Goal: Contribute content: Contribute content

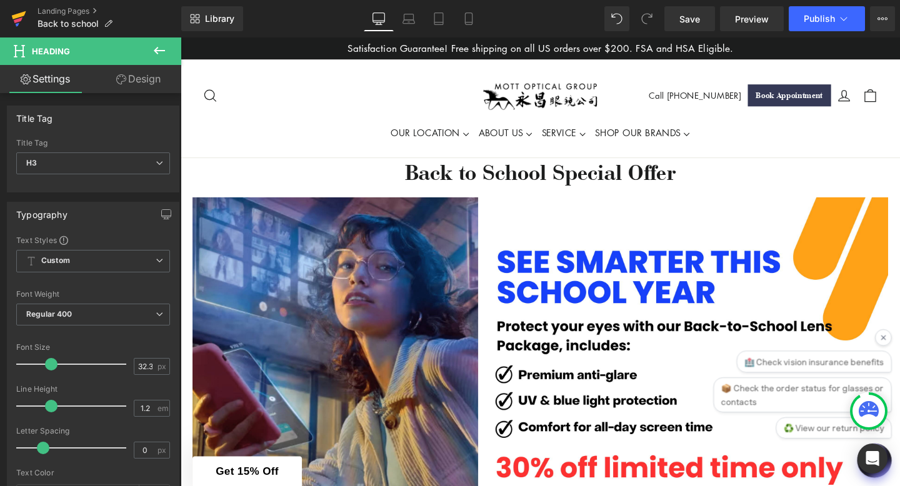
click at [16, 22] on icon at bounding box center [18, 20] width 9 height 6
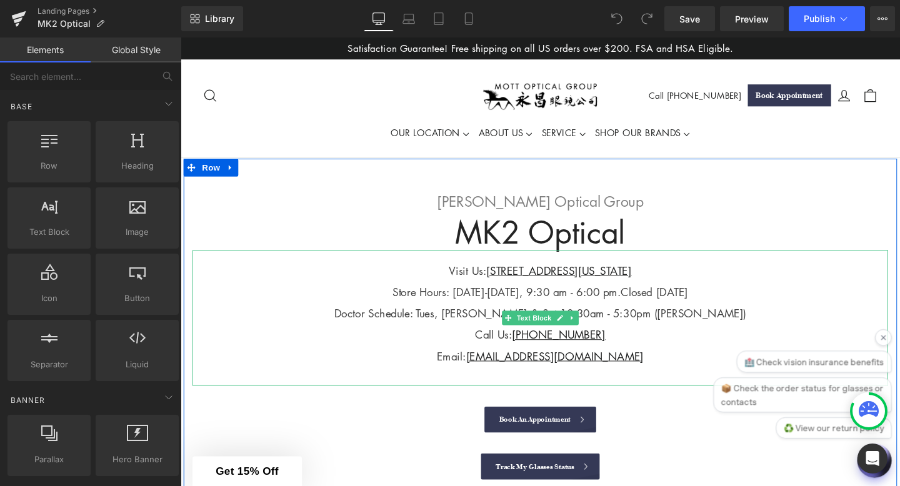
click at [499, 329] on span "Doctor Schedule: Tues, Fri & Sat 10:30am - 5:30pm (Dr. Sean Li)" at bounding box center [558, 327] width 433 height 15
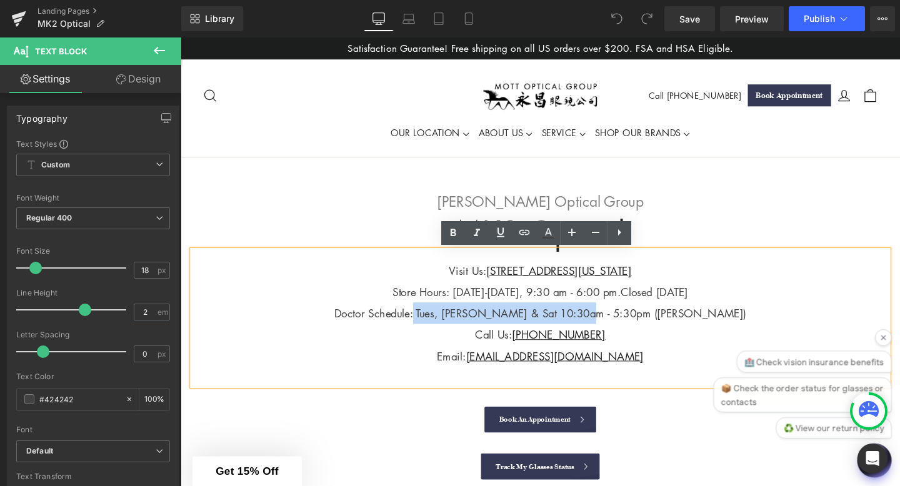
drag, startPoint x: 482, startPoint y: 326, endPoint x: 654, endPoint y: 327, distance: 171.2
click at [656, 327] on span "Doctor Schedule: Tues, Fri & Sat 10:30am - 5:30pm (Dr. Sean Li)" at bounding box center [558, 327] width 433 height 15
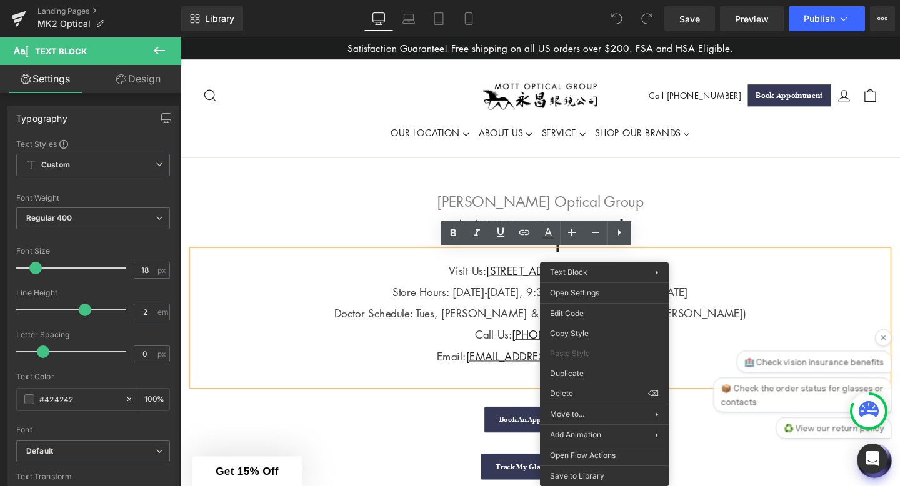
click at [742, 333] on div "Doctor Schedule: Tues, Fri & Sat 10:30am - 5:30pm (Dr. Sean Li)" at bounding box center [558, 327] width 731 height 22
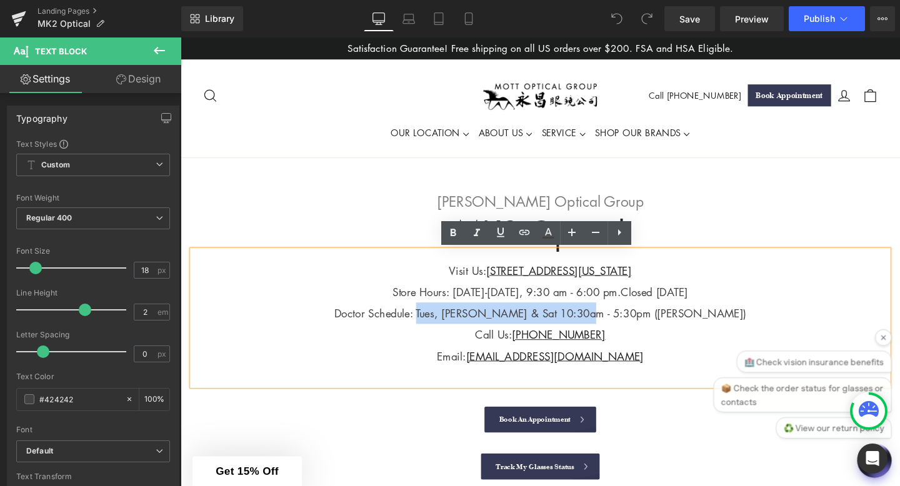
drag, startPoint x: 485, startPoint y: 327, endPoint x: 656, endPoint y: 332, distance: 171.3
click at [656, 332] on span "Doctor Schedule: Tues, Fri & Sat 10:30am - 5:30pm (Dr. Sean Li)" at bounding box center [558, 327] width 433 height 15
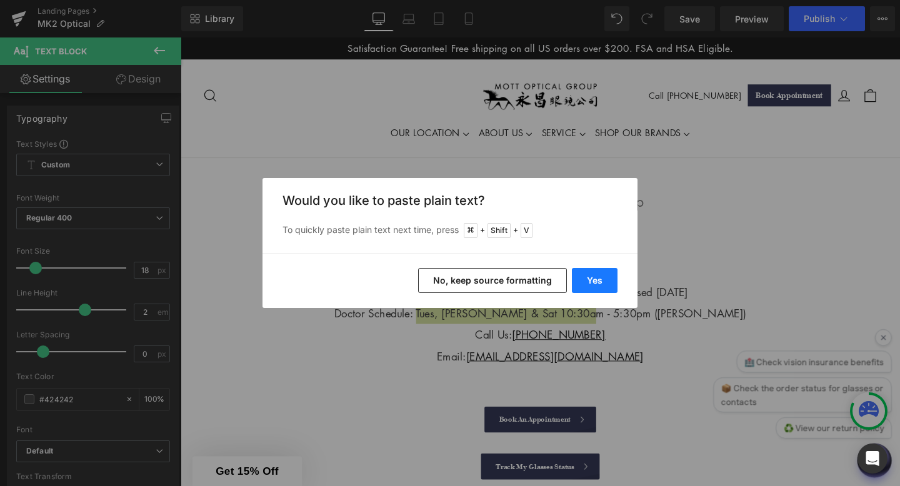
click at [601, 276] on button "Yes" at bounding box center [595, 280] width 46 height 25
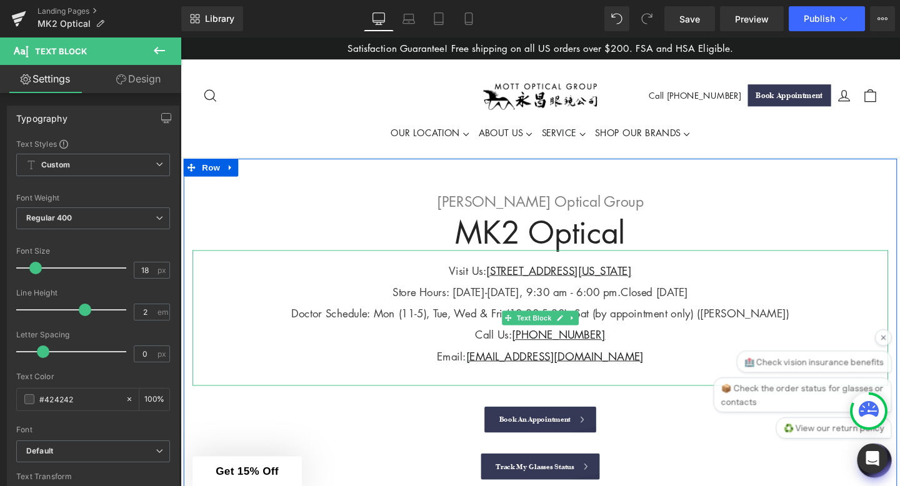
click at [698, 353] on div "Call Us: (212)219-2219" at bounding box center [558, 350] width 731 height 22
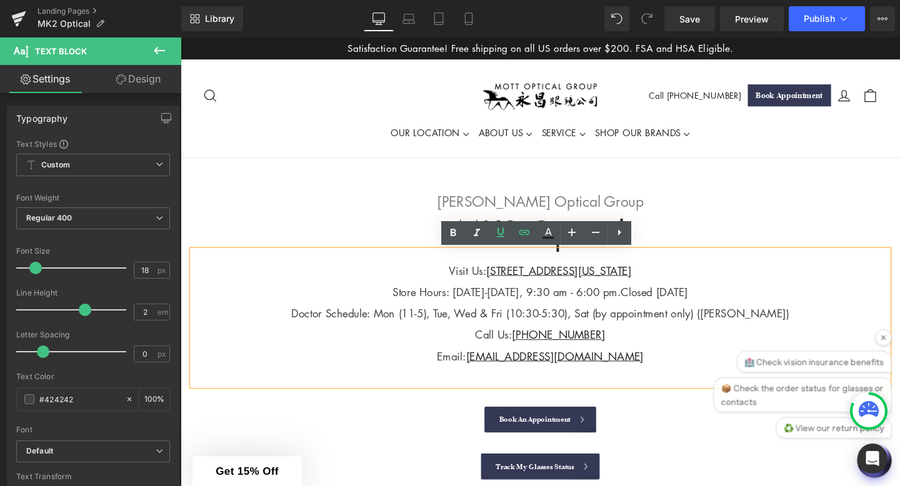
click at [438, 328] on span "Doctor Schedule: Mon (11-5), Tue, Wed & Fri (10:30-5:30), Sat (by appointment o…" at bounding box center [558, 327] width 523 height 15
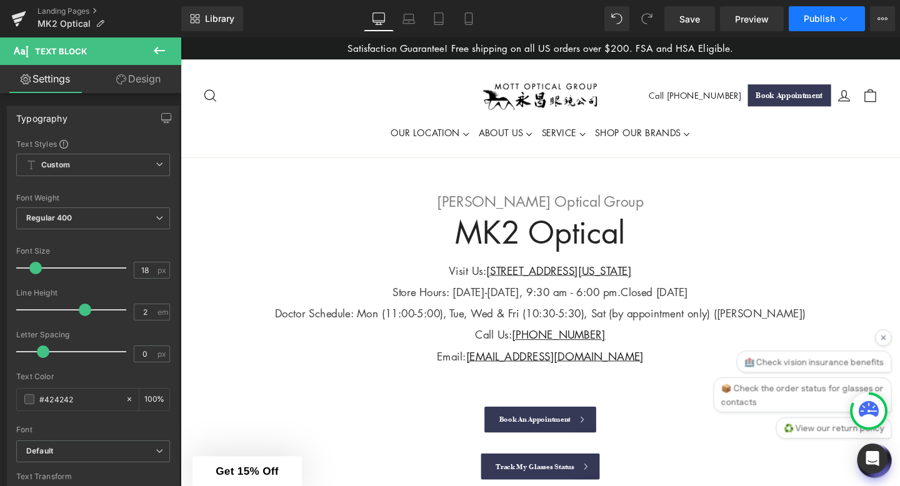
click at [809, 21] on span "Publish" at bounding box center [819, 19] width 31 height 10
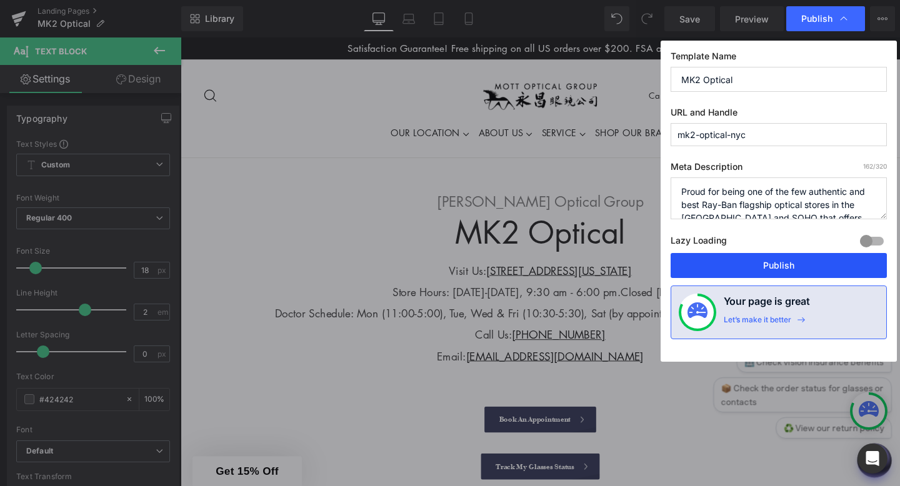
click at [743, 272] on button "Publish" at bounding box center [779, 265] width 216 height 25
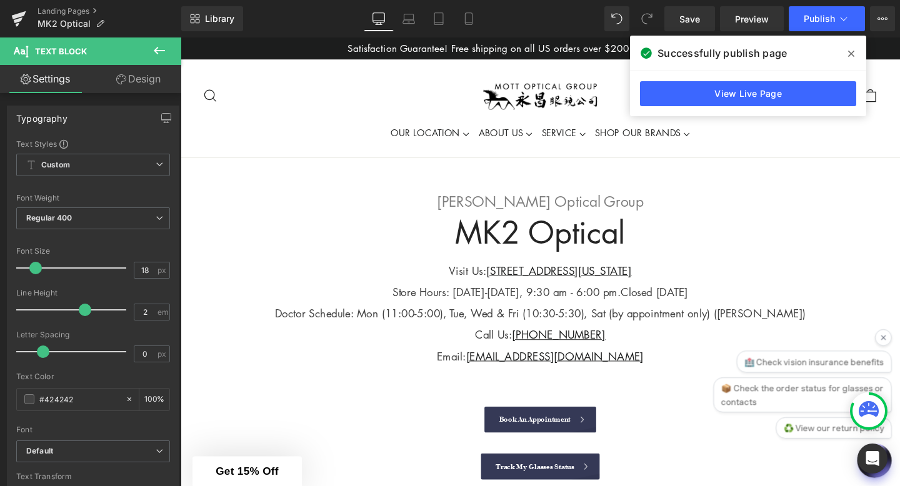
drag, startPoint x: 849, startPoint y: 52, endPoint x: 702, endPoint y: 16, distance: 151.4
click at [849, 52] on icon at bounding box center [851, 54] width 6 height 6
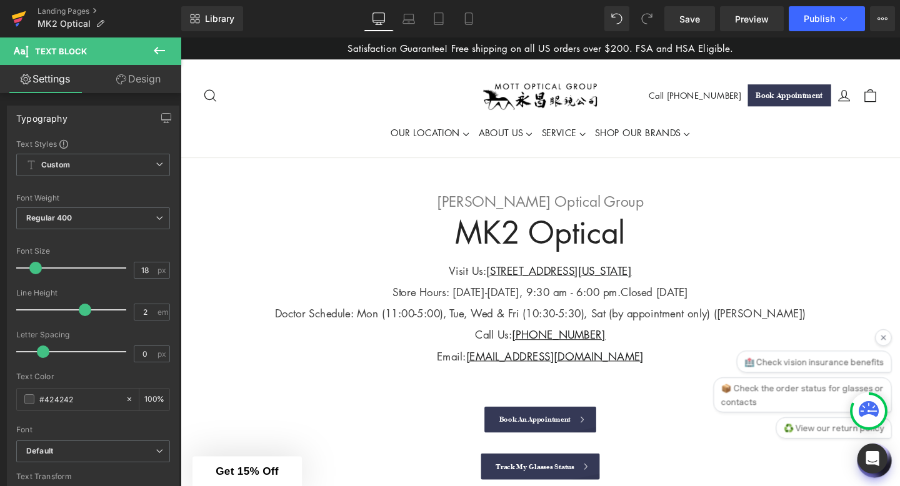
click at [17, 14] on icon at bounding box center [18, 18] width 15 height 31
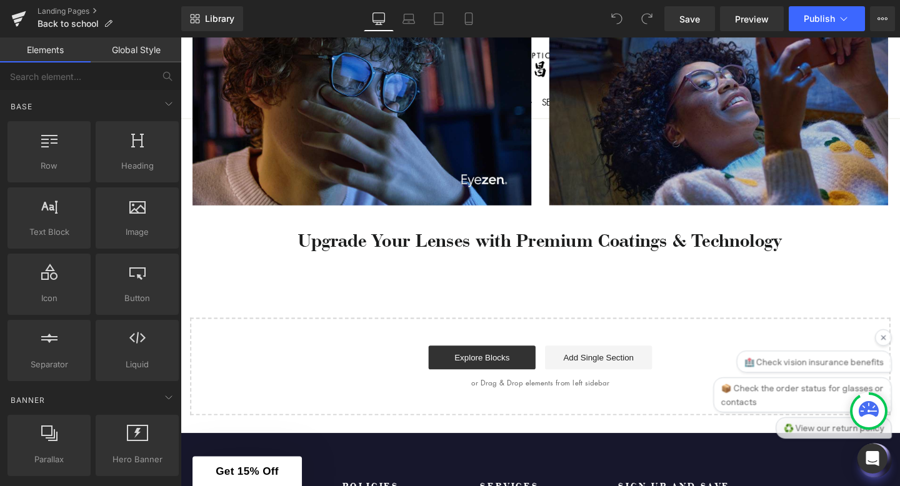
scroll to position [795, 0]
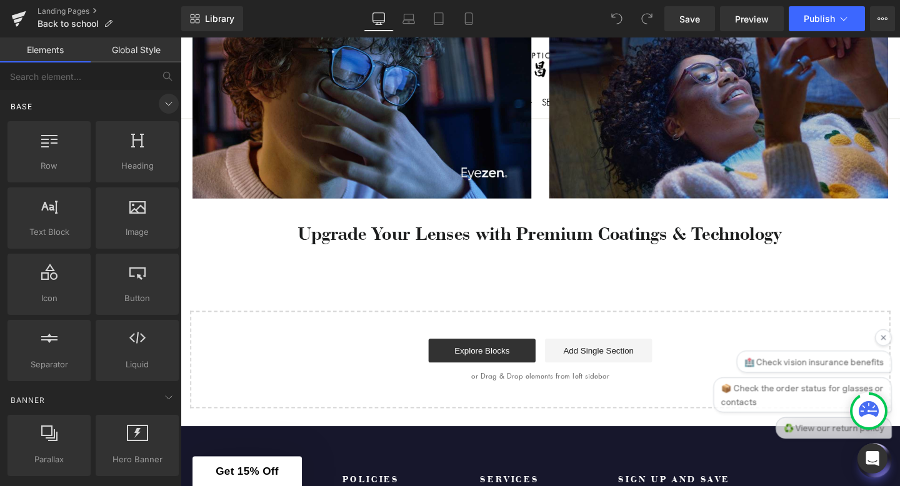
click at [161, 106] on icon at bounding box center [168, 103] width 15 height 15
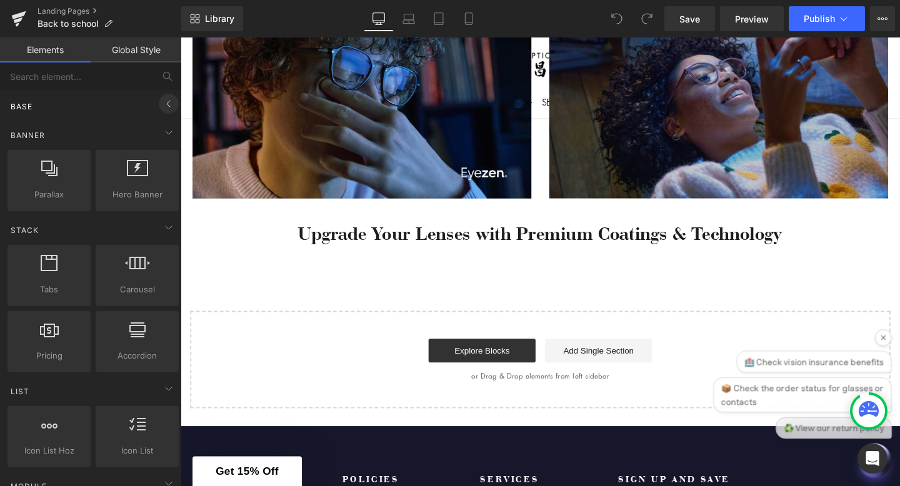
click at [161, 106] on icon at bounding box center [168, 103] width 15 height 15
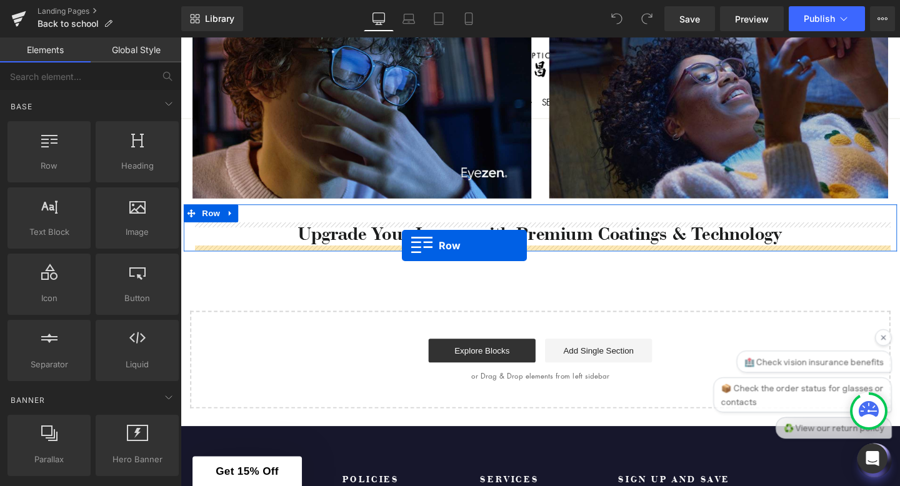
drag, startPoint x: 227, startPoint y: 182, endPoint x: 413, endPoint y: 256, distance: 199.9
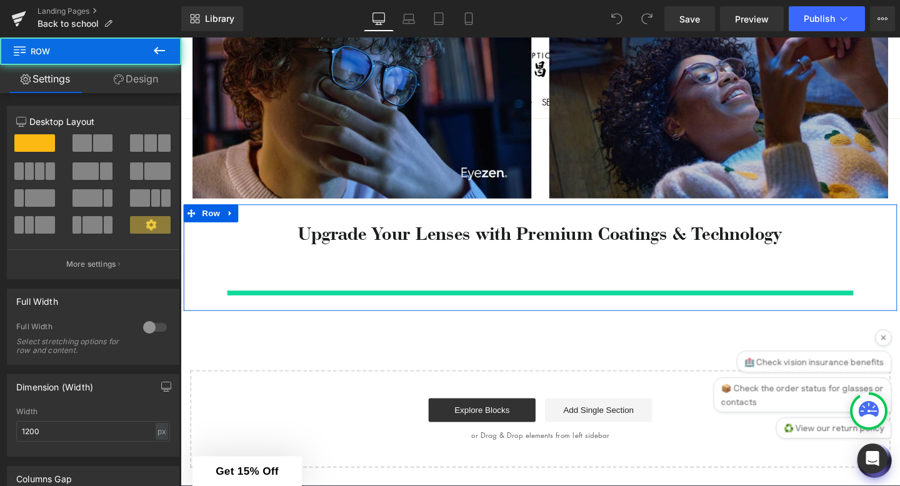
scroll to position [776, 0]
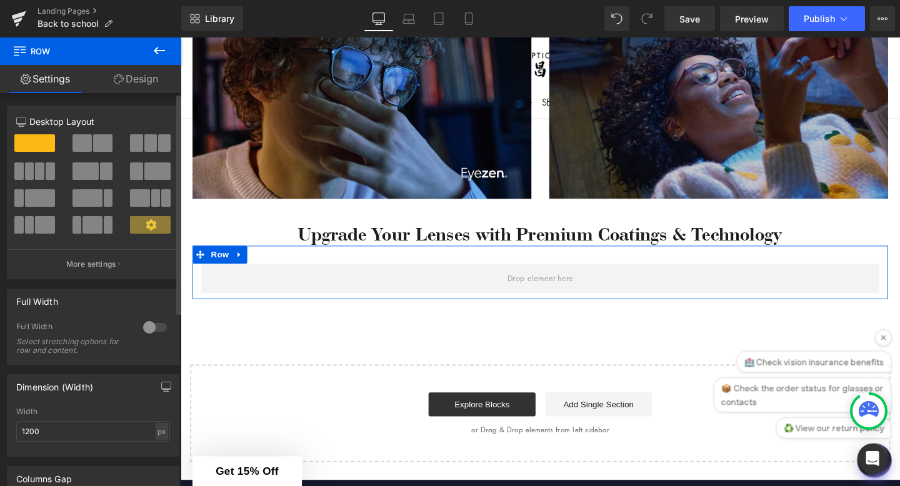
click at [136, 146] on span at bounding box center [136, 142] width 12 height 17
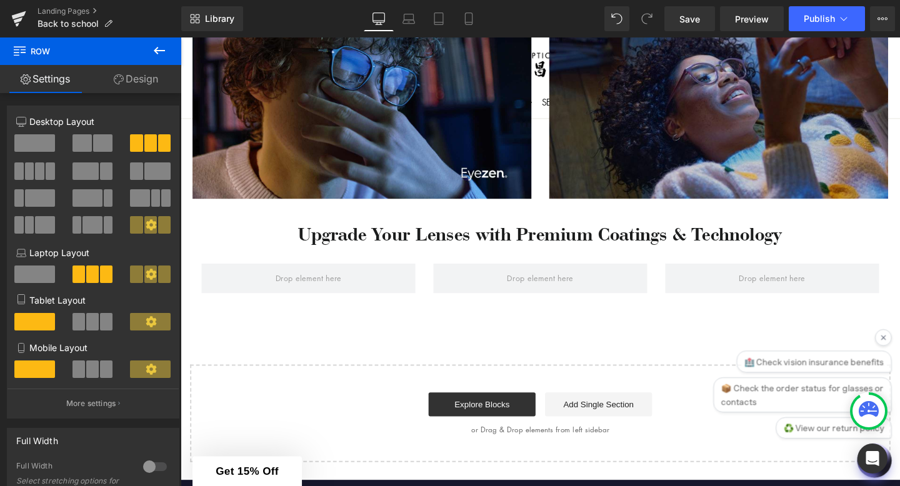
click at [168, 47] on button at bounding box center [159, 50] width 44 height 27
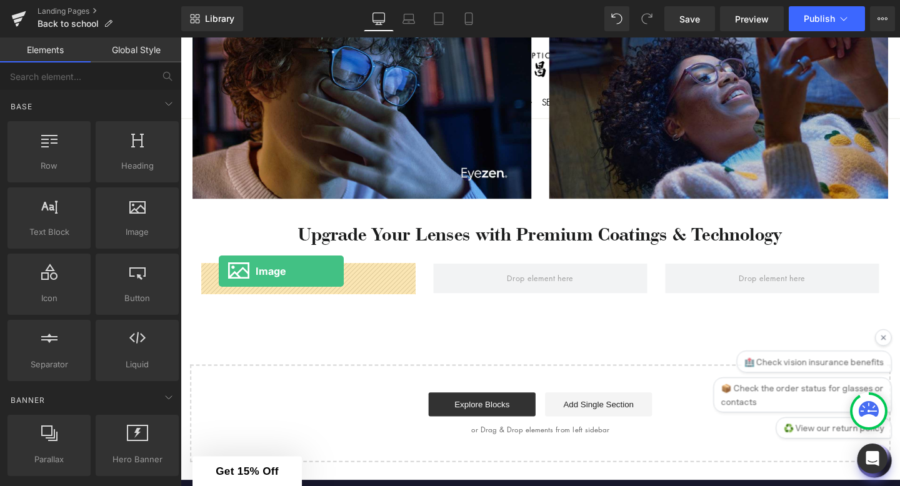
drag, startPoint x: 289, startPoint y: 261, endPoint x: 221, endPoint y: 283, distance: 71.7
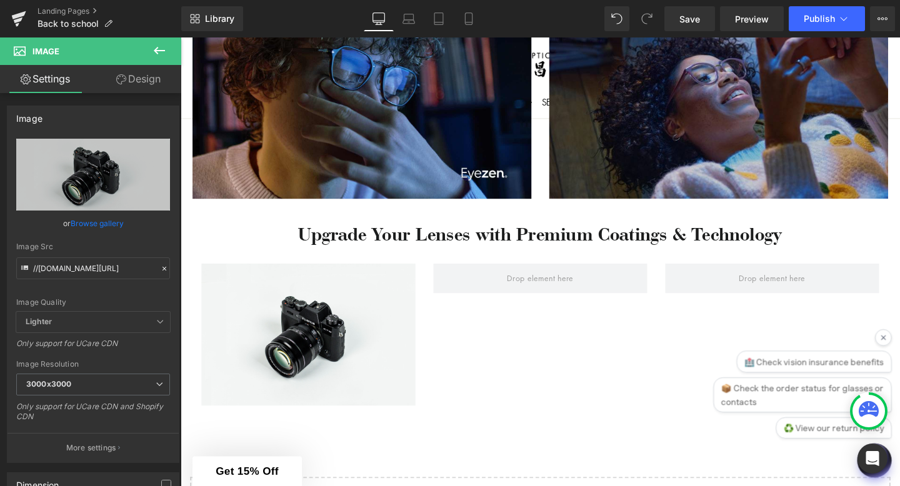
click at [157, 49] on icon at bounding box center [159, 50] width 15 height 15
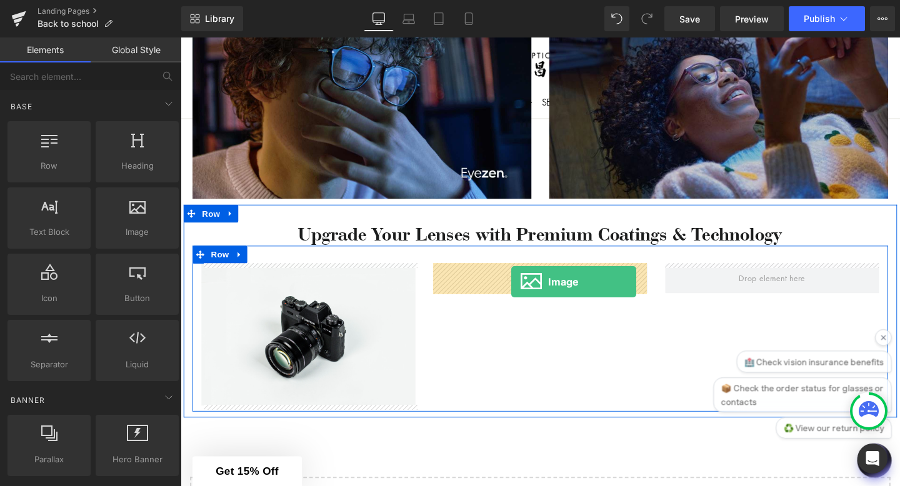
drag, startPoint x: 304, startPoint y: 264, endPoint x: 528, endPoint y: 294, distance: 225.7
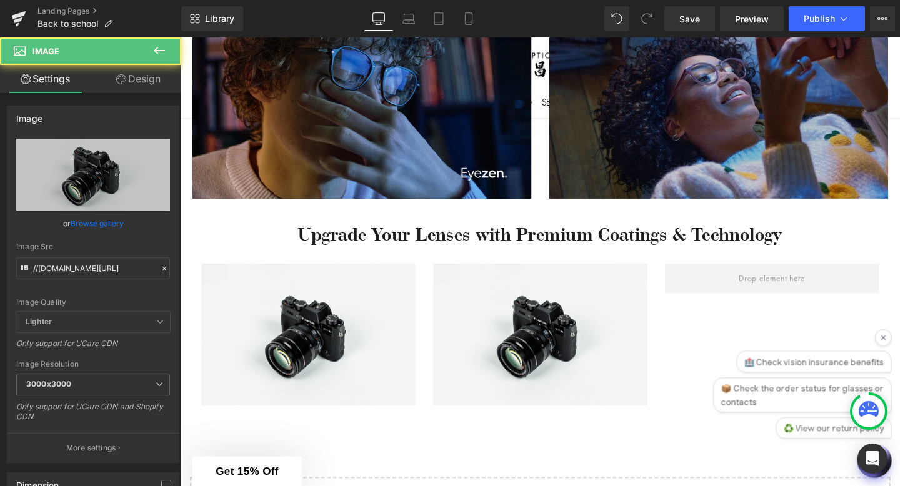
click at [156, 54] on icon at bounding box center [159, 50] width 15 height 15
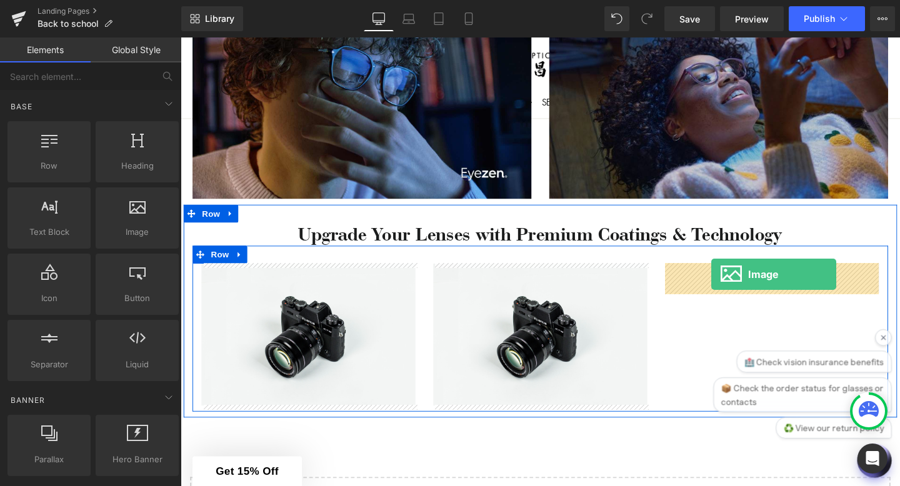
drag, startPoint x: 314, startPoint y: 262, endPoint x: 739, endPoint y: 286, distance: 425.0
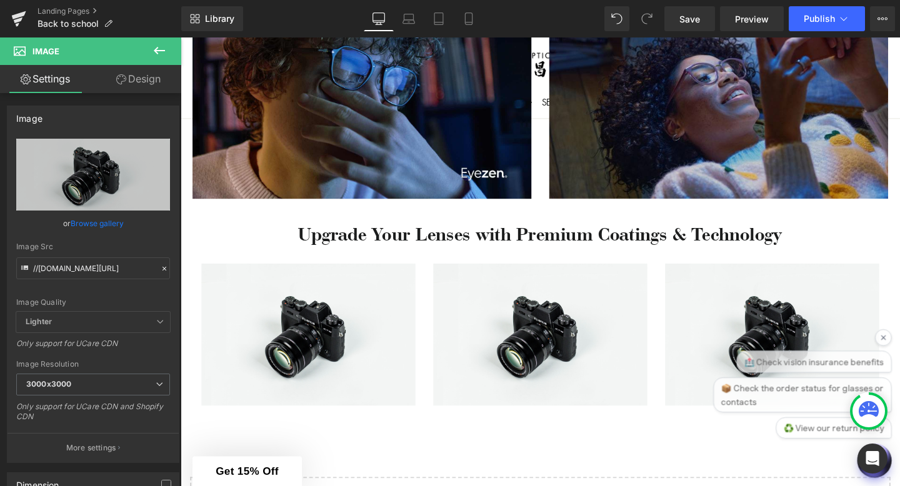
click at [157, 55] on icon at bounding box center [159, 50] width 15 height 15
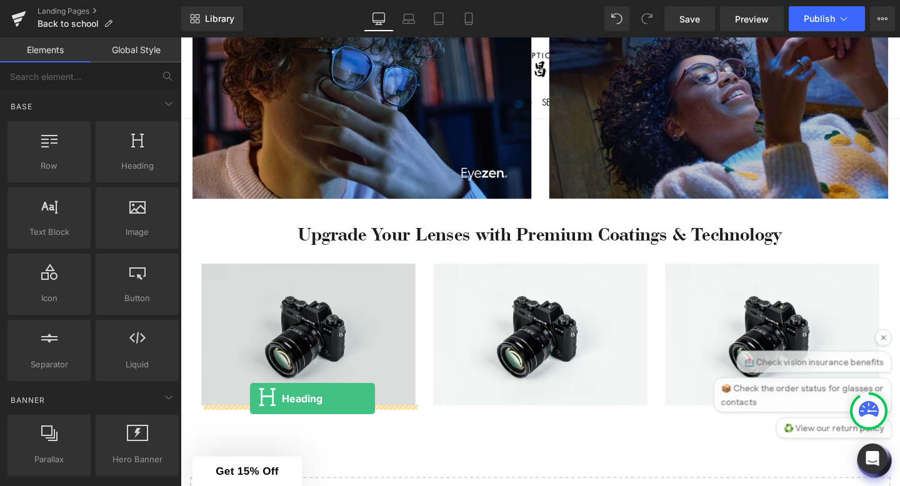
drag, startPoint x: 299, startPoint y: 206, endPoint x: 254, endPoint y: 416, distance: 215.3
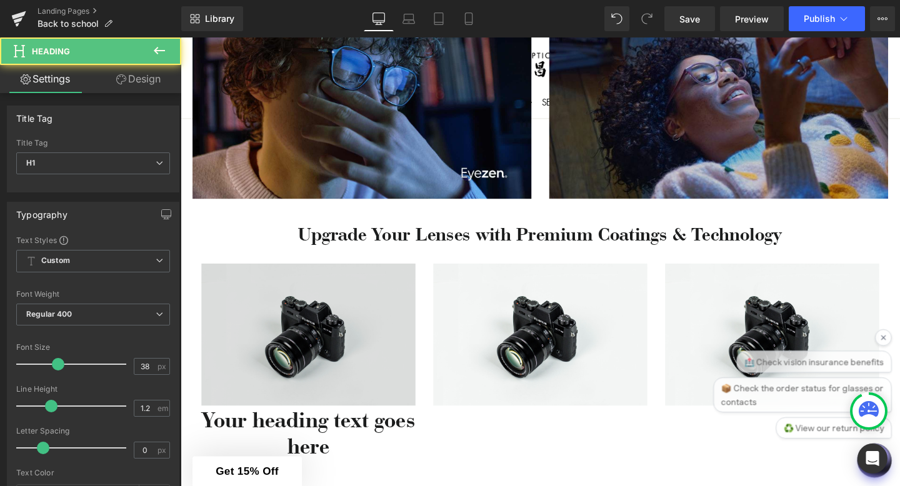
scroll to position [782, 0]
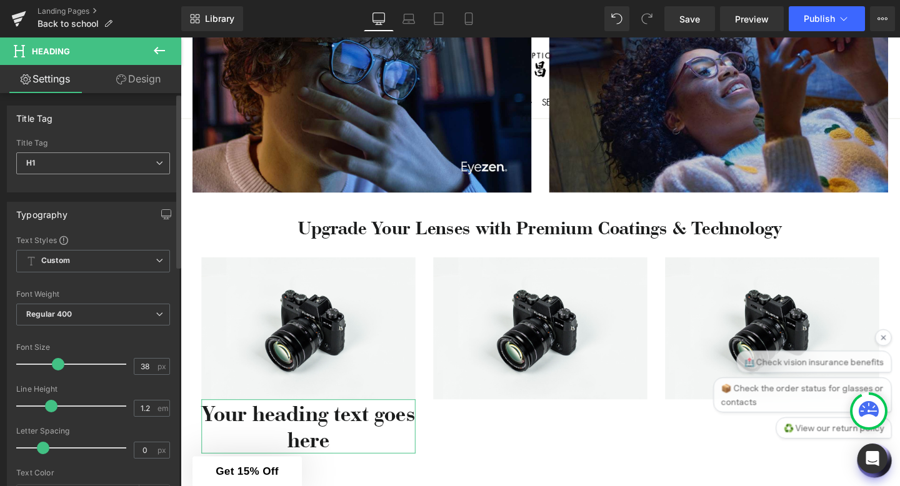
click at [92, 171] on span "H1" at bounding box center [93, 163] width 154 height 22
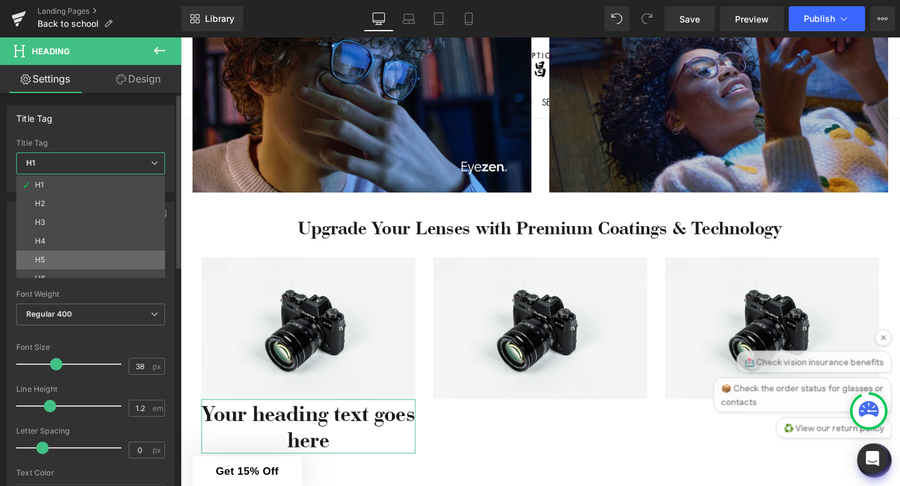
click at [89, 252] on li "H5" at bounding box center [93, 260] width 154 height 19
type input "19"
type input "100"
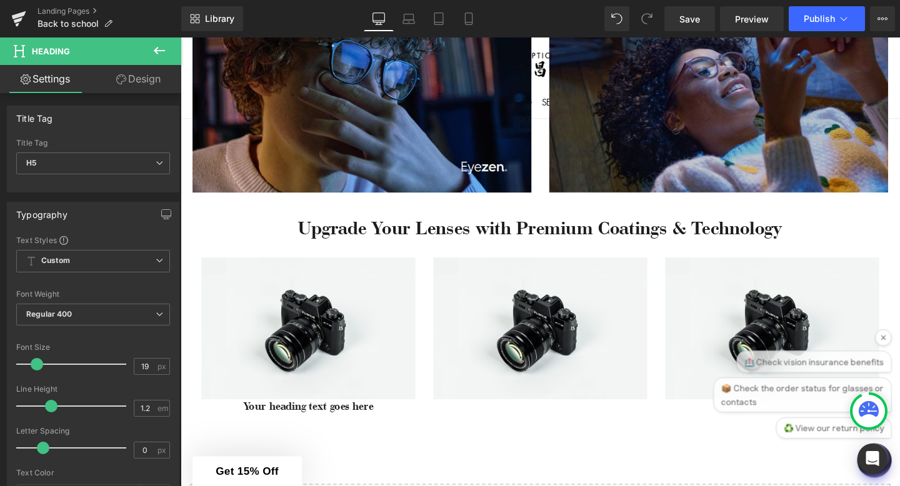
click at [164, 51] on icon at bounding box center [159, 50] width 15 height 15
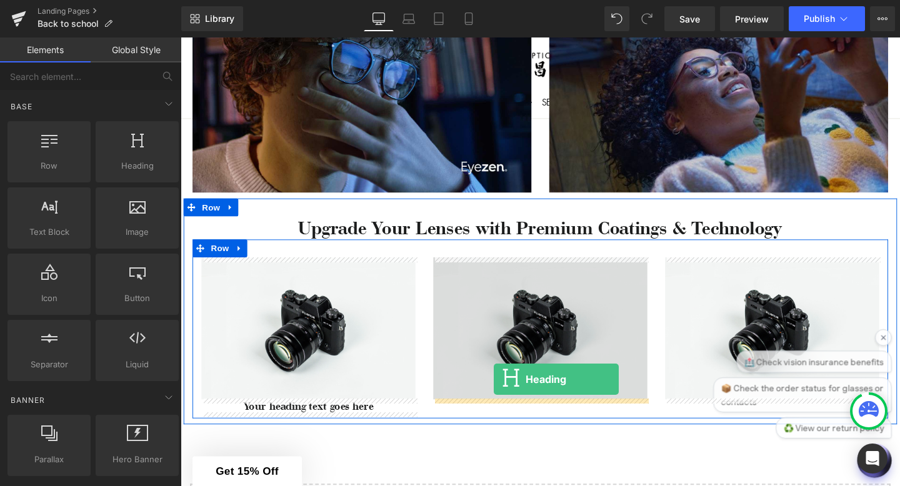
drag, startPoint x: 318, startPoint y: 193, endPoint x: 509, endPoint y: 396, distance: 278.5
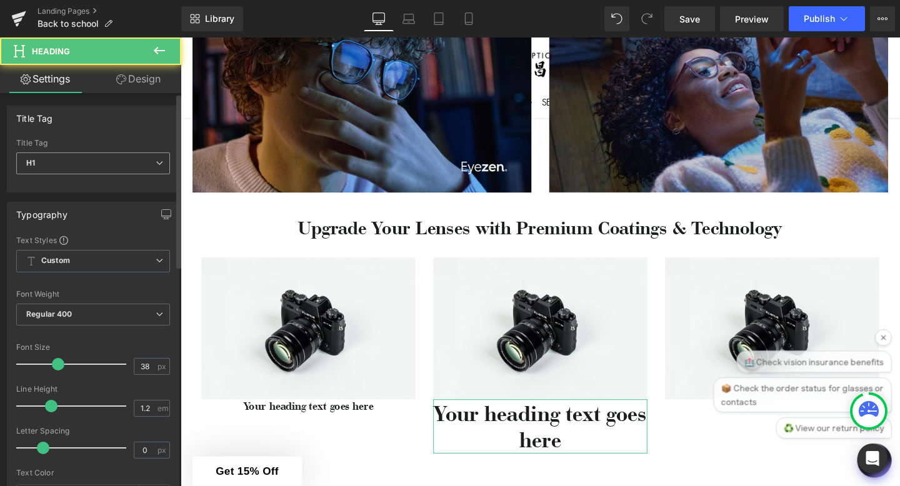
click at [151, 157] on span "H1" at bounding box center [93, 163] width 154 height 22
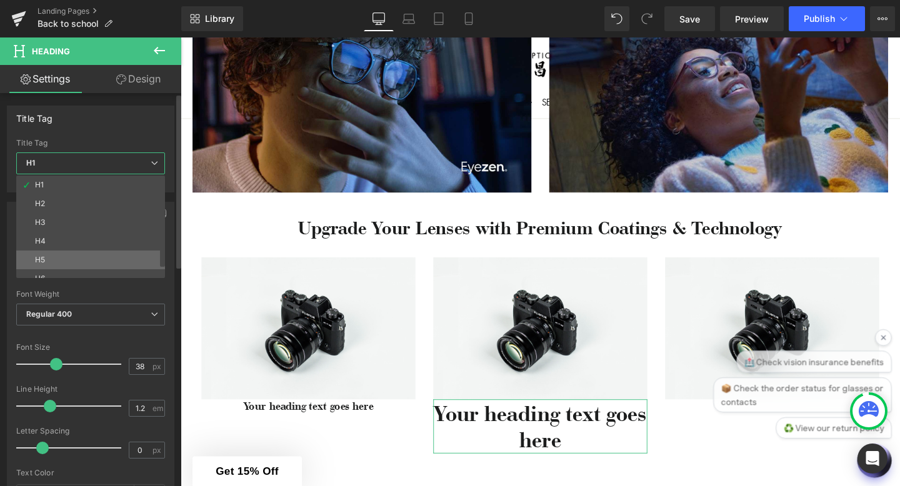
click at [85, 260] on li "H5" at bounding box center [93, 260] width 154 height 19
type input "19"
type input "100"
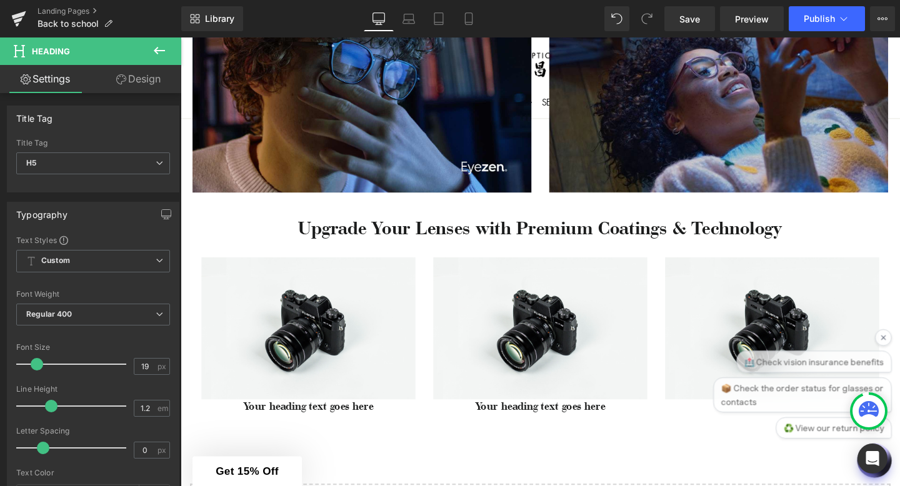
click at [156, 51] on icon at bounding box center [159, 50] width 11 height 7
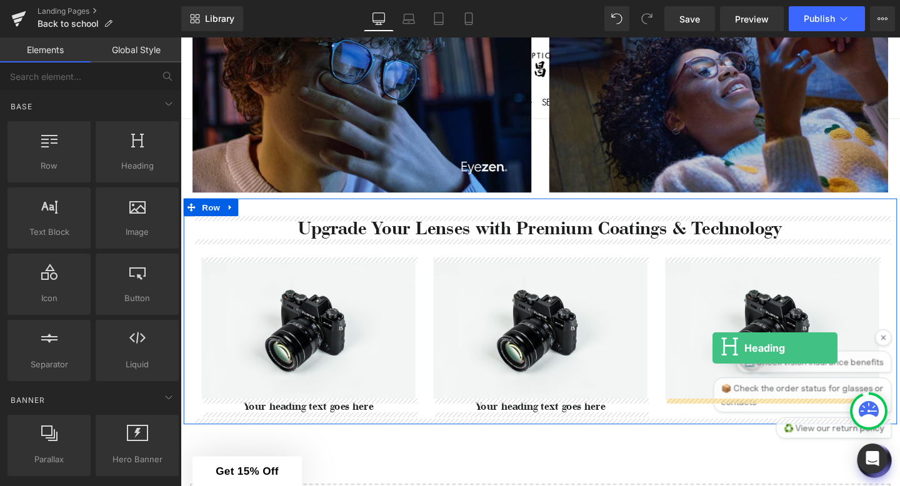
drag, startPoint x: 316, startPoint y: 191, endPoint x: 740, endPoint y: 364, distance: 457.4
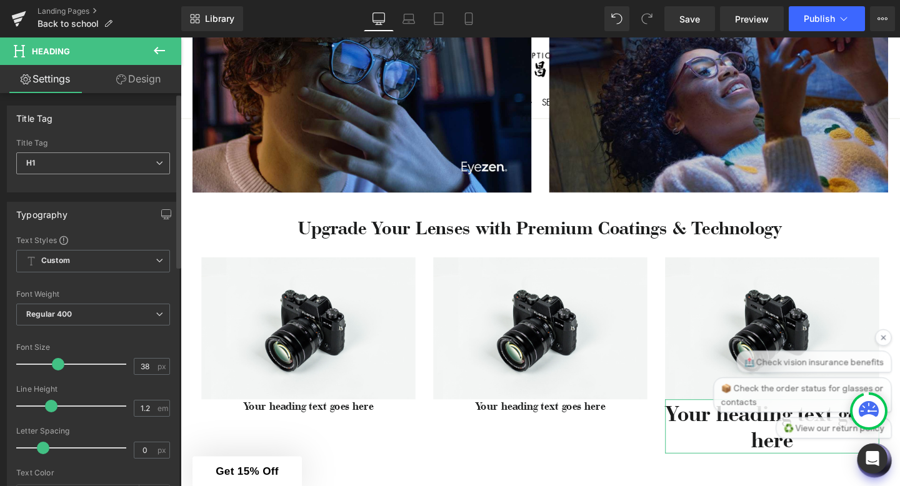
click at [134, 164] on span "H1" at bounding box center [93, 163] width 154 height 22
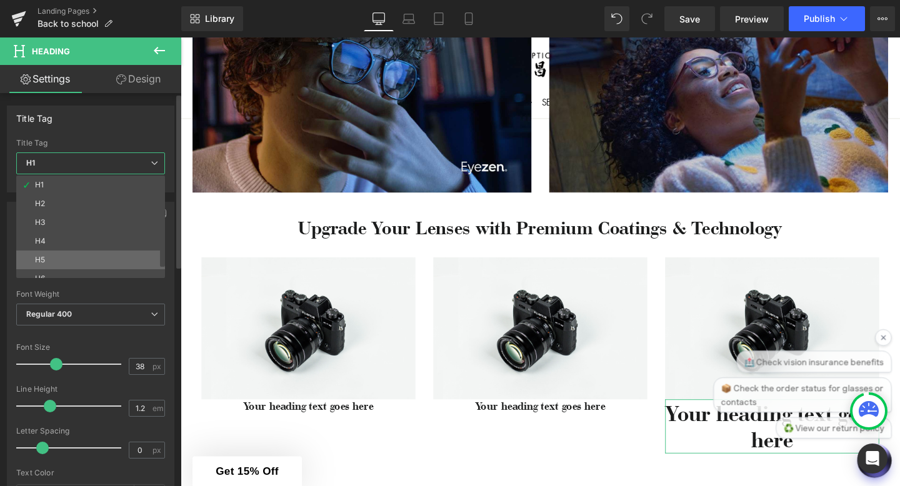
click at [117, 258] on li "H5" at bounding box center [93, 260] width 154 height 19
type input "19"
type input "100"
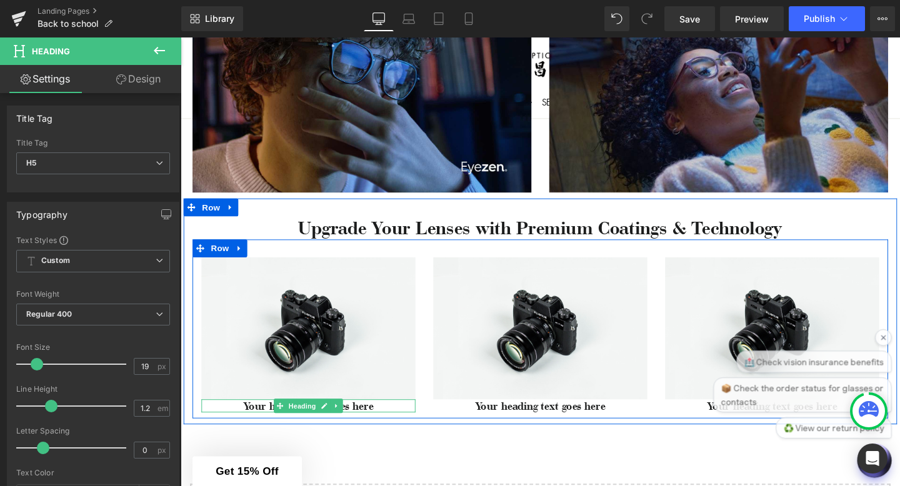
click at [357, 427] on h5 "Your heading text goes here" at bounding box center [314, 425] width 225 height 14
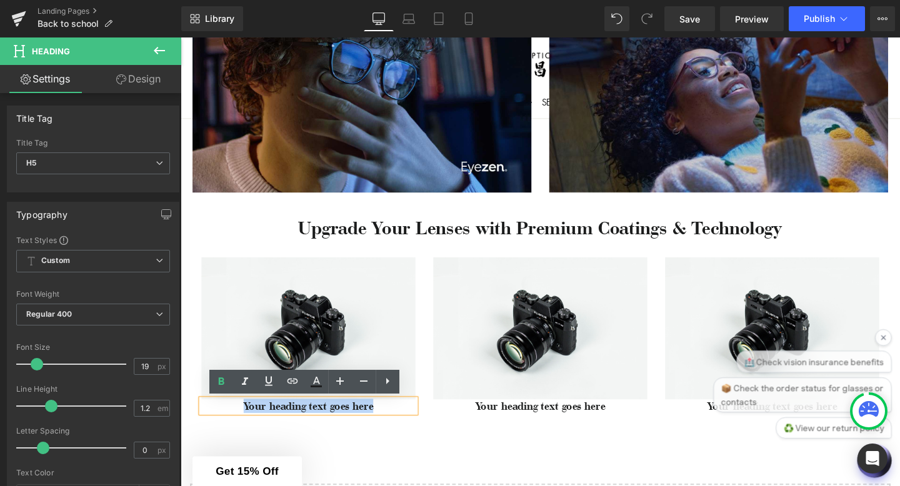
drag, startPoint x: 392, startPoint y: 426, endPoint x: 224, endPoint y: 425, distance: 168.1
click at [224, 425] on h5 "Your heading text goes here" at bounding box center [314, 425] width 225 height 14
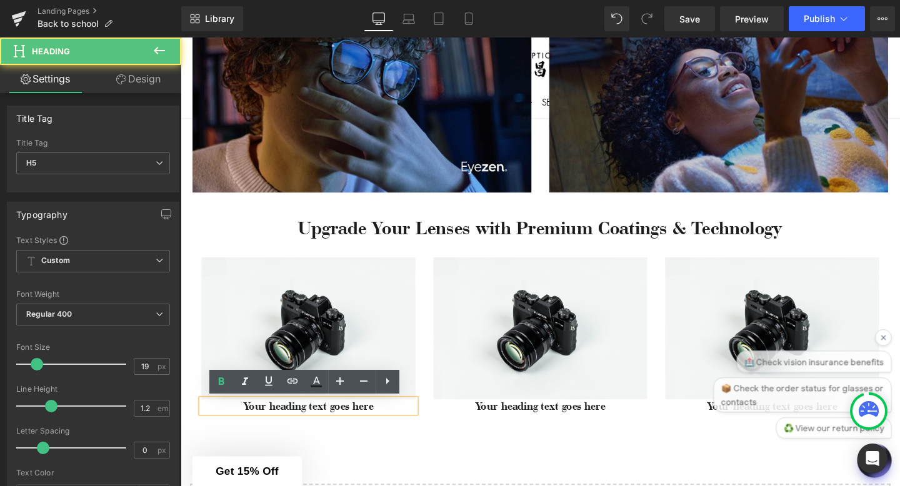
click at [401, 431] on h5 "Your heading text goes here" at bounding box center [314, 425] width 225 height 14
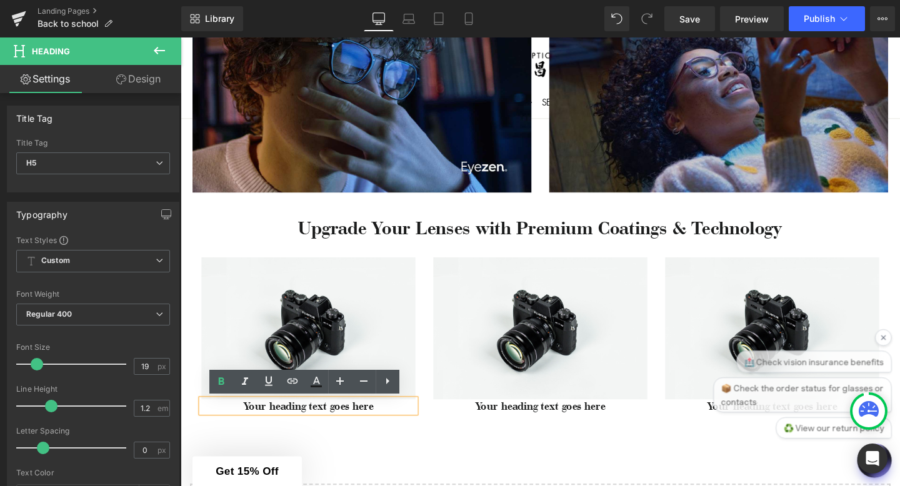
drag, startPoint x: 401, startPoint y: 431, endPoint x: 216, endPoint y: 416, distance: 186.2
click at [216, 418] on div "Your heading text goes here" at bounding box center [314, 425] width 225 height 14
paste div
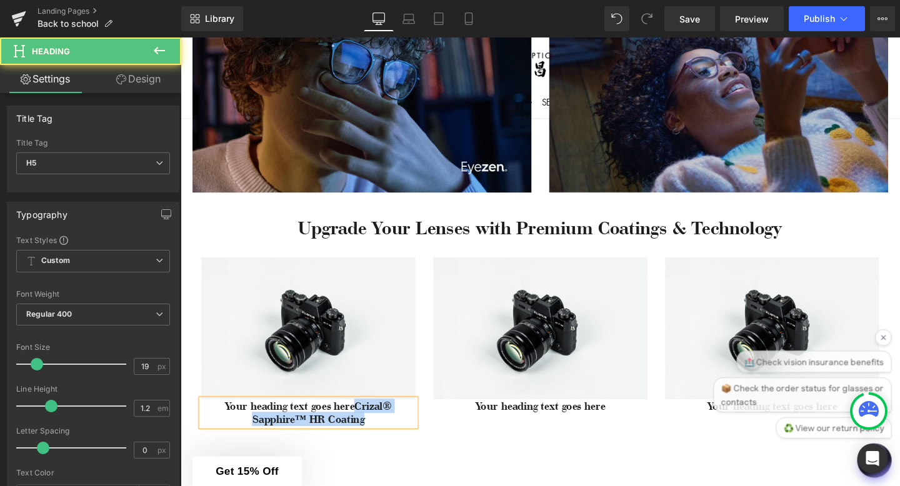
drag, startPoint x: 363, startPoint y: 427, endPoint x: 199, endPoint y: 412, distance: 165.0
click at [199, 414] on div "Image Your heading text goes hereCrizal® Sapphire™ HR Coating Heading" at bounding box center [315, 357] width 244 height 177
click at [272, 424] on h5 "Crizal® Sapphire™ HR Coating" at bounding box center [314, 425] width 225 height 14
drag, startPoint x: 328, startPoint y: 425, endPoint x: 317, endPoint y: 425, distance: 10.6
click at [317, 425] on h5 "Crizal Sapphire™ HR Coating" at bounding box center [314, 425] width 225 height 14
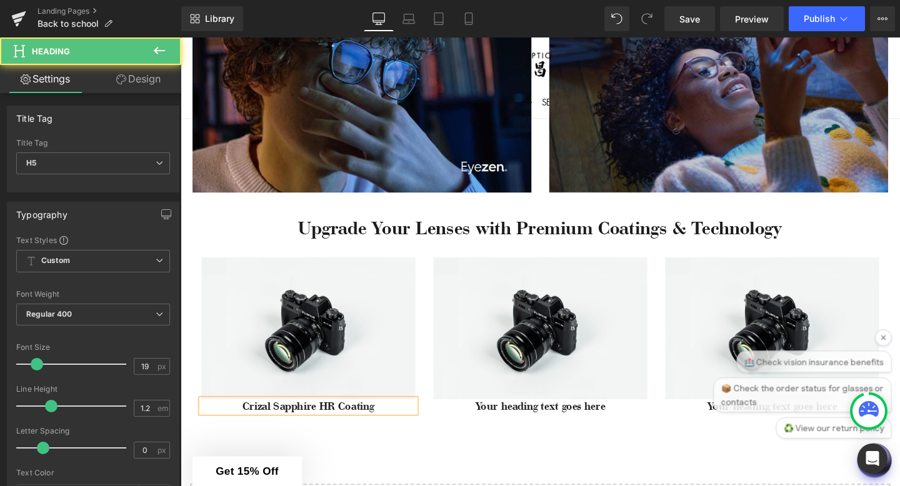
click at [345, 426] on h5 "Crizal Sapphire HR Coating" at bounding box center [314, 425] width 225 height 14
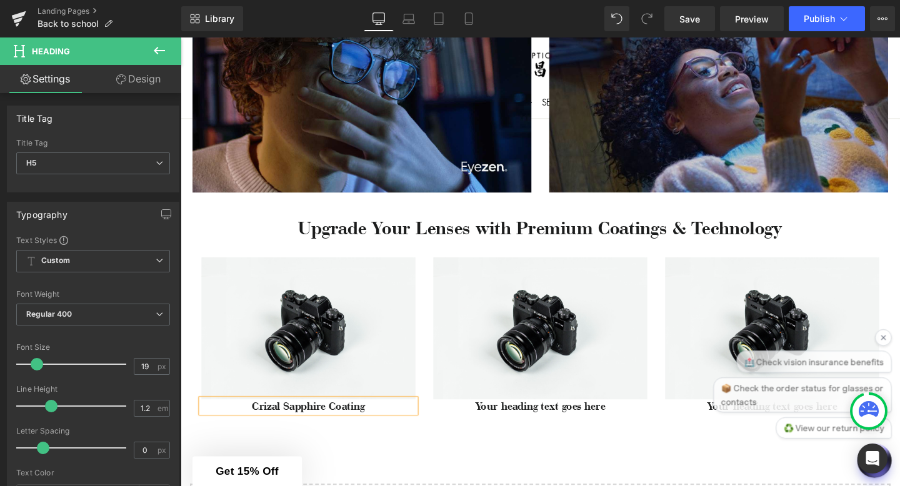
click at [572, 427] on div "Your heading text goes here Heading" at bounding box center [558, 425] width 225 height 14
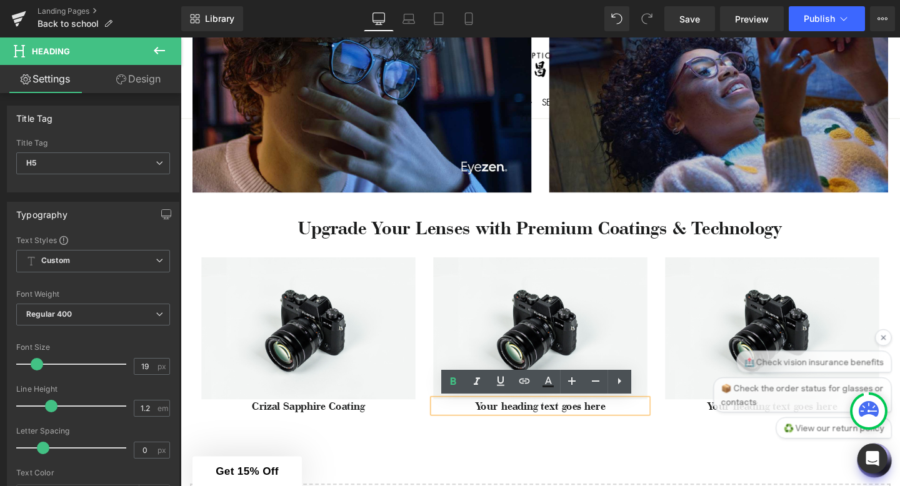
click at [628, 423] on h5 "Your heading text goes here" at bounding box center [558, 425] width 225 height 14
paste div
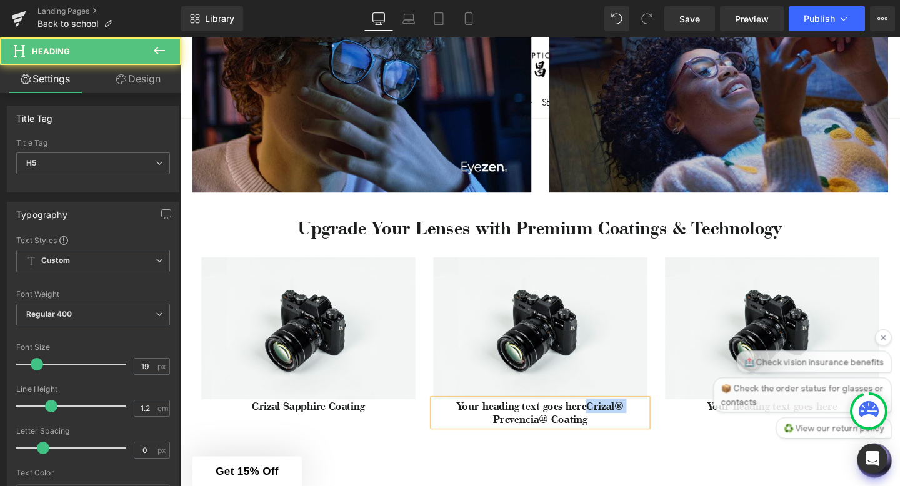
drag, startPoint x: 609, startPoint y: 424, endPoint x: 424, endPoint y: 432, distance: 185.7
click at [424, 432] on div "Image Crizal Sapphire Coating Heading Image Your heading text goes hereCrizal® …" at bounding box center [558, 351] width 731 height 202
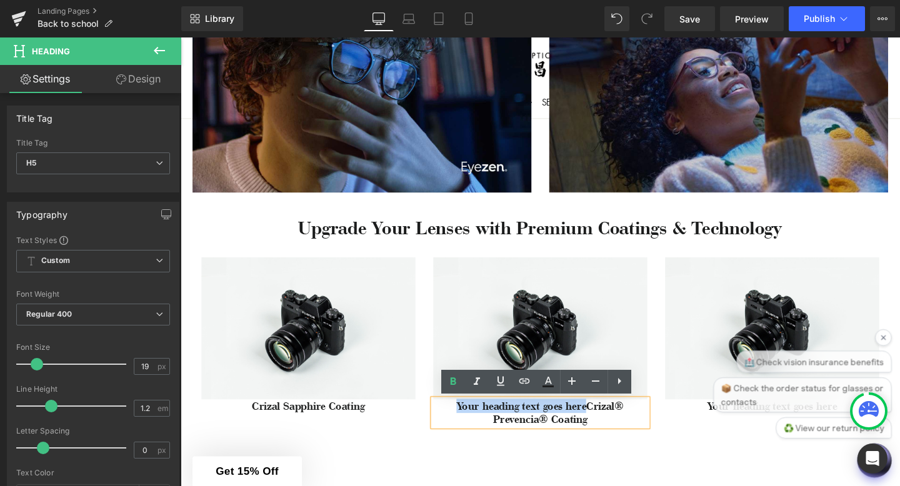
drag, startPoint x: 466, startPoint y: 424, endPoint x: 607, endPoint y: 425, distance: 141.9
click at [607, 425] on h5 "Your heading text goes hereCrizal® Prevencia® Coating" at bounding box center [558, 432] width 225 height 29
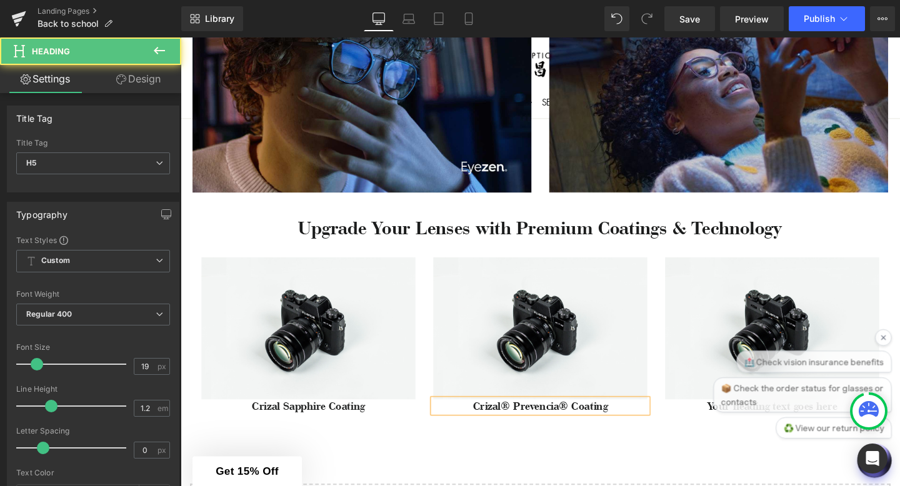
click at [523, 427] on h5 "Crizal® Prevencia® Coating" at bounding box center [558, 425] width 225 height 14
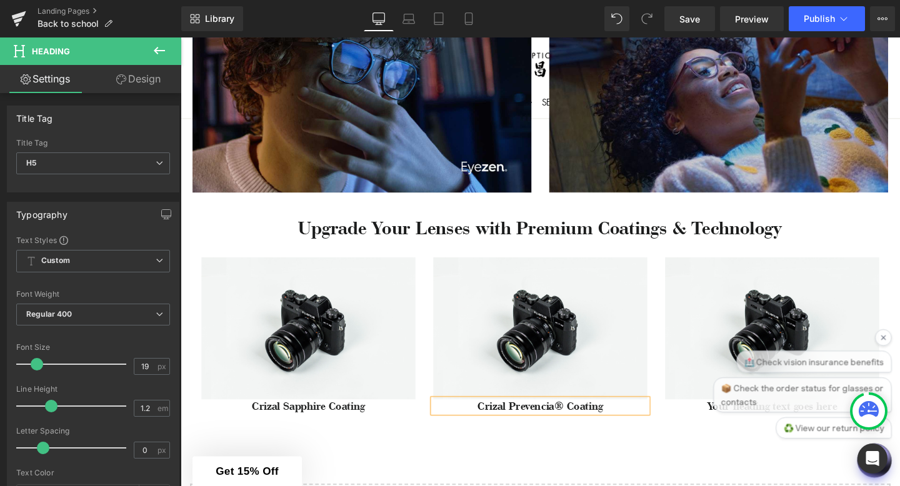
click at [584, 427] on h5 "Crizal Prevencia® Coating" at bounding box center [558, 425] width 225 height 14
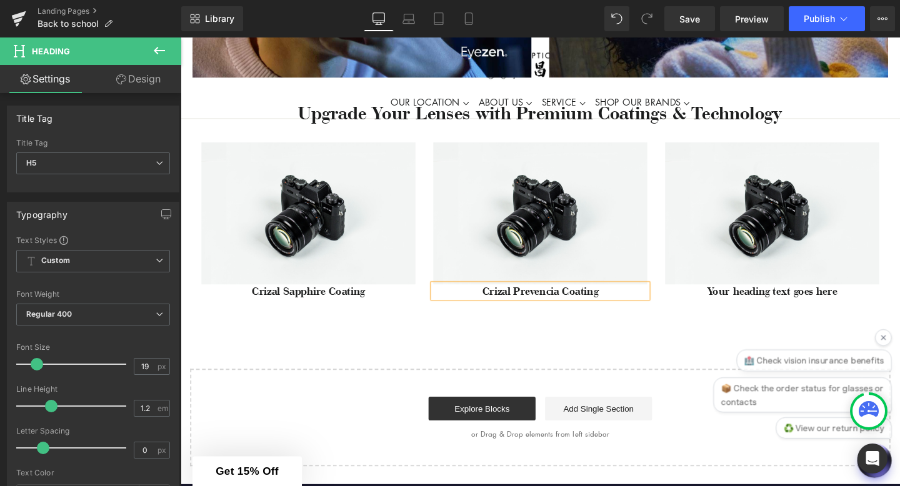
scroll to position [914, 0]
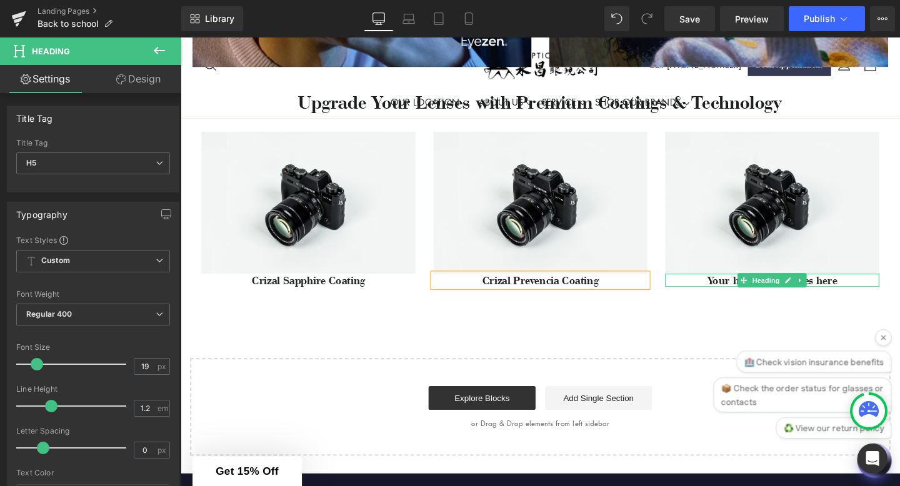
click at [833, 292] on icon at bounding box center [832, 292] width 7 height 7
drag, startPoint x: 881, startPoint y: 290, endPoint x: 714, endPoint y: 291, distance: 166.9
click at [714, 291] on h5 "Your heading text goes here" at bounding box center [802, 293] width 225 height 14
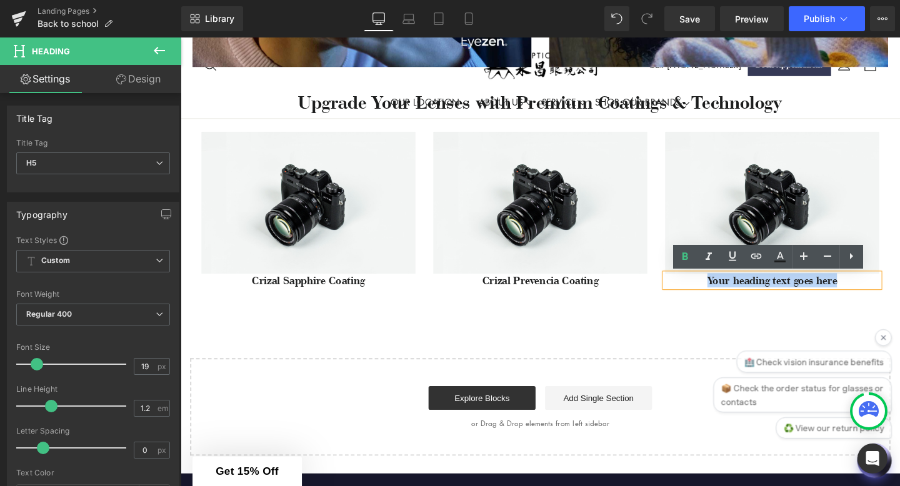
paste div
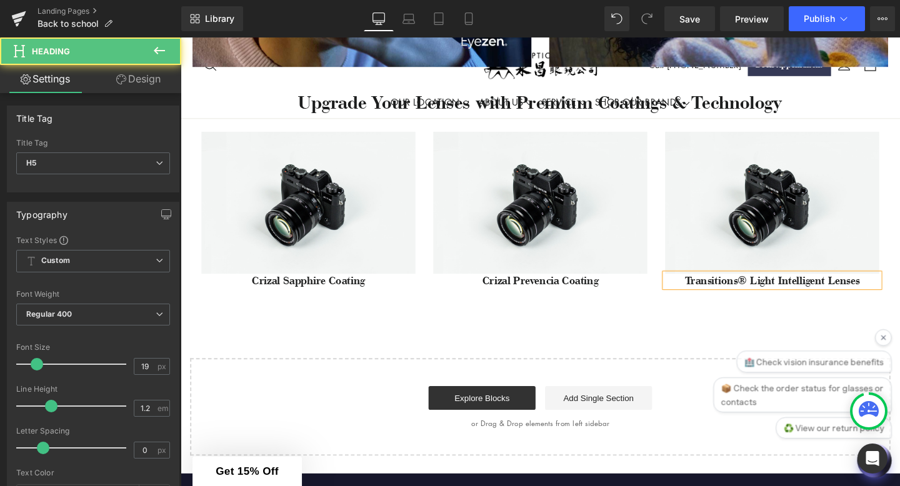
click at [771, 292] on h5 "Transitions® Light Intelligent Lenses" at bounding box center [802, 293] width 225 height 14
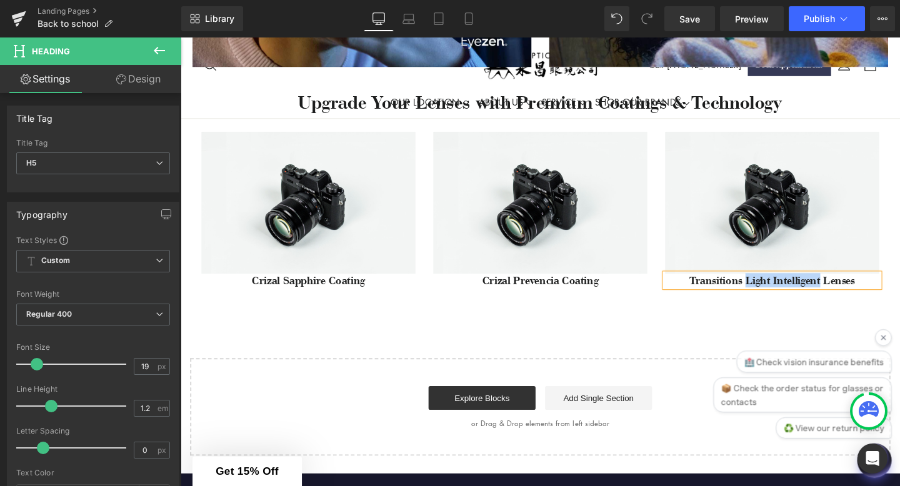
drag, startPoint x: 855, startPoint y: 291, endPoint x: 774, endPoint y: 291, distance: 80.6
click at [774, 291] on h5 "Transitions Light Intelligent Lenses" at bounding box center [802, 293] width 225 height 14
click at [156, 53] on icon at bounding box center [159, 50] width 15 height 15
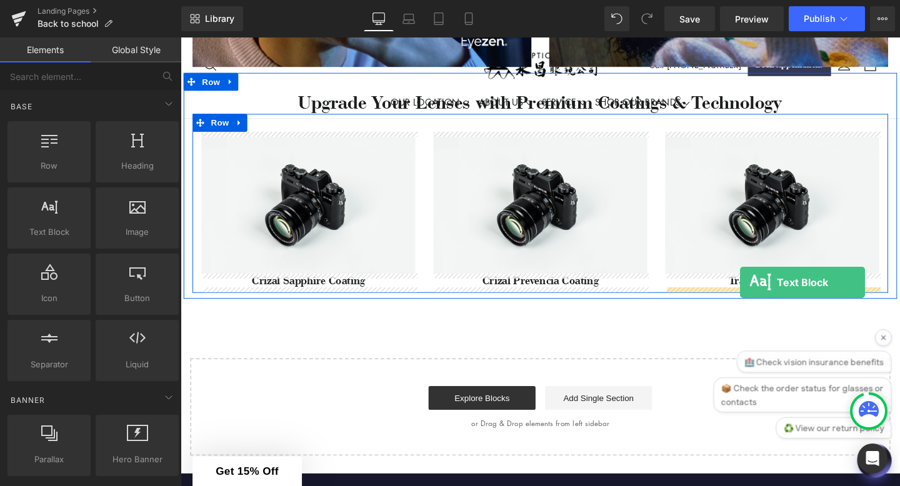
drag, startPoint x: 234, startPoint y: 246, endPoint x: 769, endPoint y: 296, distance: 536.6
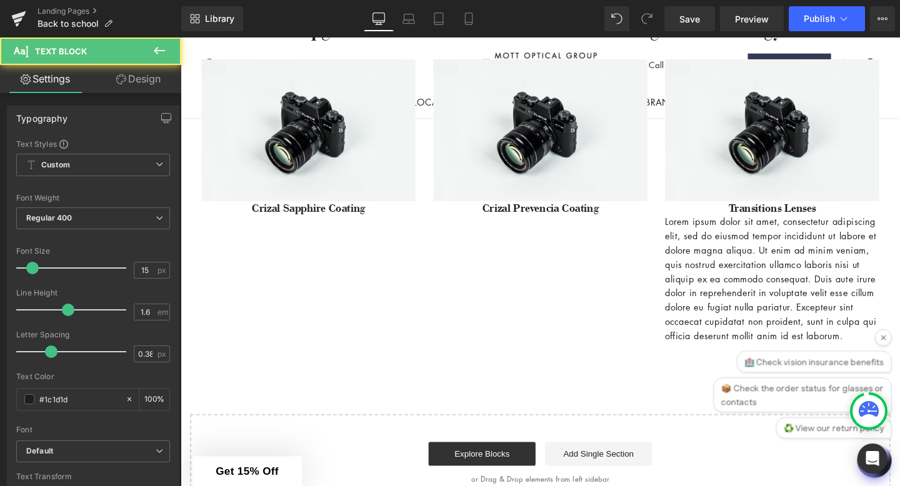
scroll to position [1064, 0]
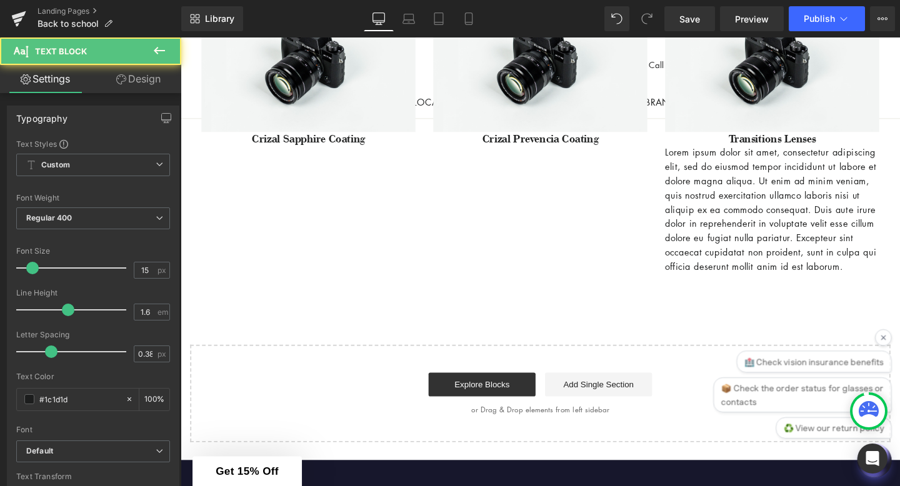
click at [749, 286] on p "Lorem ipsum dolor sit amet, consectetur adipiscing elit, sed do eiusmod tempor …" at bounding box center [802, 218] width 225 height 135
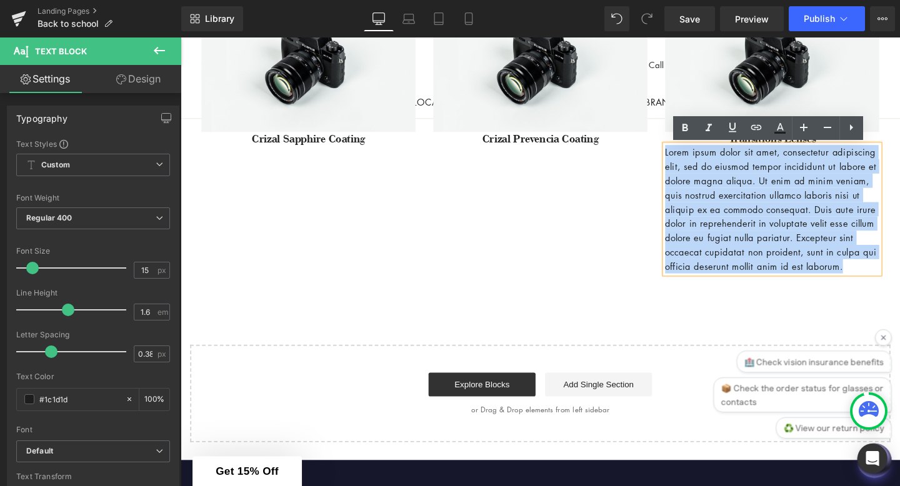
drag, startPoint x: 749, startPoint y: 294, endPoint x: 676, endPoint y: 154, distance: 157.4
click at [676, 154] on div "Image Crizal Sapphire Coating Heading Image Crizal Prevencia Coating Heading Im…" at bounding box center [558, 130] width 731 height 323
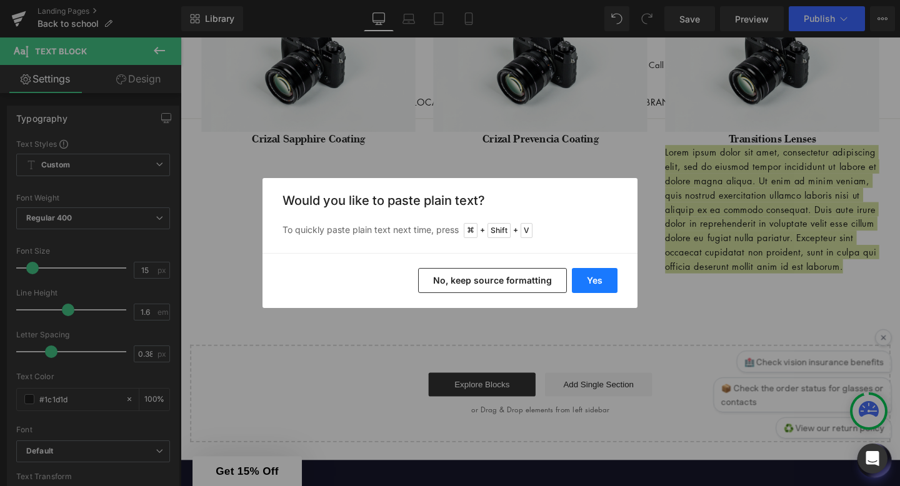
click at [596, 273] on button "Yes" at bounding box center [595, 280] width 46 height 25
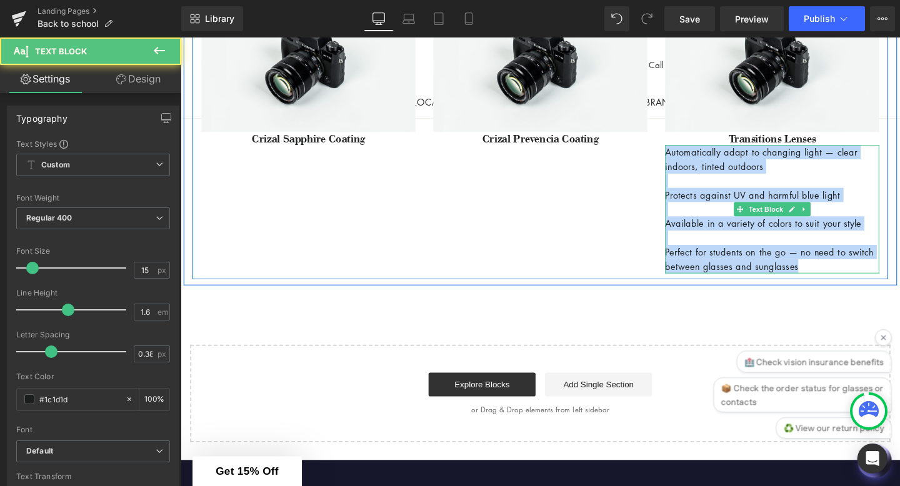
drag, startPoint x: 693, startPoint y: 157, endPoint x: 859, endPoint y: 277, distance: 205.0
click at [860, 280] on div "Automatically adapt to changing light — clear indoors, tinted outdoors Protects…" at bounding box center [802, 218] width 225 height 135
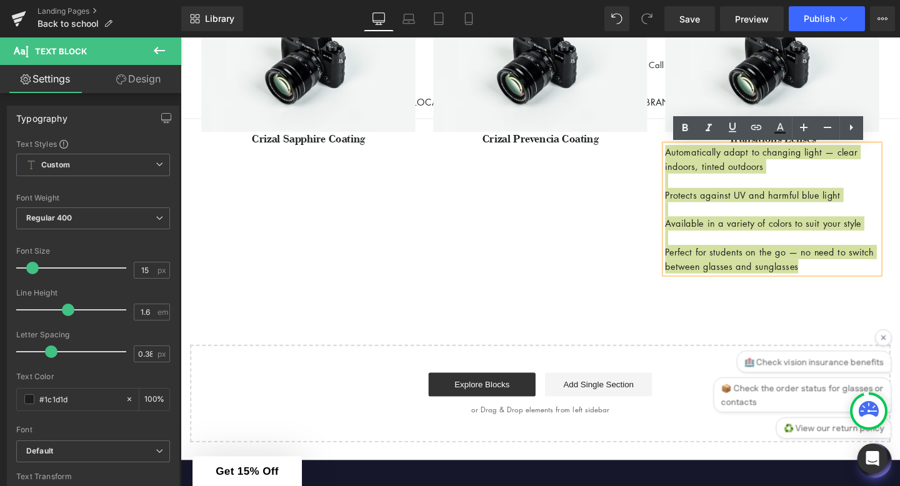
click at [847, 129] on icon at bounding box center [851, 127] width 15 height 15
click at [849, 129] on icon at bounding box center [856, 127] width 15 height 15
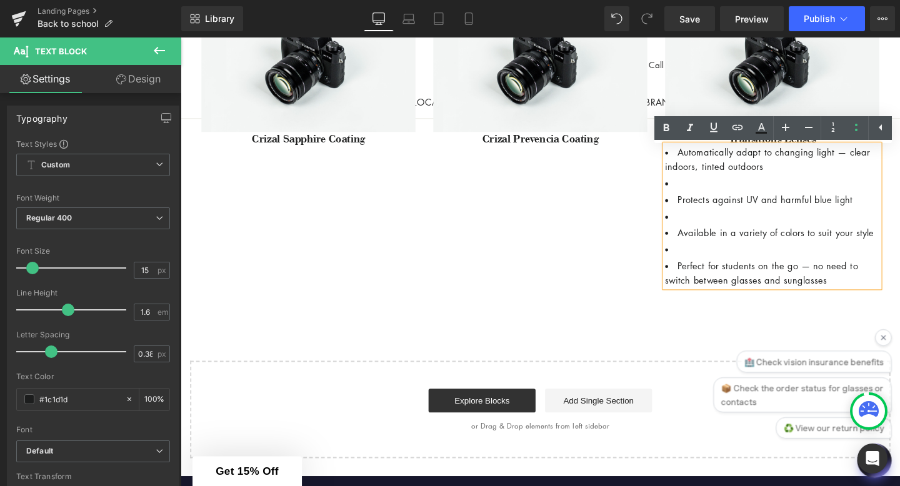
click at [706, 188] on li at bounding box center [802, 190] width 225 height 15
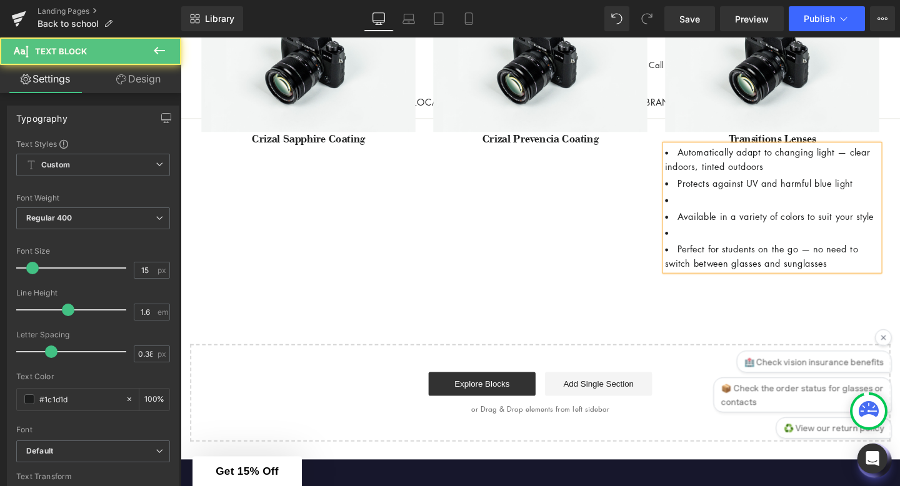
click at [704, 214] on li at bounding box center [802, 208] width 225 height 15
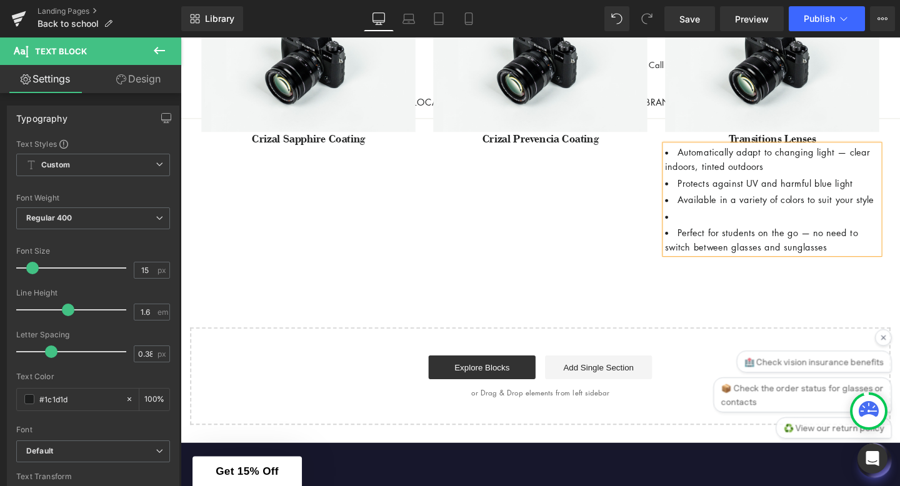
click at [706, 233] on li at bounding box center [802, 225] width 225 height 15
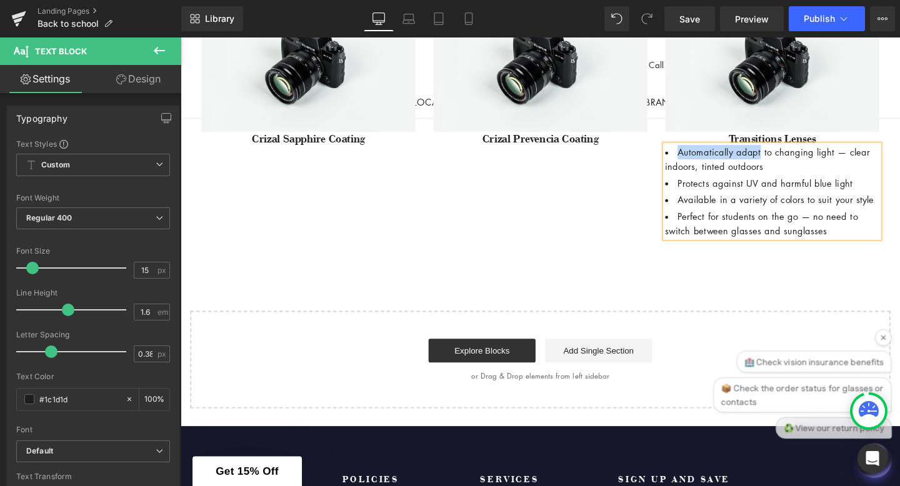
drag, startPoint x: 794, startPoint y: 159, endPoint x: 704, endPoint y: 152, distance: 90.8
click at [704, 152] on li "Automatically adapt to changing light — clear indoors, tinted outdoors" at bounding box center [802, 166] width 225 height 30
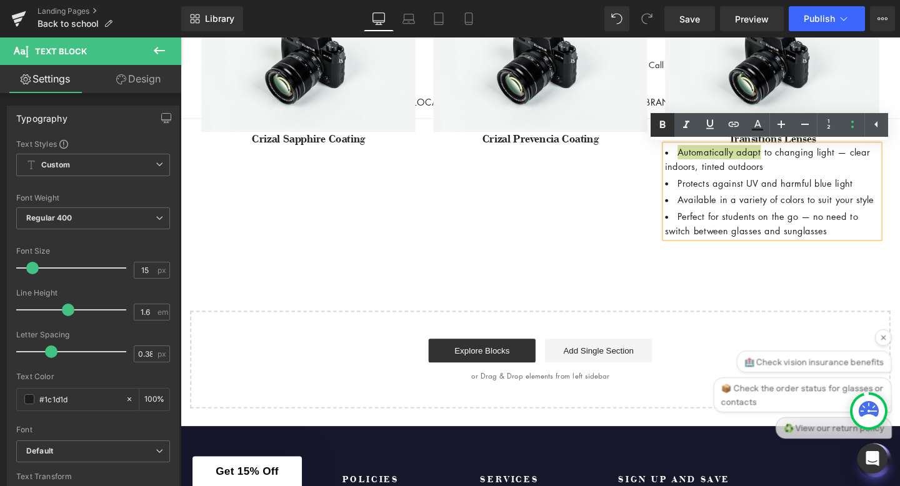
click at [661, 122] on icon at bounding box center [662, 124] width 15 height 15
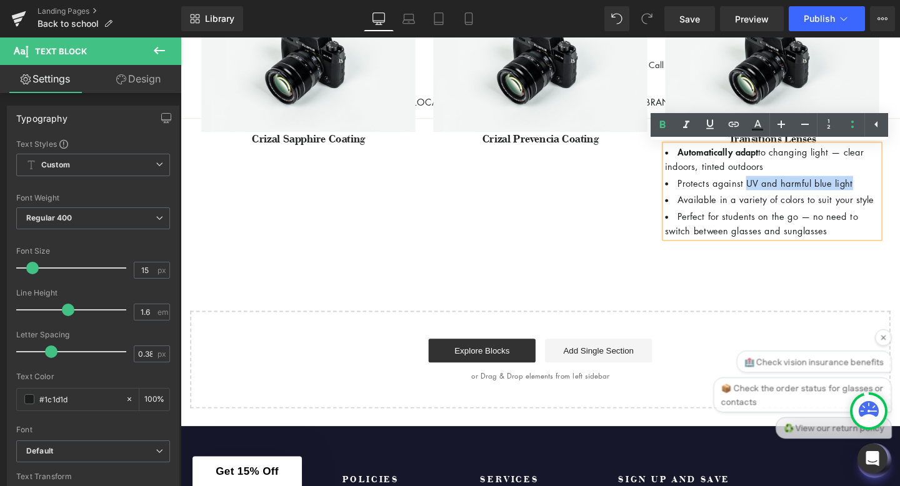
drag, startPoint x: 777, startPoint y: 191, endPoint x: 892, endPoint y: 189, distance: 115.0
click at [892, 189] on li "Protects against UV and harmful blue light" at bounding box center [802, 190] width 225 height 15
click at [662, 122] on icon at bounding box center [662, 124] width 15 height 15
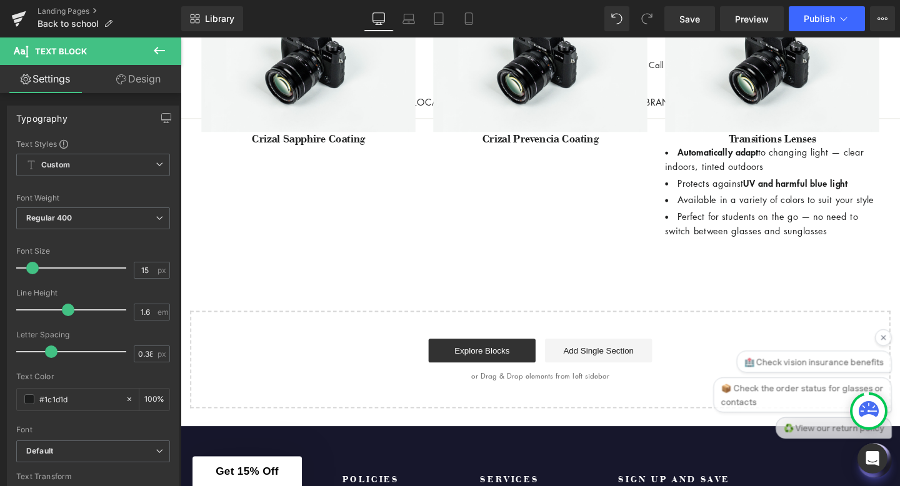
click at [158, 51] on icon at bounding box center [159, 50] width 15 height 15
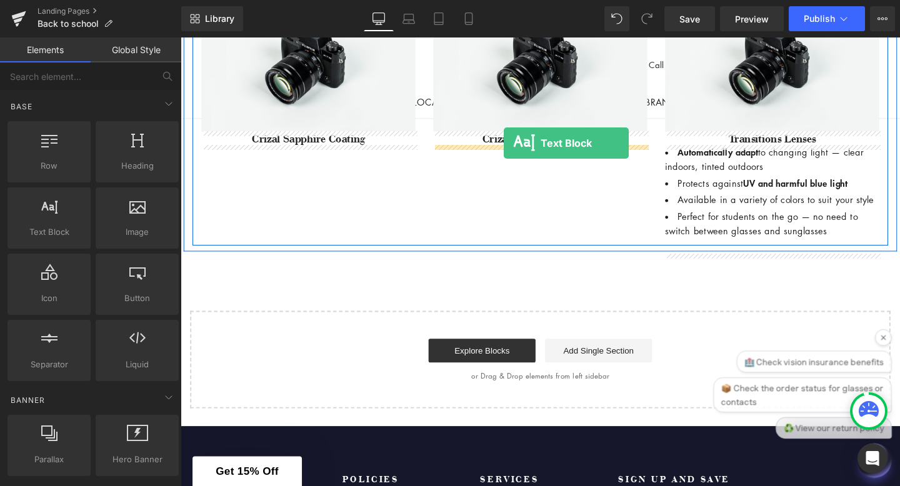
drag, startPoint x: 204, startPoint y: 269, endPoint x: 519, endPoint y: 148, distance: 337.3
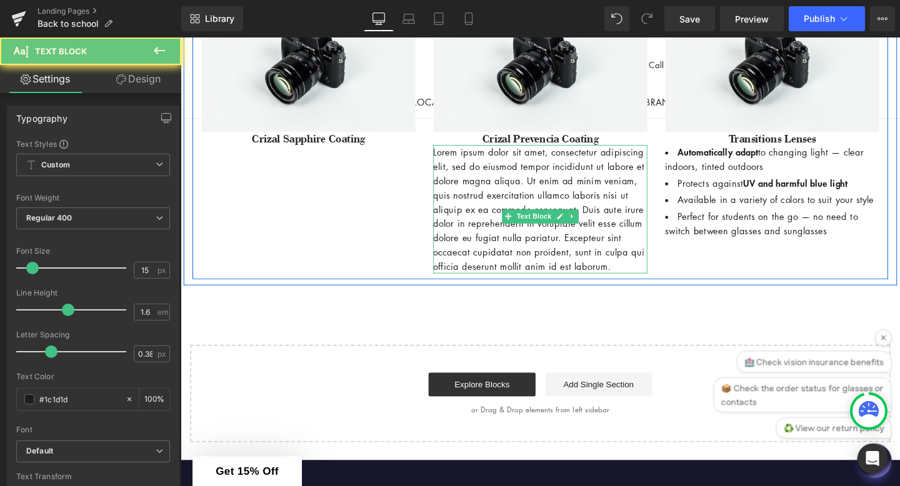
click at [502, 286] on p "Lorem ipsum dolor sit amet, consectetur adipiscing elit, sed do eiusmod tempor …" at bounding box center [558, 218] width 225 height 135
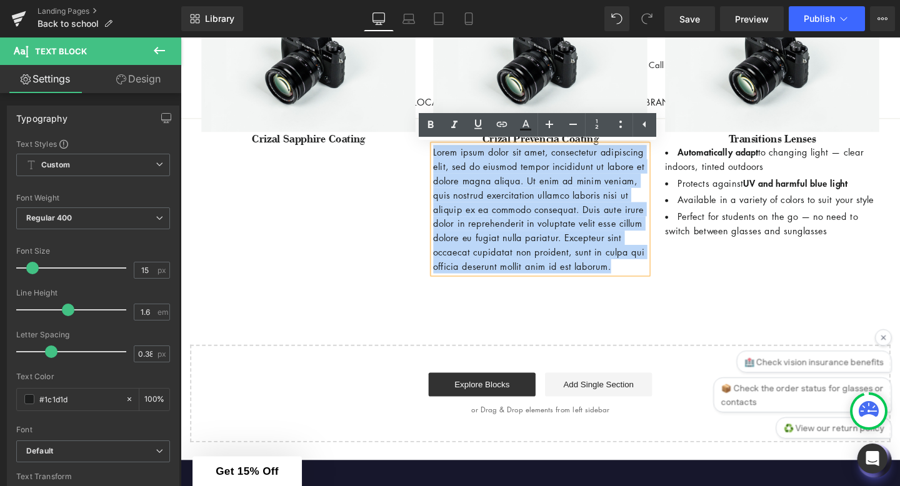
drag, startPoint x: 502, startPoint y: 291, endPoint x: 436, endPoint y: 147, distance: 158.3
click at [437, 147] on div "Image Crizal Prevencia Coating Heading Lorem ipsum dolor sit amet, consectetur …" at bounding box center [559, 137] width 244 height 298
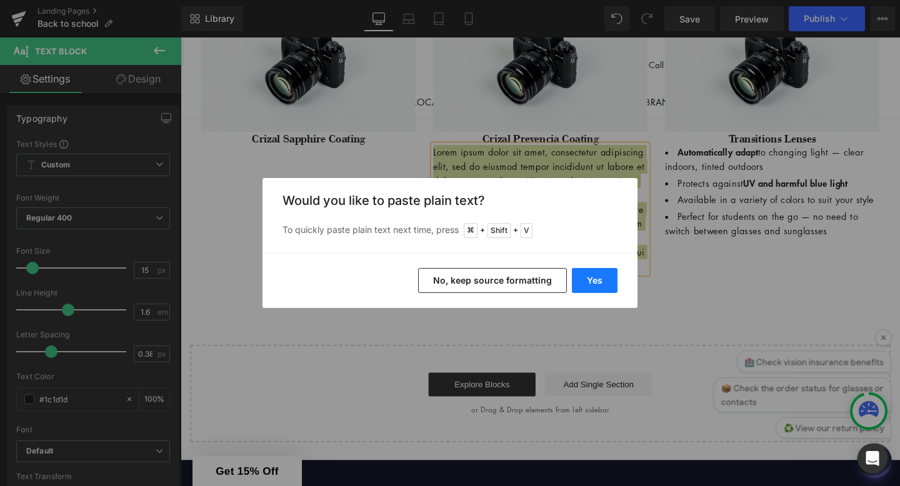
click at [596, 281] on button "Yes" at bounding box center [595, 280] width 46 height 25
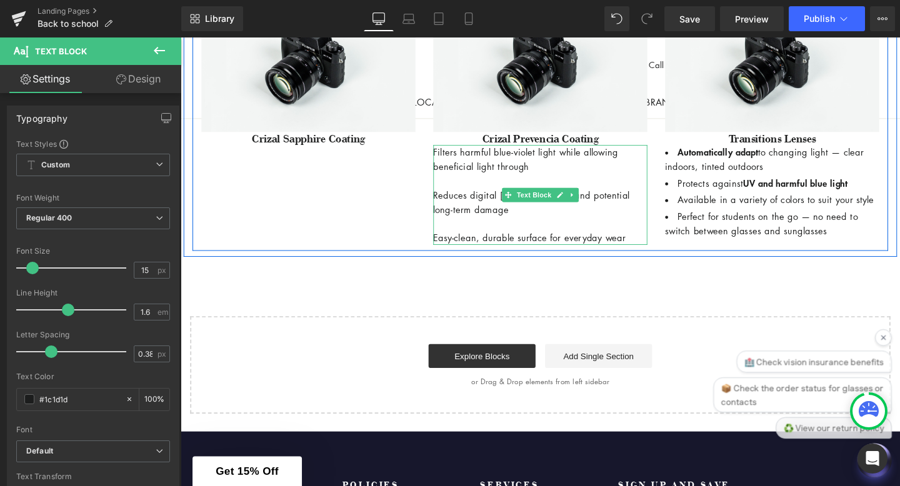
click at [484, 192] on p at bounding box center [558, 188] width 225 height 15
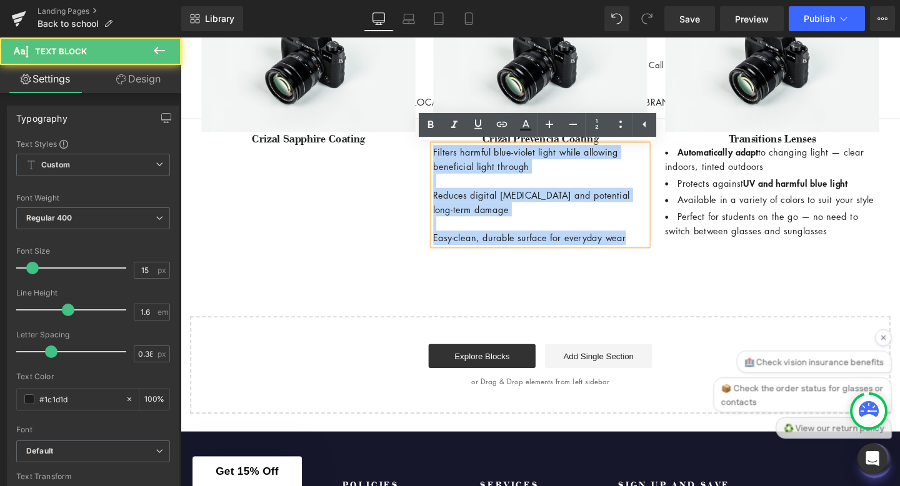
drag, startPoint x: 657, startPoint y: 253, endPoint x: 437, endPoint y: 126, distance: 253.9
click at [437, 126] on div "Image Crizal Prevencia Coating Heading Filters harmful blue-violet light while …" at bounding box center [559, 122] width 244 height 268
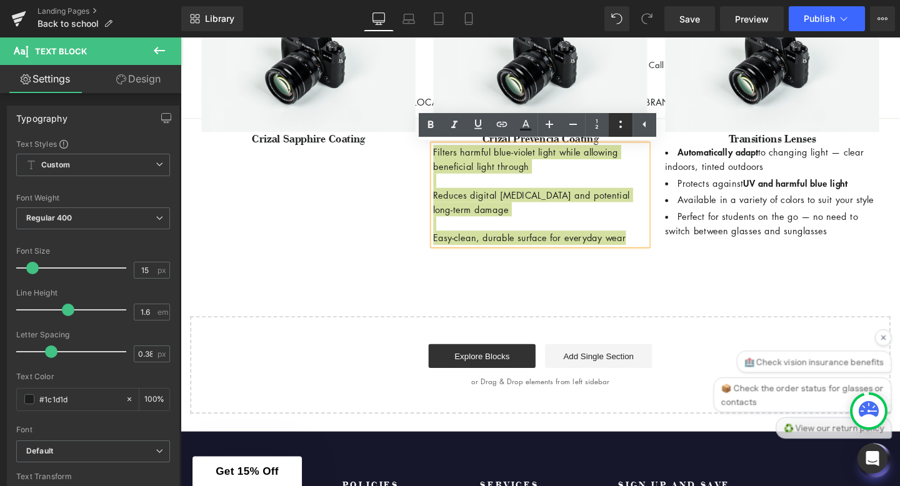
click at [621, 124] on icon at bounding box center [620, 124] width 15 height 15
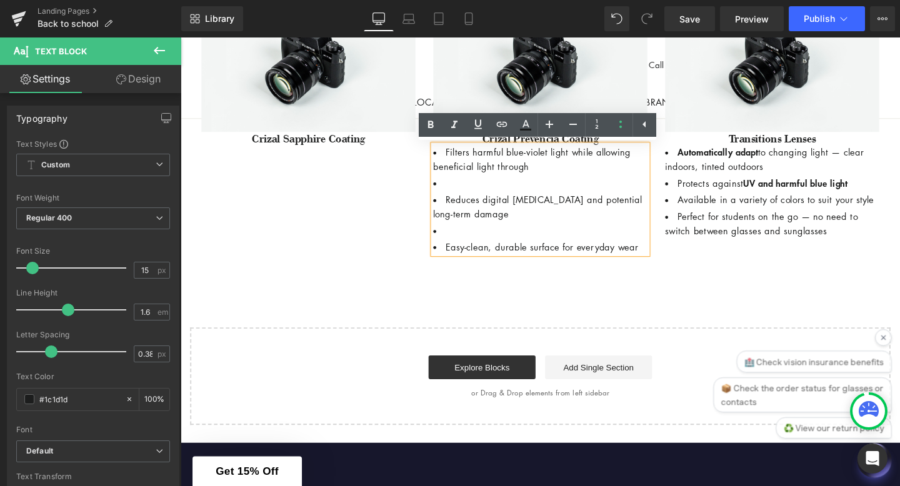
click at [462, 192] on li at bounding box center [558, 190] width 225 height 15
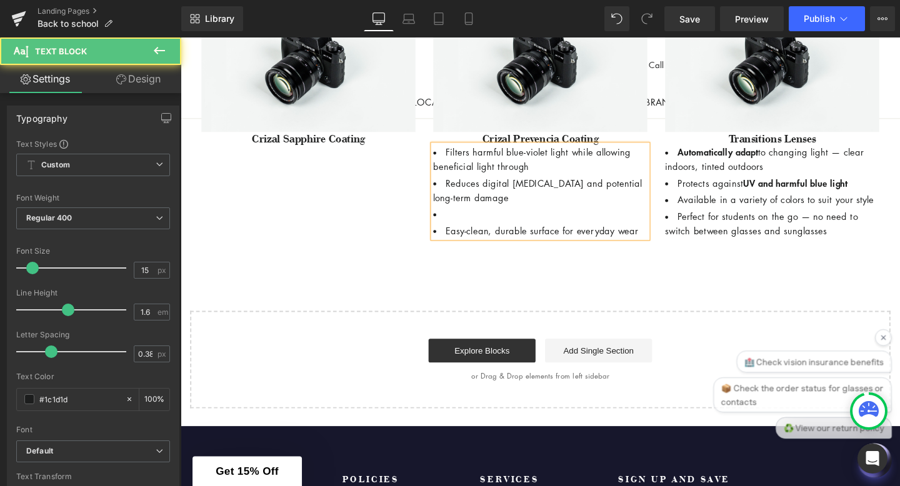
click at [460, 224] on li at bounding box center [558, 223] width 225 height 15
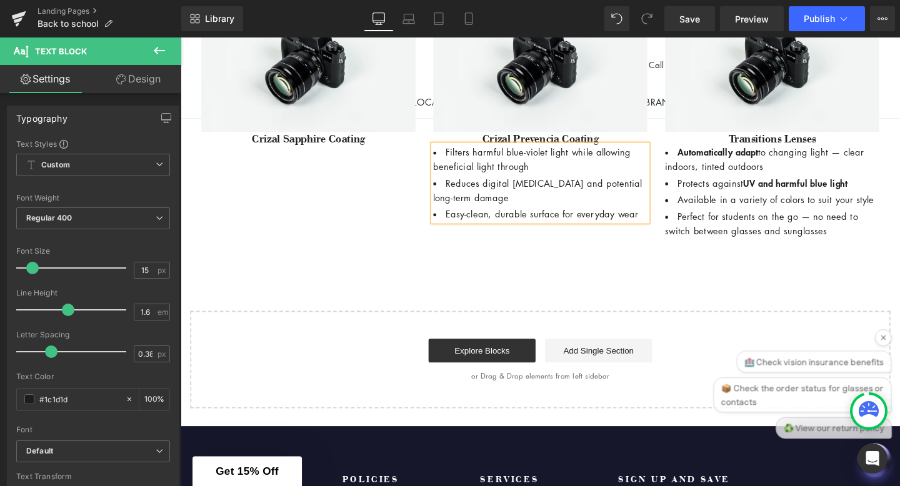
click at [181, 37] on div at bounding box center [181, 37] width 0 height 0
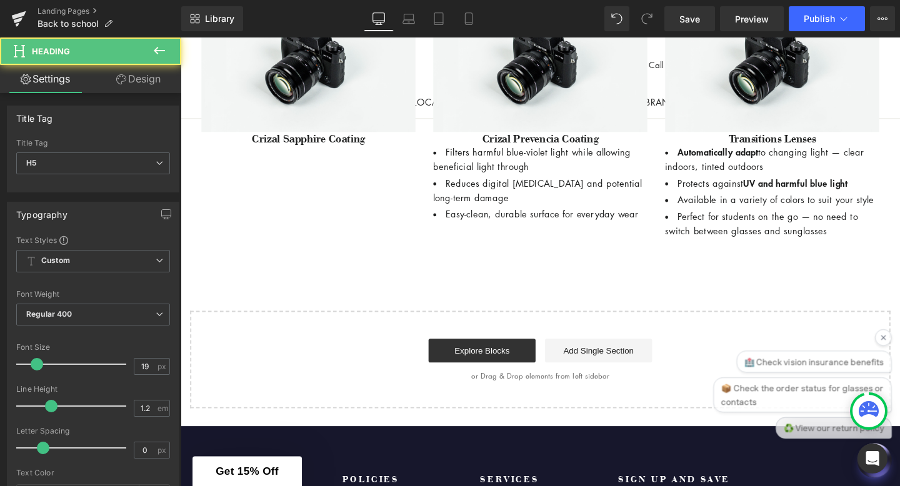
click at [159, 48] on icon at bounding box center [159, 50] width 15 height 15
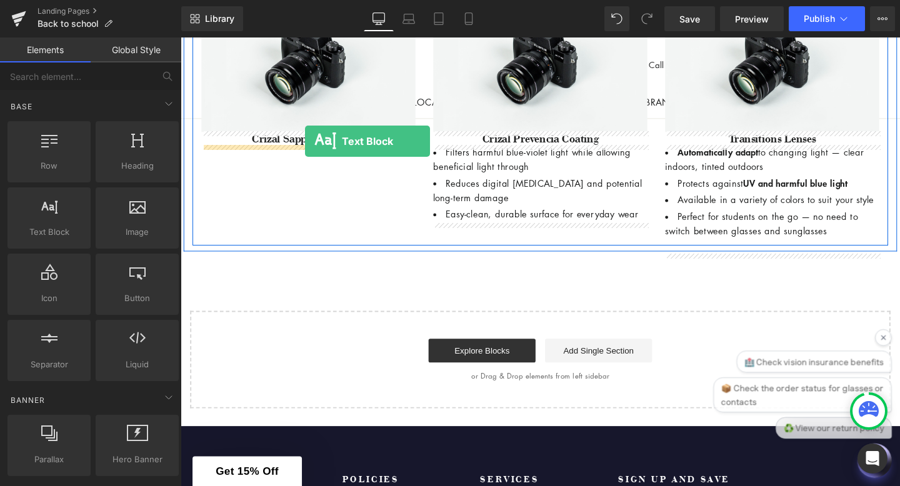
drag, startPoint x: 216, startPoint y: 272, endPoint x: 311, endPoint y: 147, distance: 157.0
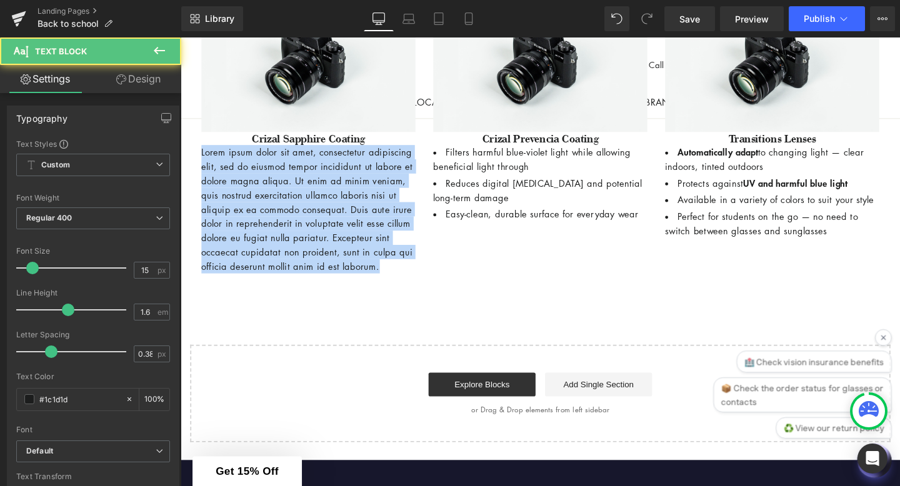
drag, startPoint x: 250, startPoint y: 292, endPoint x: 179, endPoint y: 142, distance: 165.8
paste div
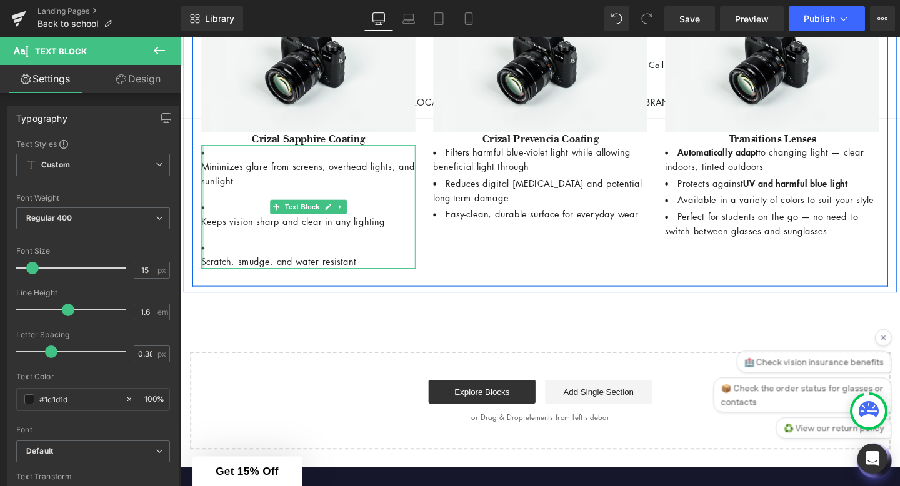
click at [205, 171] on div at bounding box center [203, 216] width 3 height 130
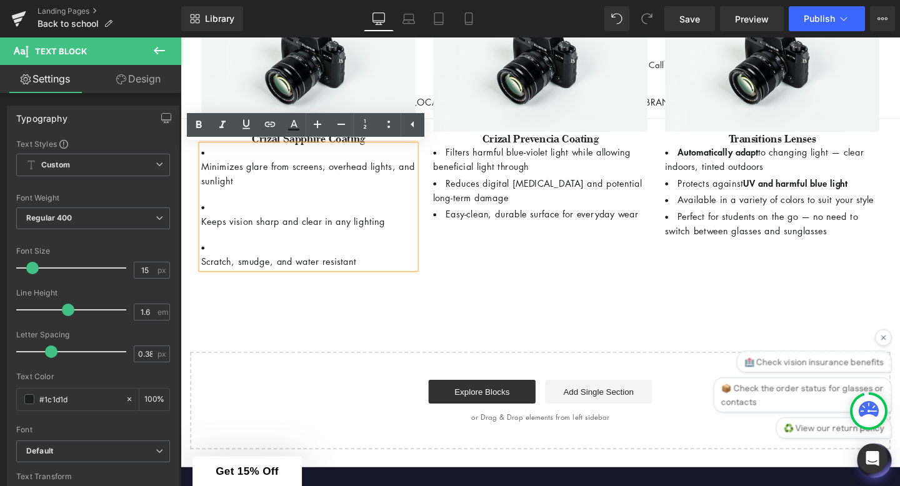
click at [210, 173] on p "Minimizes glare from screens, overhead lights, and sunlight" at bounding box center [314, 181] width 225 height 30
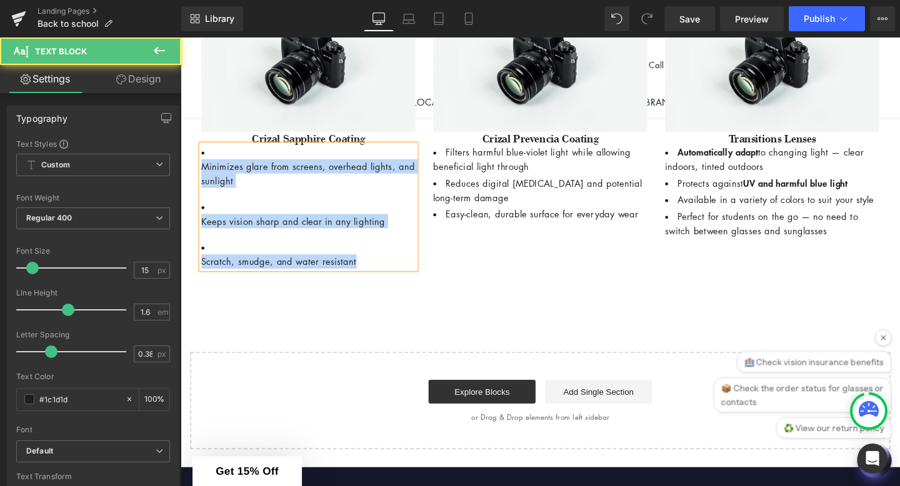
drag, startPoint x: 382, startPoint y: 279, endPoint x: 349, endPoint y: 189, distance: 95.9
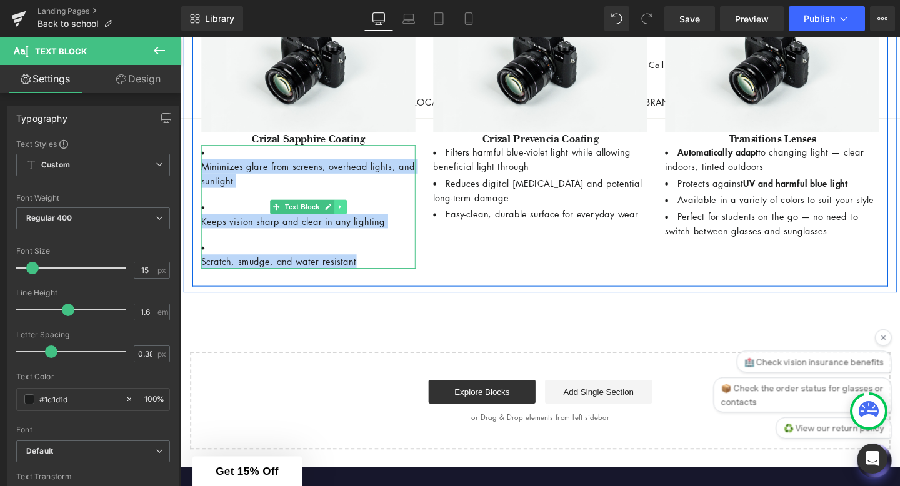
click at [344, 216] on link at bounding box center [348, 215] width 13 height 15
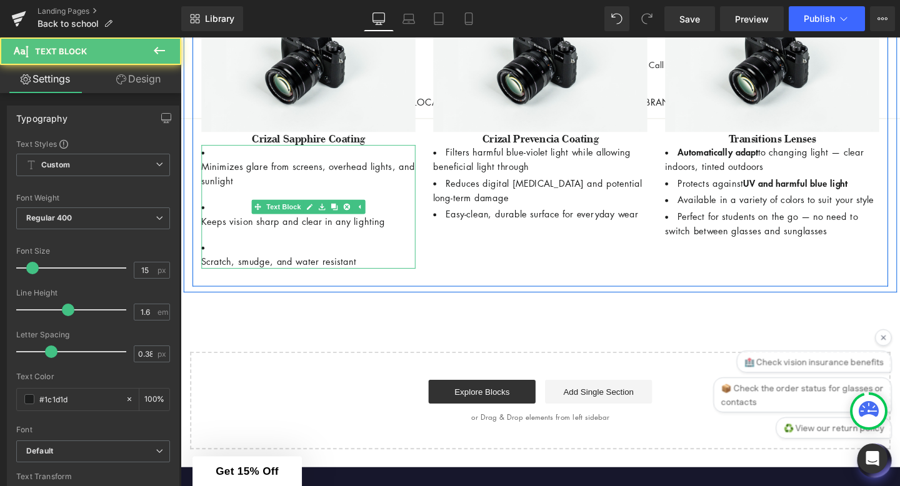
click at [353, 178] on p "Minimizes glare from screens, overhead lights, and sunlight" at bounding box center [314, 181] width 225 height 30
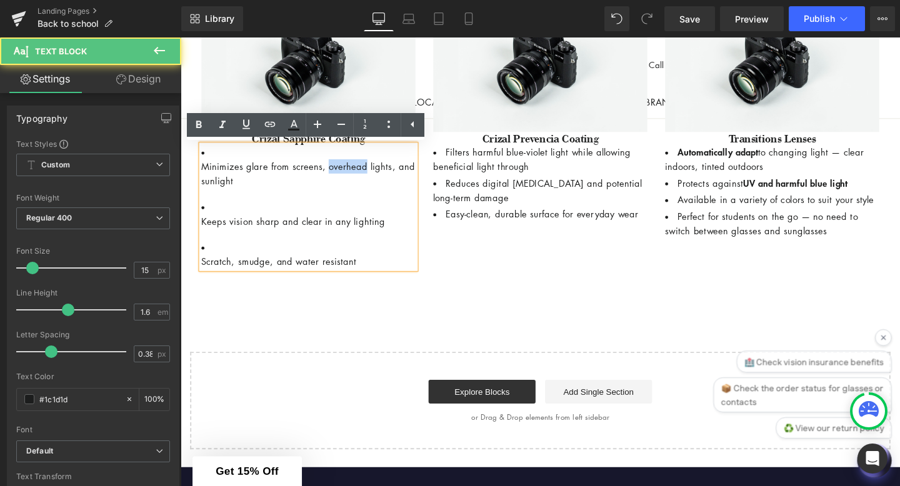
click at [352, 178] on p "Minimizes glare from screens, overhead lights, and sunlight" at bounding box center [314, 181] width 225 height 30
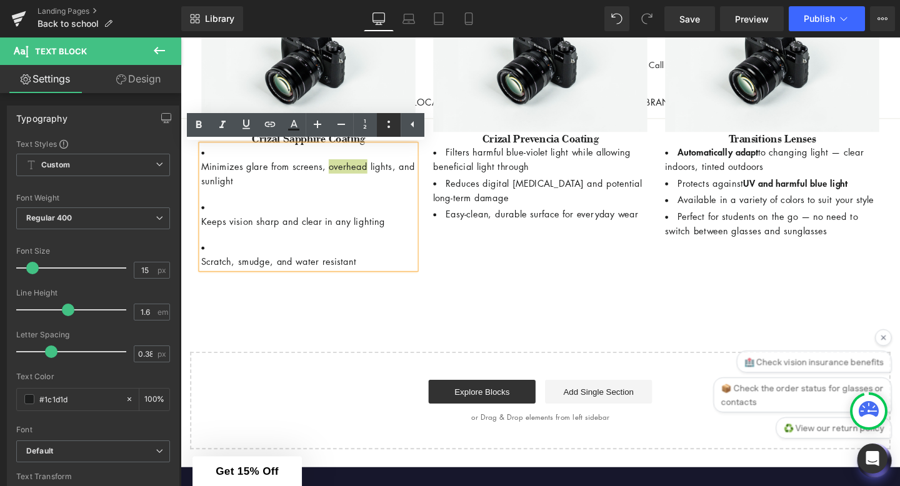
click at [389, 122] on icon at bounding box center [388, 124] width 15 height 15
click at [389, 123] on icon at bounding box center [388, 124] width 15 height 15
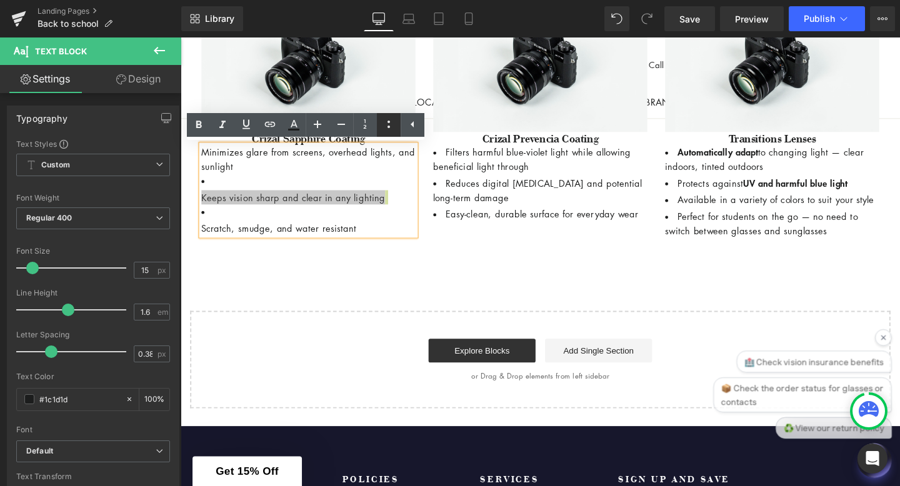
click at [385, 121] on icon at bounding box center [388, 124] width 15 height 15
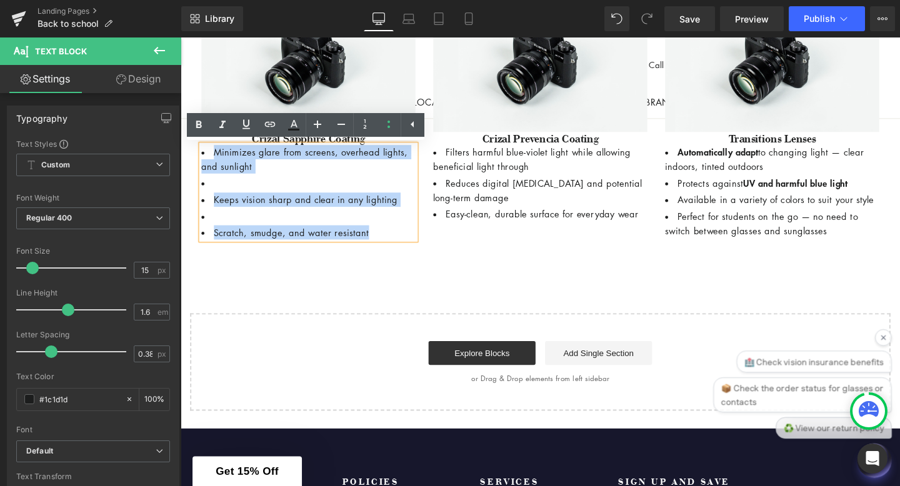
click at [212, 192] on li at bounding box center [314, 190] width 225 height 15
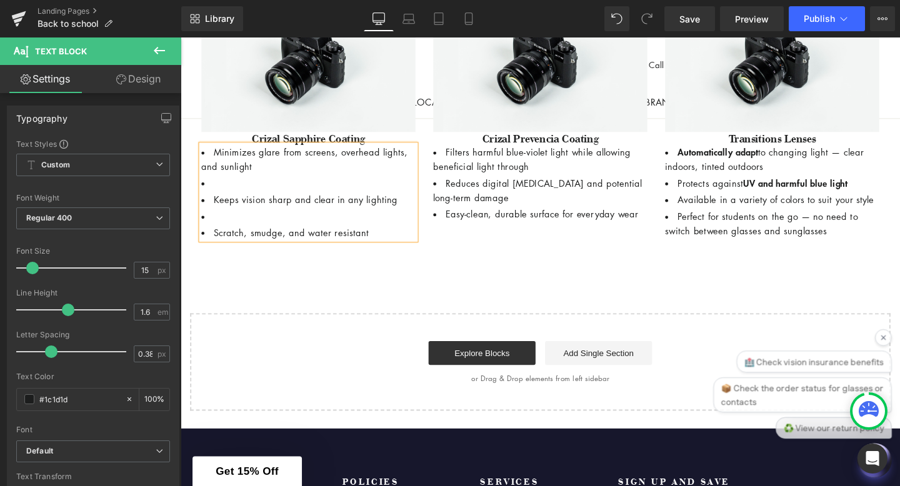
click at [222, 192] on li at bounding box center [314, 190] width 225 height 15
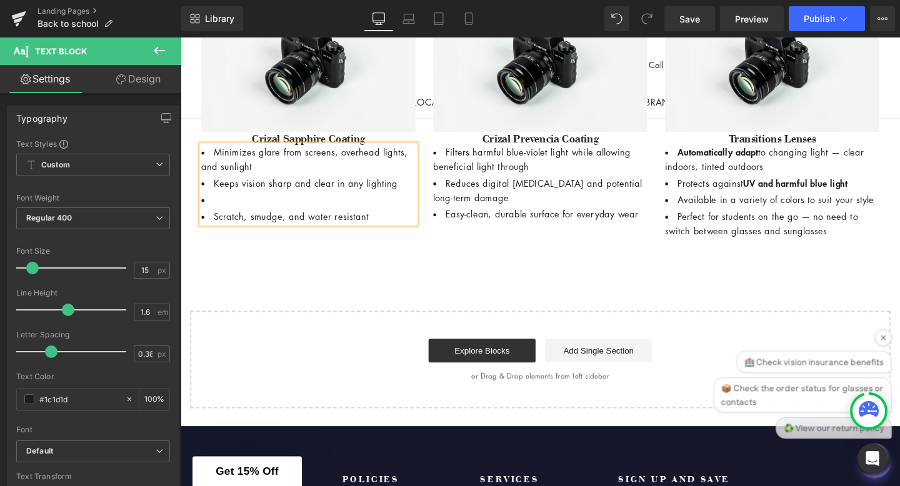
click at [231, 211] on li at bounding box center [314, 208] width 225 height 15
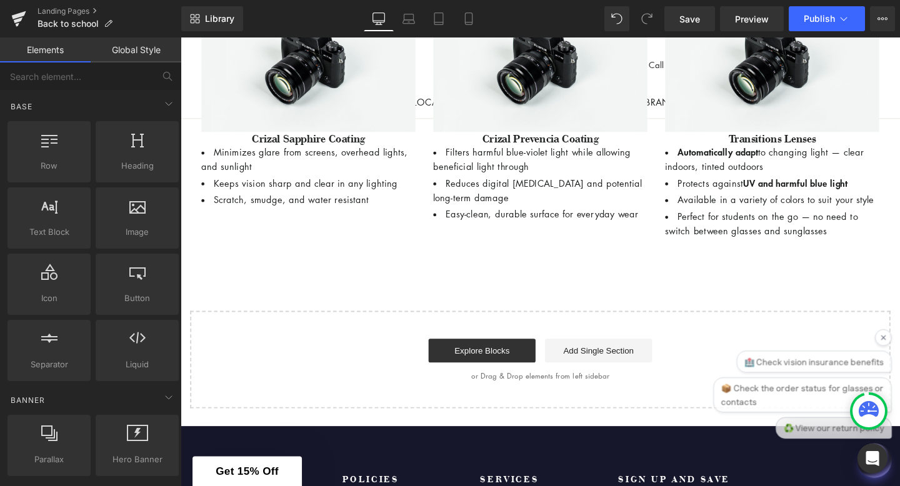
scroll to position [1014, 0]
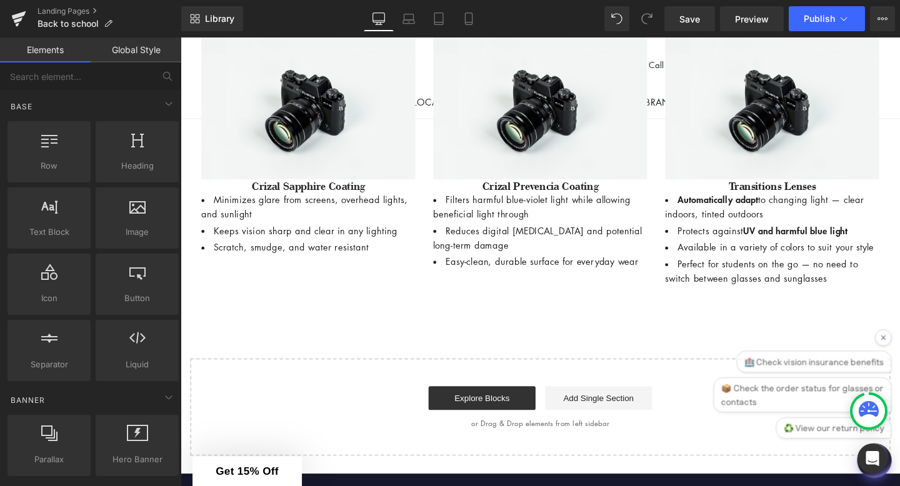
click at [377, 217] on li "Minimizes glare from screens, overhead lights, and sunlight" at bounding box center [314, 216] width 225 height 30
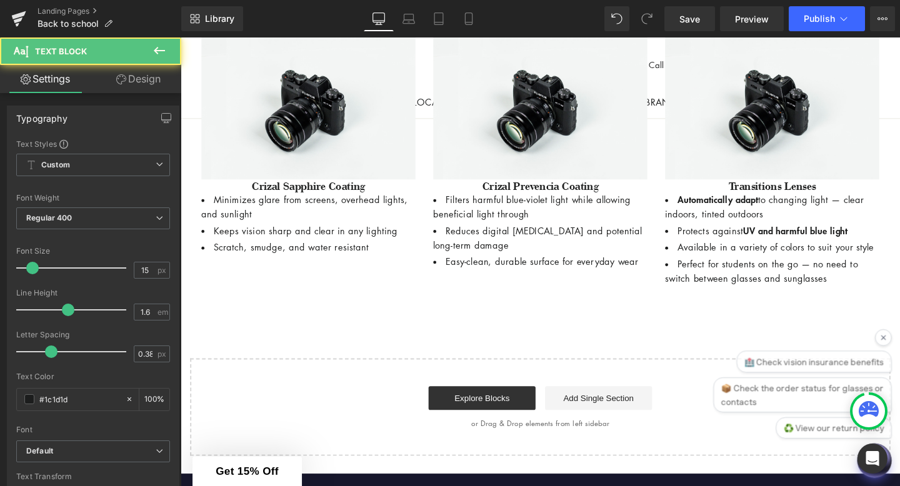
click at [128, 73] on link "Design" at bounding box center [138, 79] width 91 height 28
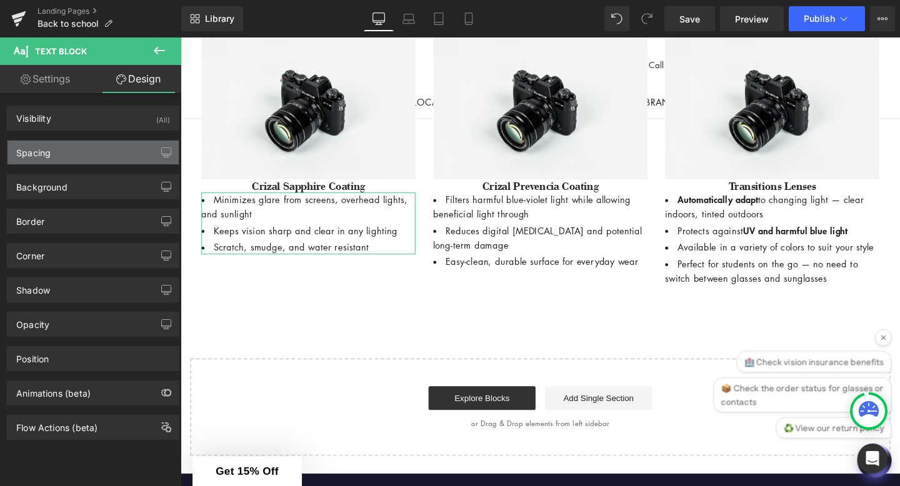
click at [97, 160] on div "Spacing" at bounding box center [92, 153] width 171 height 24
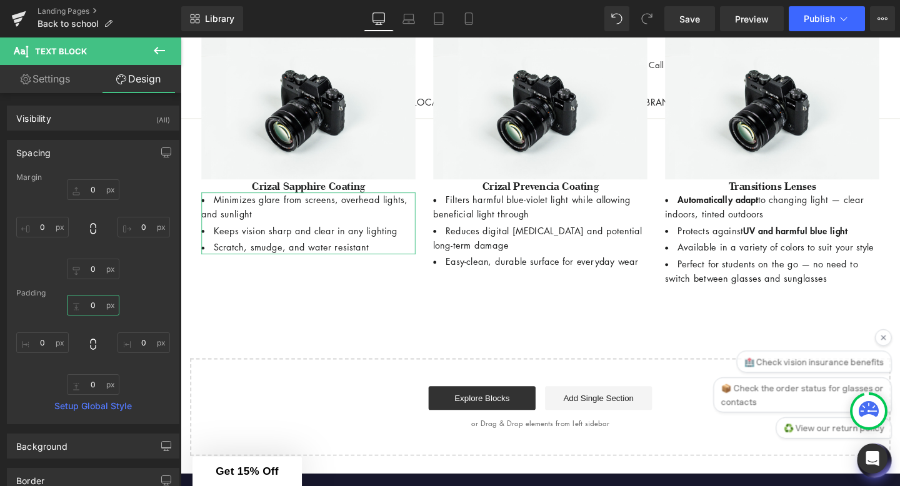
click at [95, 307] on input "0" at bounding box center [93, 305] width 52 height 21
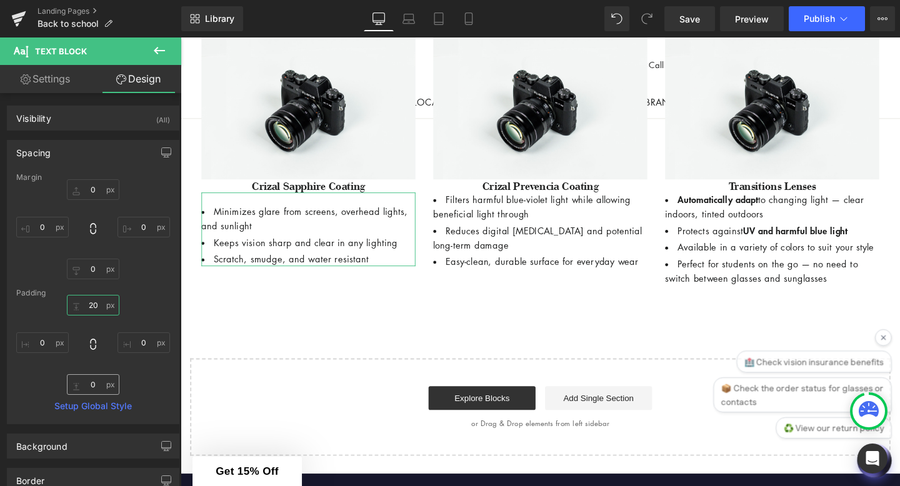
type input "20"
click at [94, 385] on input "0" at bounding box center [93, 384] width 52 height 21
type input "20"
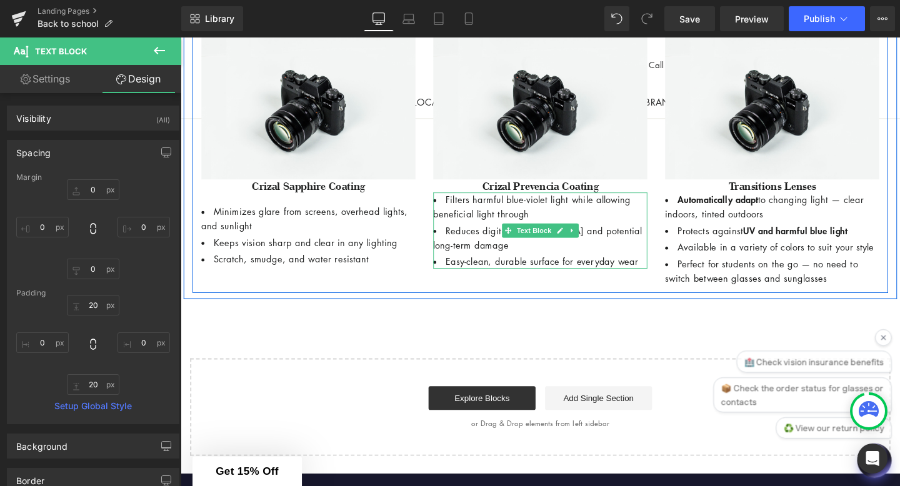
click at [498, 254] on li "Reduces digital eye strain and potential long-term damage" at bounding box center [558, 248] width 225 height 30
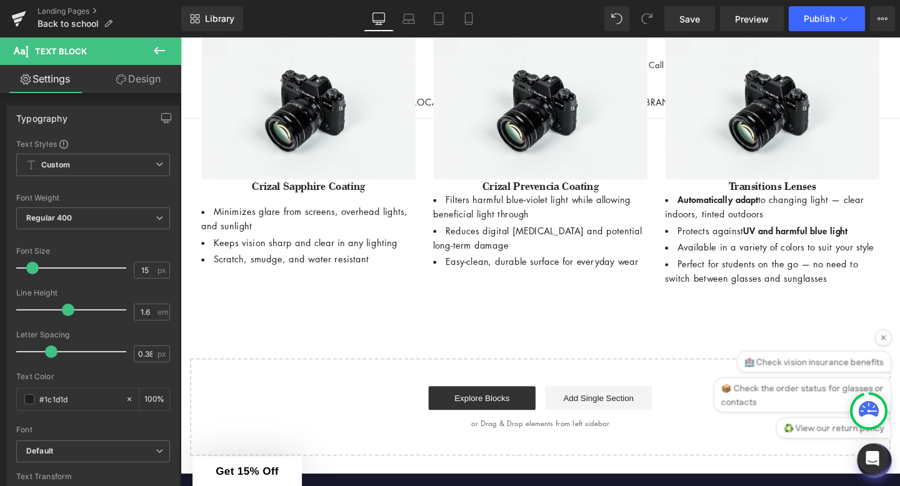
click at [137, 81] on link "Design" at bounding box center [138, 79] width 91 height 28
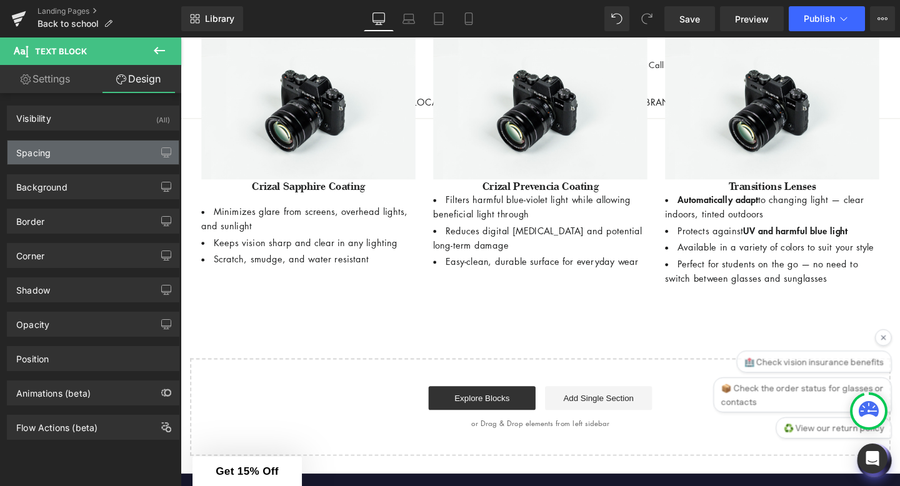
click at [92, 160] on div "Spacing" at bounding box center [92, 153] width 171 height 24
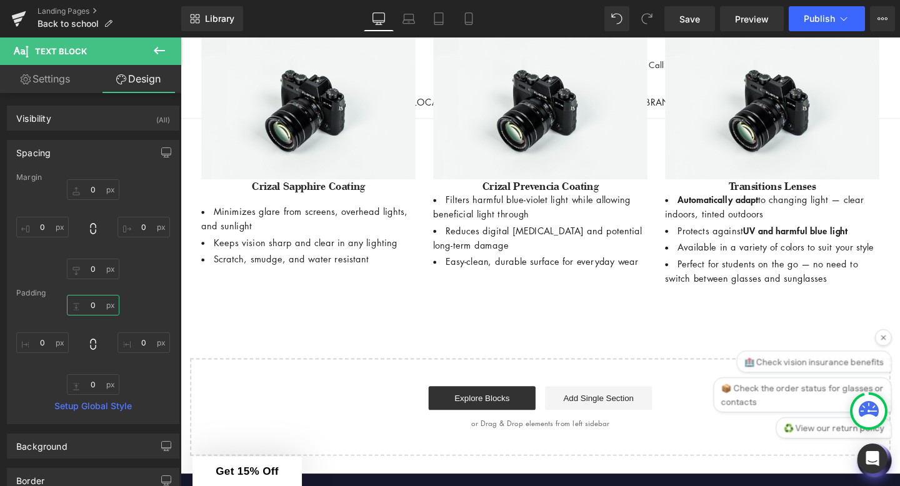
click at [100, 304] on input "0" at bounding box center [93, 305] width 52 height 21
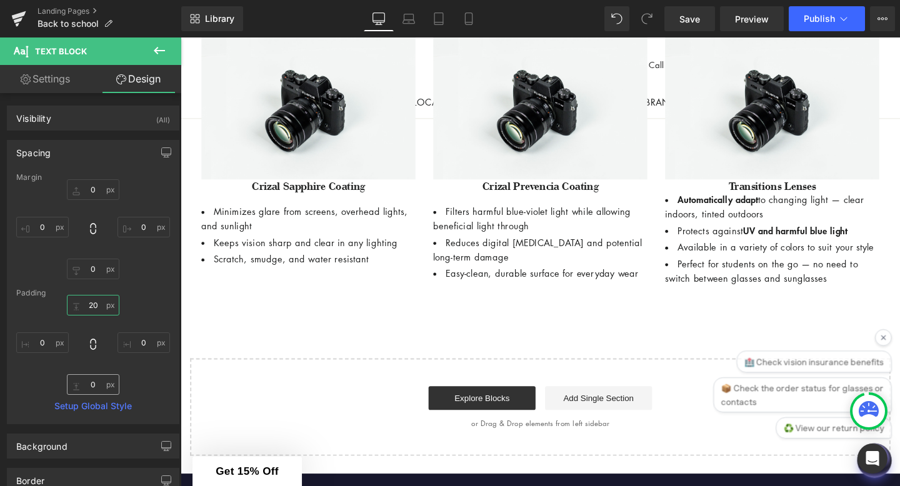
type input "20"
click at [100, 384] on input "0" at bounding box center [93, 384] width 52 height 21
type input "20"
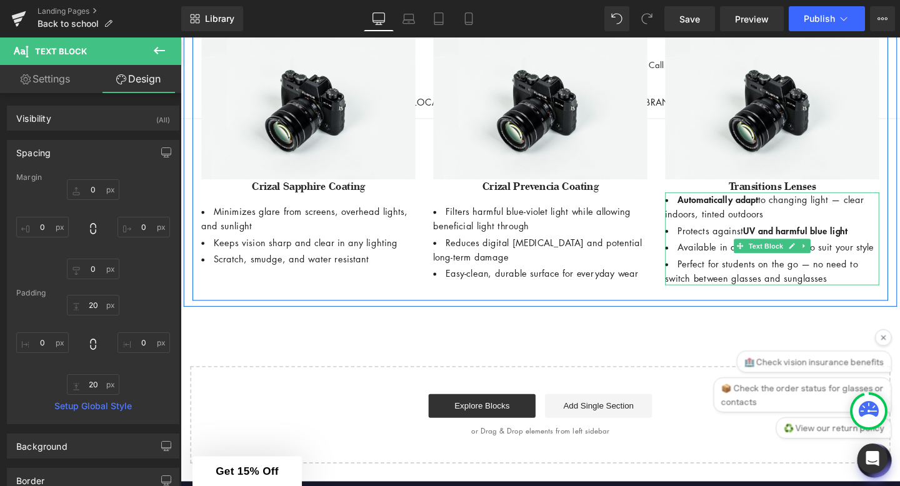
click at [712, 284] on li "Perfect for students on the go — no need to switch between glasses and sunglass…" at bounding box center [802, 283] width 225 height 30
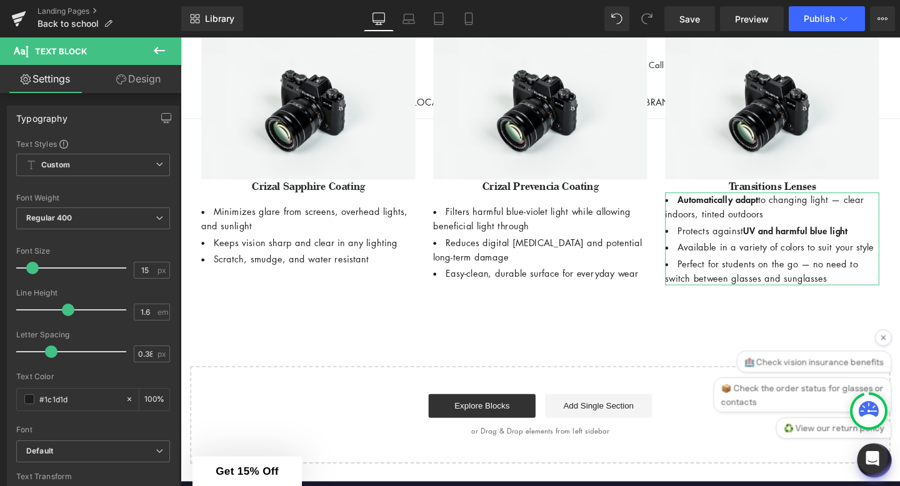
click at [136, 71] on link "Design" at bounding box center [138, 79] width 91 height 28
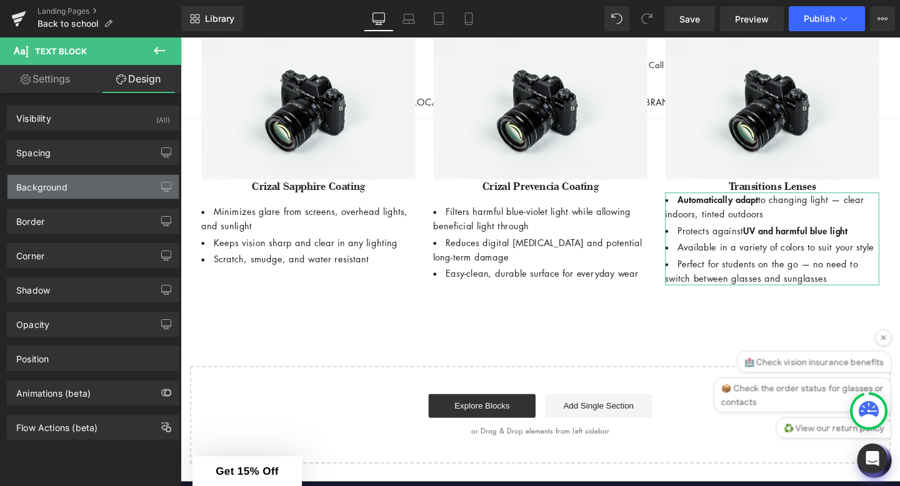
click at [64, 182] on div "Background" at bounding box center [41, 183] width 51 height 17
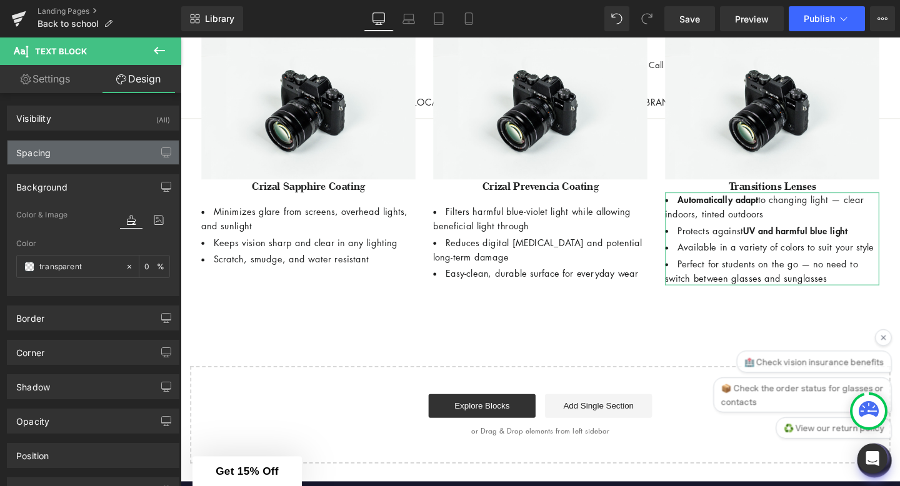
click at [66, 153] on div "Spacing" at bounding box center [92, 153] width 171 height 24
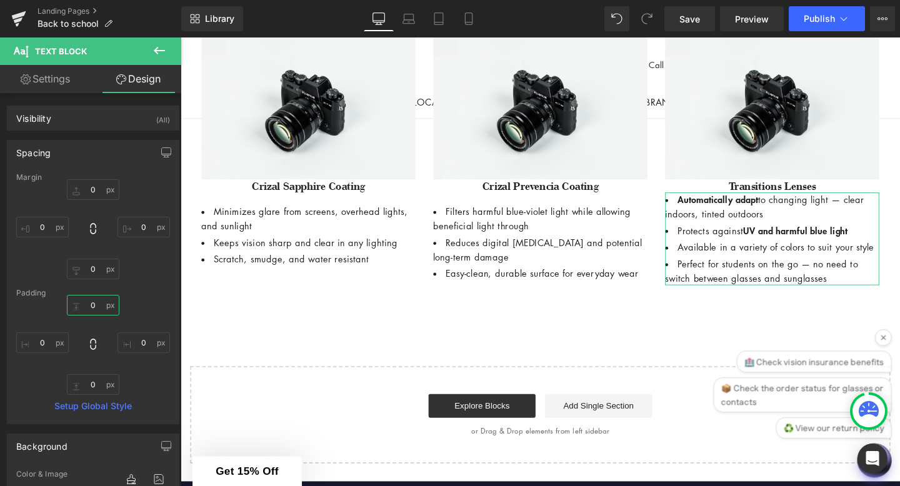
click at [96, 302] on input "0" at bounding box center [93, 305] width 52 height 21
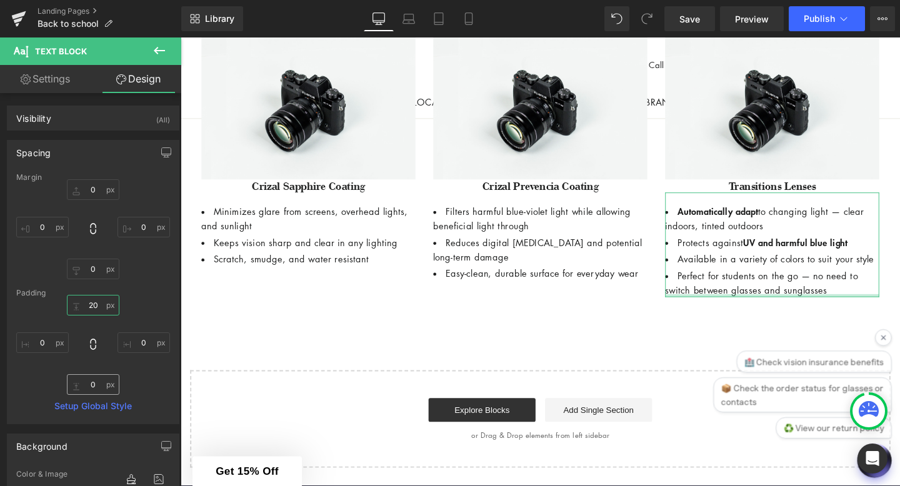
type input "20"
click at [98, 385] on input "0" at bounding box center [93, 384] width 52 height 21
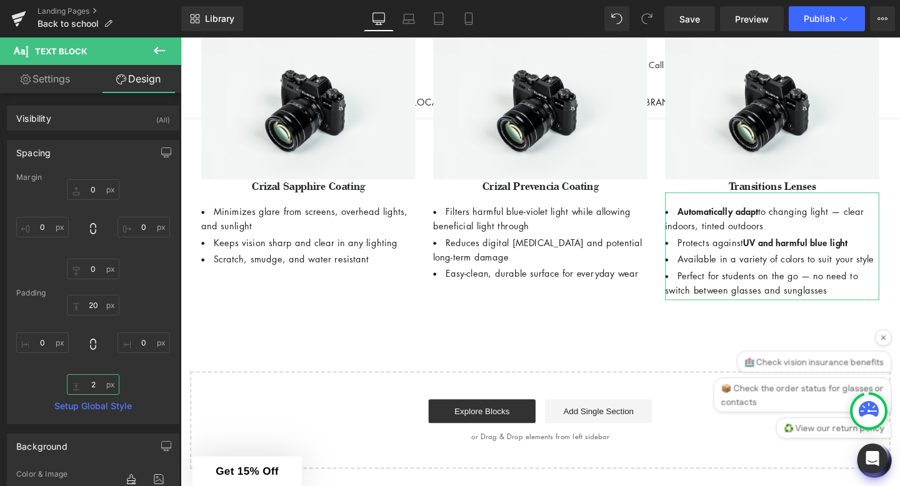
type input "20"
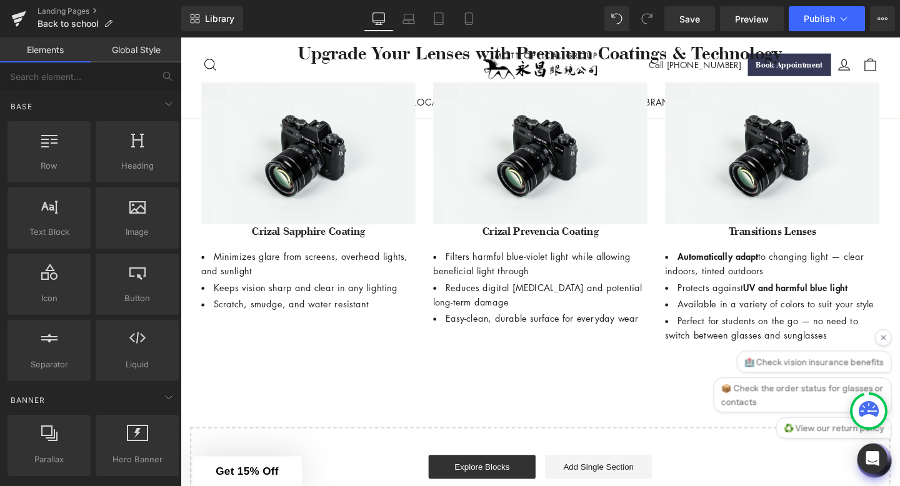
scroll to position [965, 0]
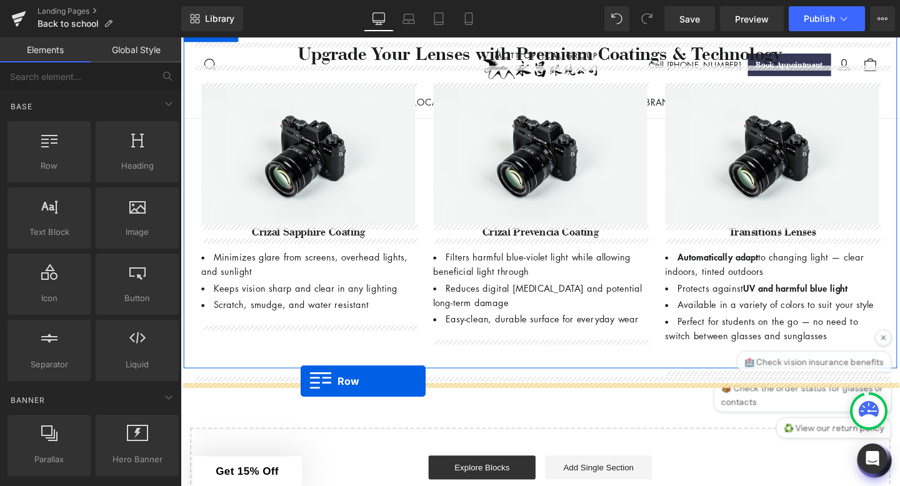
drag, startPoint x: 246, startPoint y: 199, endPoint x: 307, endPoint y: 399, distance: 208.5
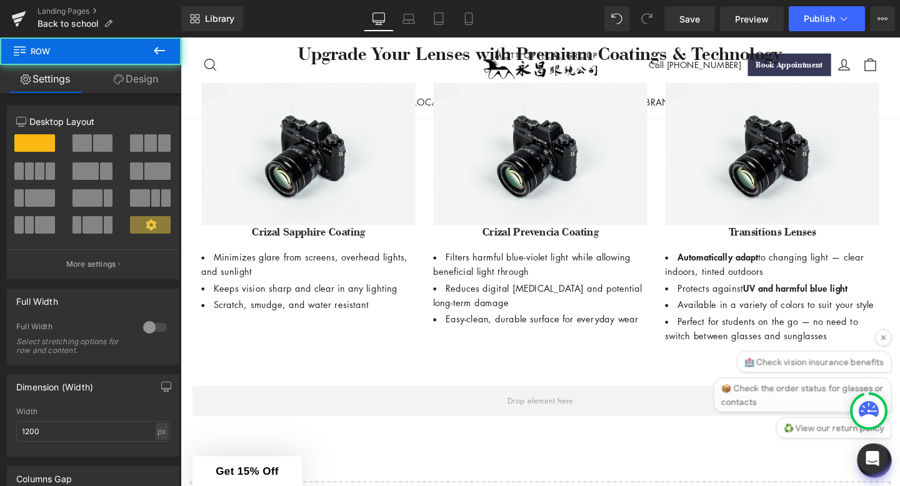
click at [156, 52] on icon at bounding box center [159, 50] width 11 height 7
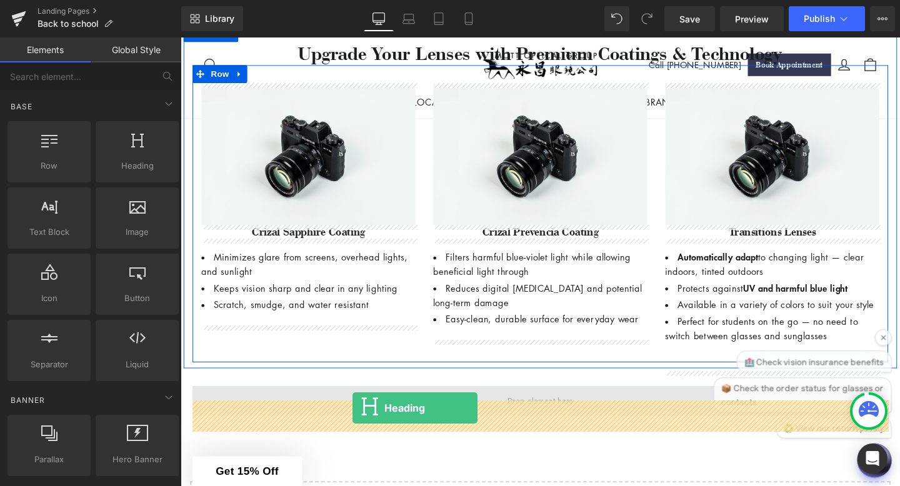
drag, startPoint x: 332, startPoint y: 180, endPoint x: 361, endPoint y: 427, distance: 248.5
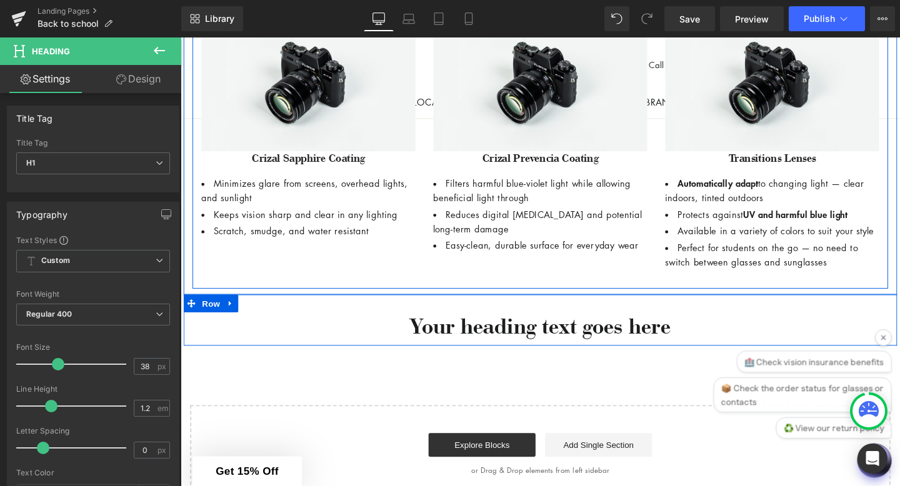
scroll to position [1049, 0]
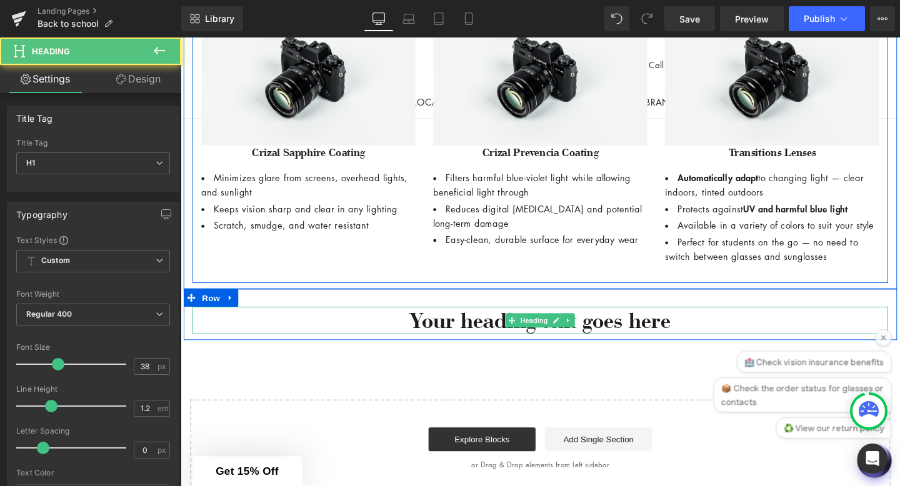
click at [594, 345] on div "Your heading text goes here Heading" at bounding box center [558, 335] width 731 height 29
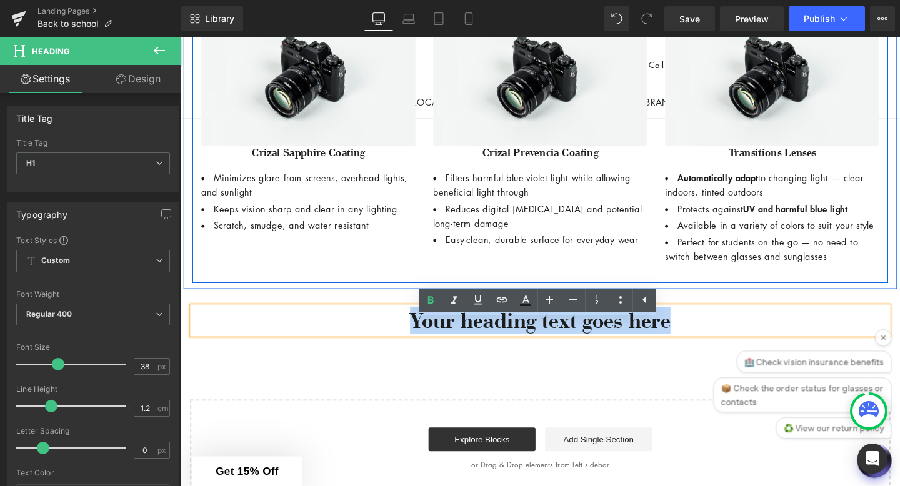
drag, startPoint x: 704, startPoint y: 349, endPoint x: 409, endPoint y: 342, distance: 294.4
click at [409, 341] on h1 "Your heading text goes here" at bounding box center [558, 335] width 731 height 29
paste div
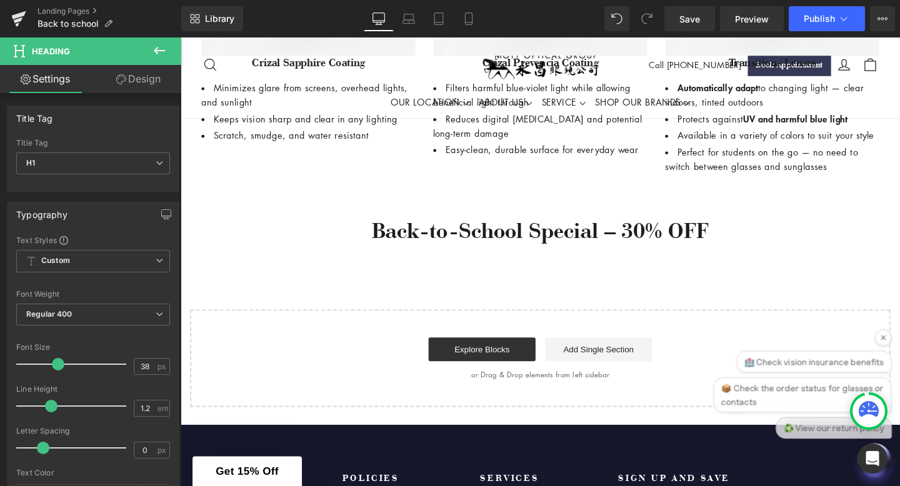
scroll to position [1082, 0]
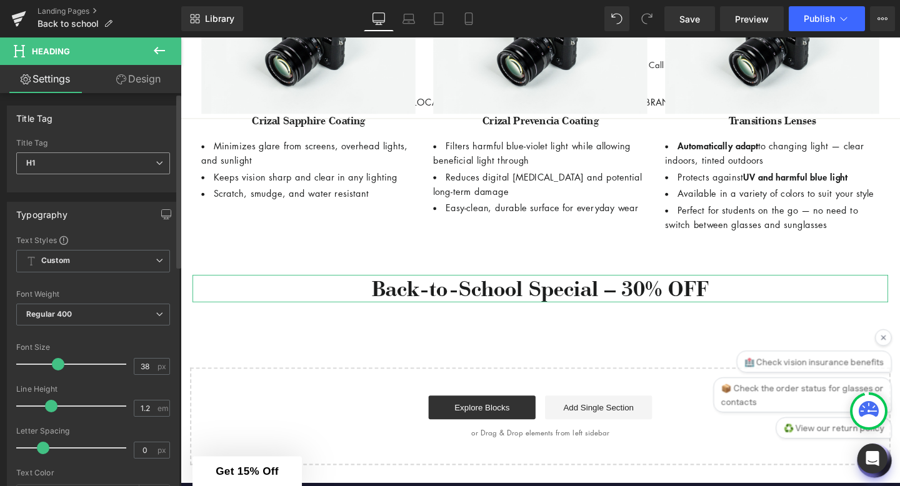
click at [129, 164] on span "H1" at bounding box center [93, 163] width 154 height 22
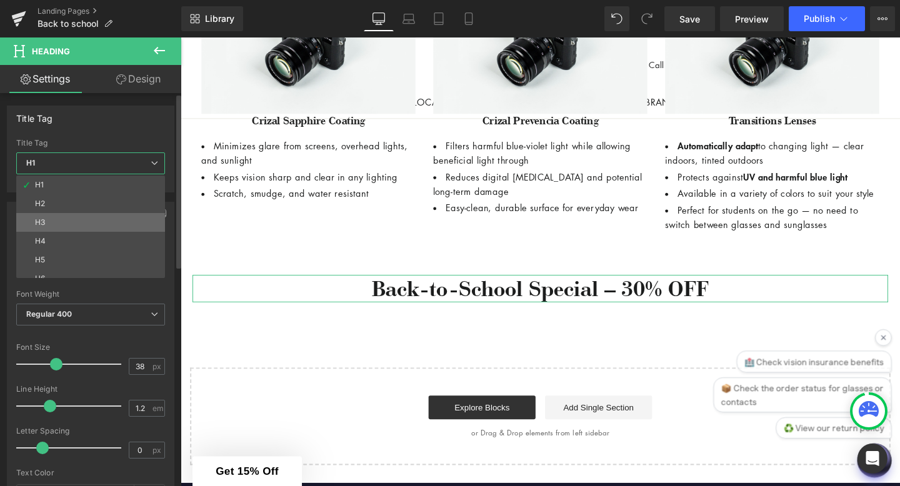
click at [120, 215] on li "H3" at bounding box center [93, 222] width 154 height 19
type input "32.3"
type input "100"
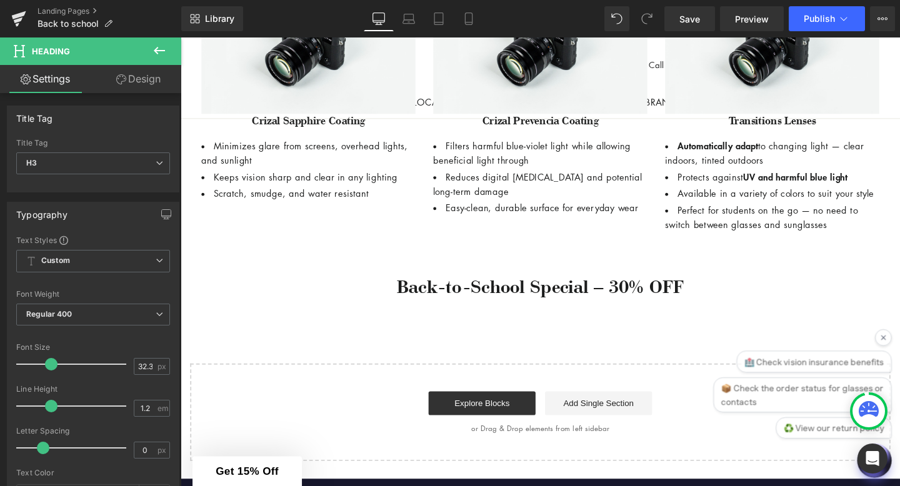
click at [159, 56] on icon at bounding box center [159, 50] width 15 height 15
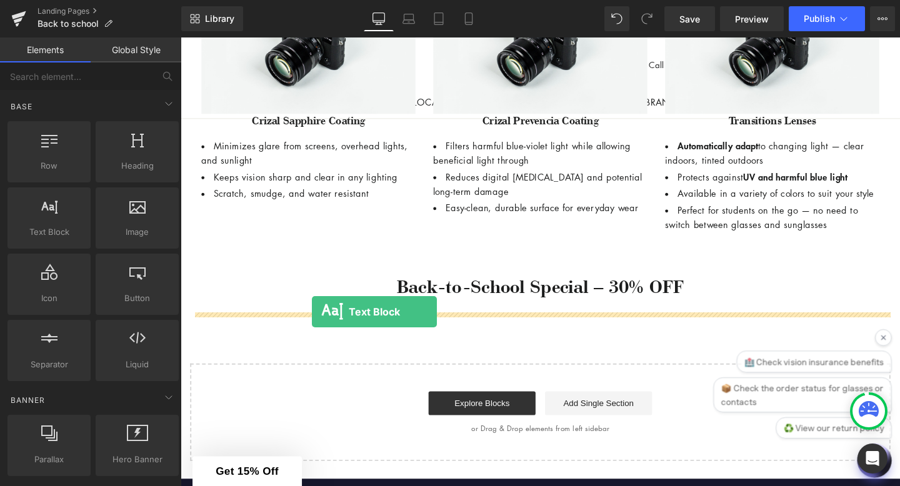
drag, startPoint x: 226, startPoint y: 257, endPoint x: 317, endPoint y: 320, distance: 110.9
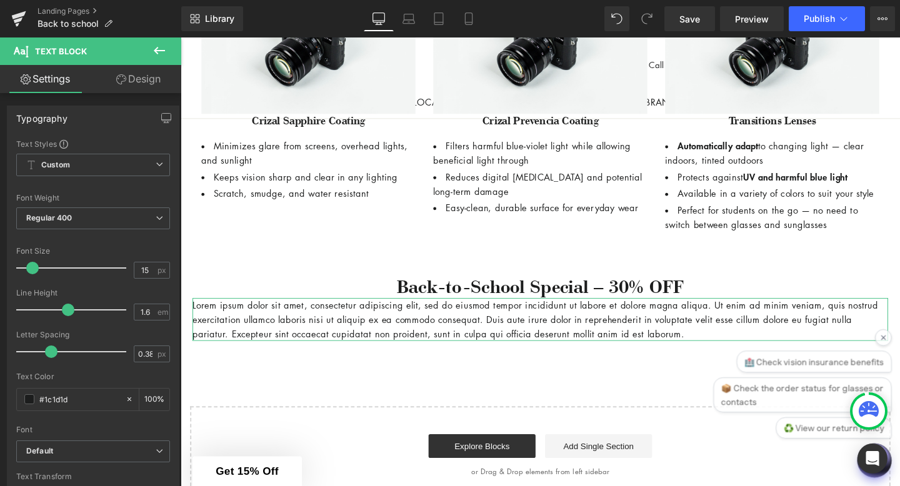
click at [146, 78] on link "Design" at bounding box center [138, 79] width 91 height 28
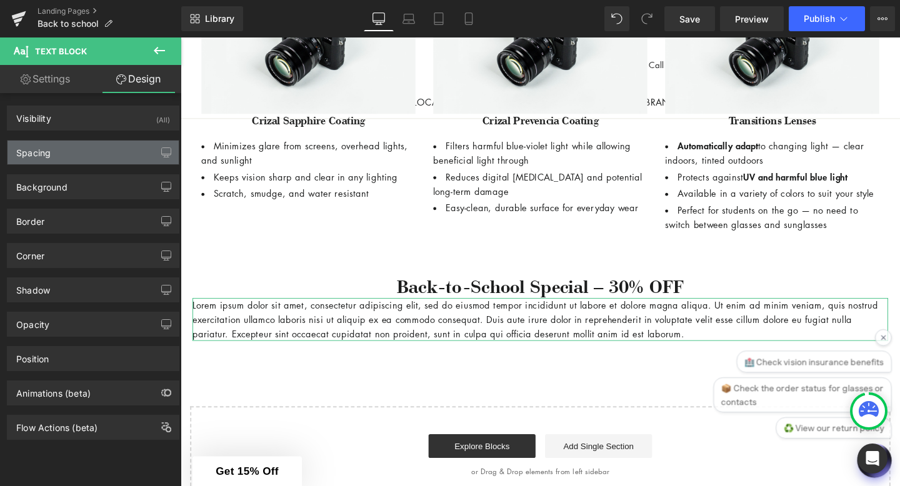
click at [108, 152] on div "Spacing" at bounding box center [92, 153] width 171 height 24
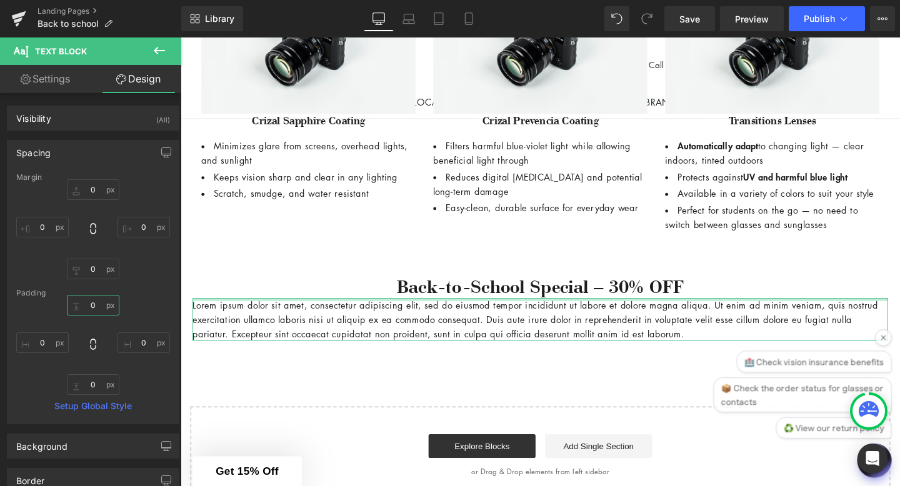
click at [97, 306] on input "0" at bounding box center [93, 305] width 52 height 21
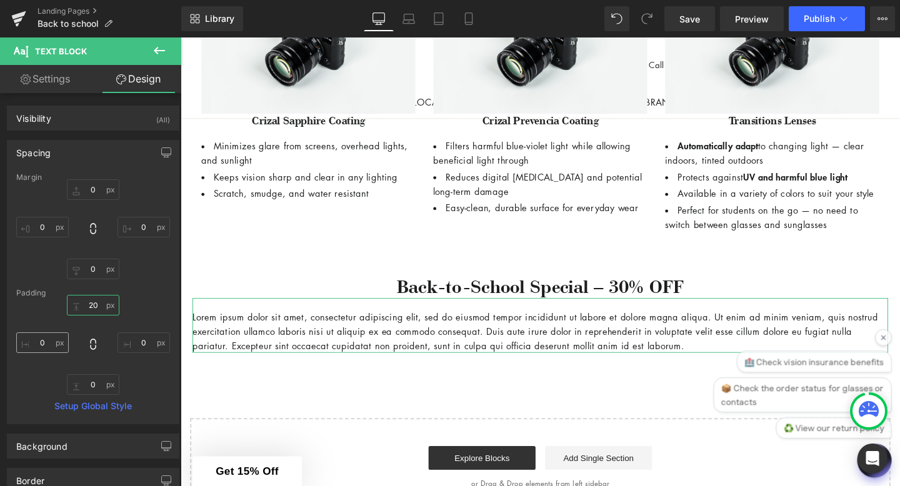
type input "20"
click at [42, 339] on input "0" at bounding box center [42, 342] width 52 height 21
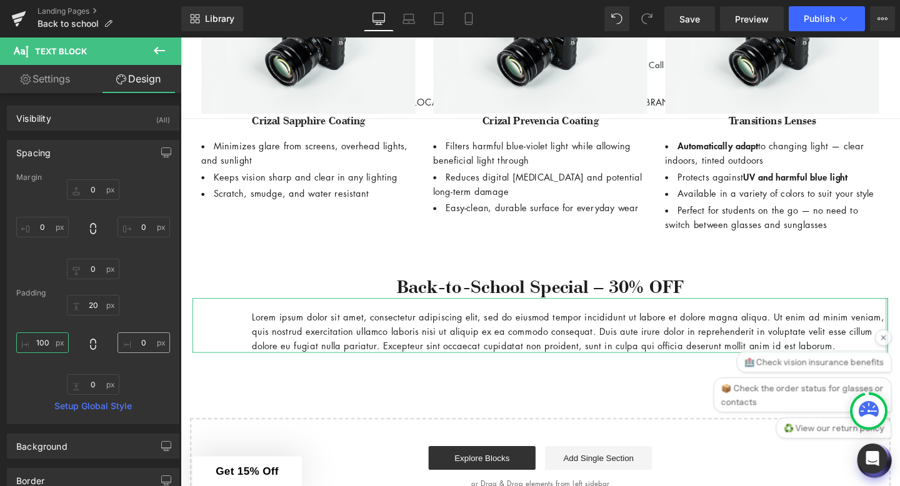
type input "100"
click at [146, 338] on input "0" at bounding box center [143, 342] width 52 height 21
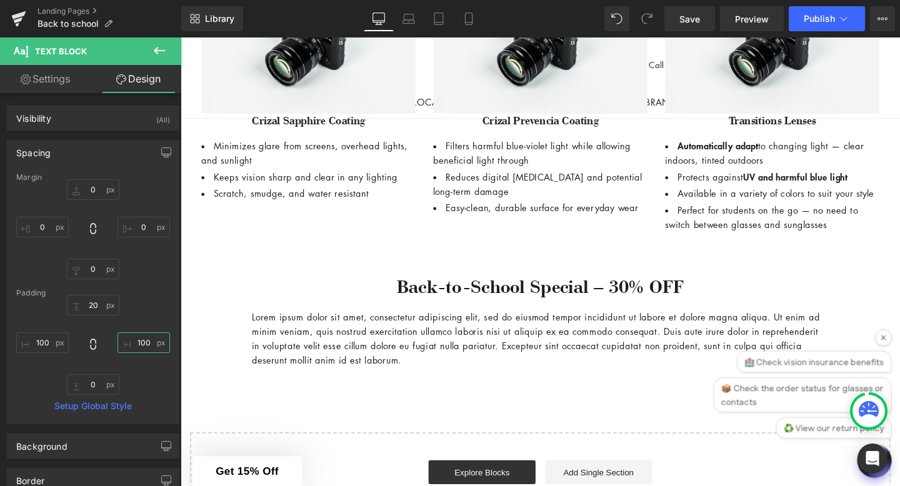
type input "100"
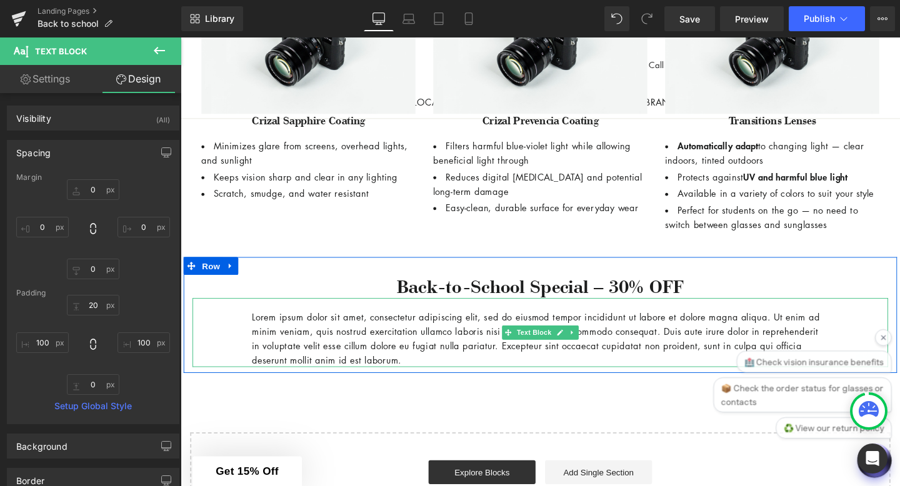
click at [321, 379] on p "Lorem ipsum dolor sit amet, consectetur adipiscing elit, sed do eiusmod tempor …" at bounding box center [559, 354] width 606 height 60
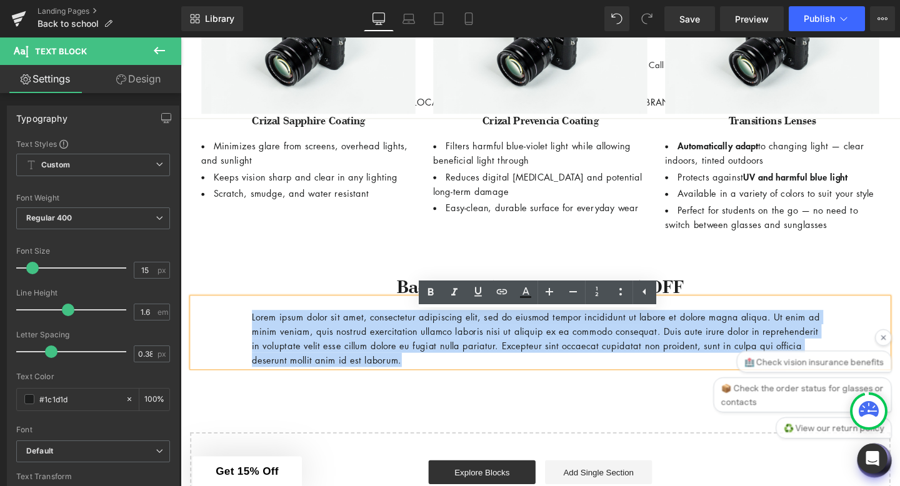
drag, startPoint x: 492, startPoint y: 395, endPoint x: 244, endPoint y: 342, distance: 253.1
click at [244, 342] on div "Lorem ipsum dolor sit amet, consectetur adipiscing elit, sed do eiusmod tempor …" at bounding box center [558, 348] width 731 height 72
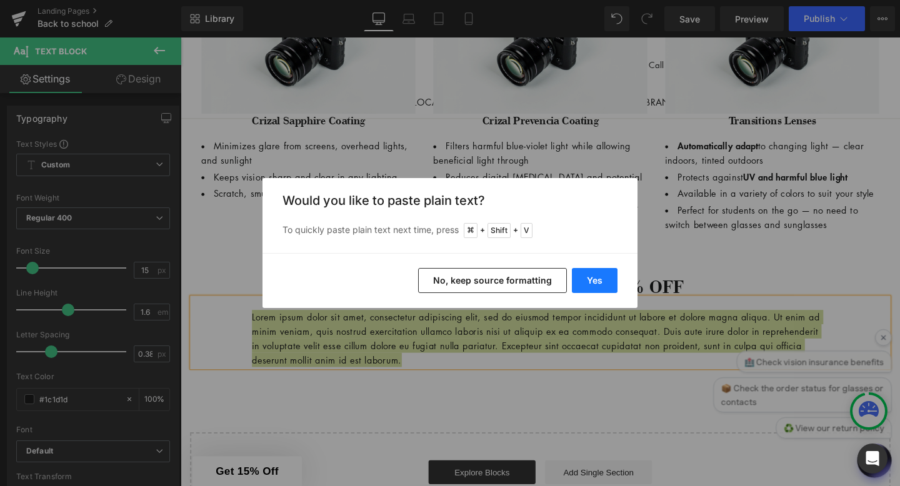
click at [592, 281] on button "Yes" at bounding box center [595, 280] width 46 height 25
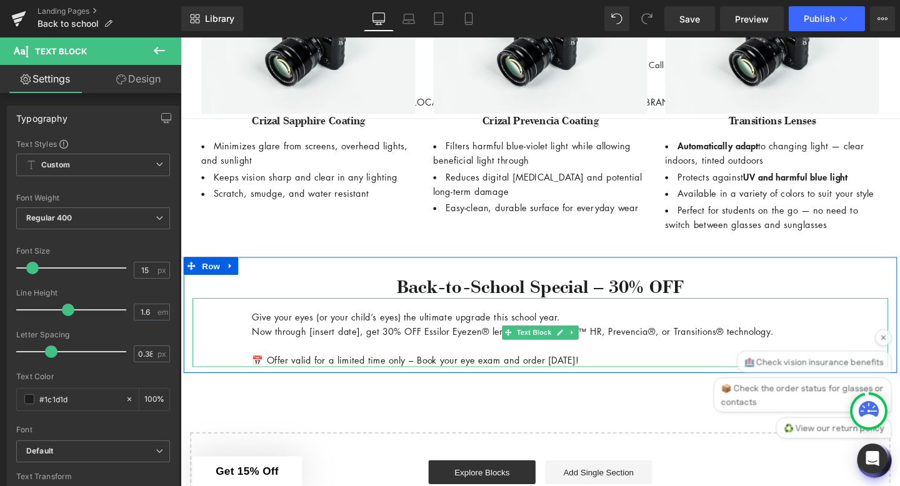
click at [406, 369] on p at bounding box center [559, 361] width 606 height 15
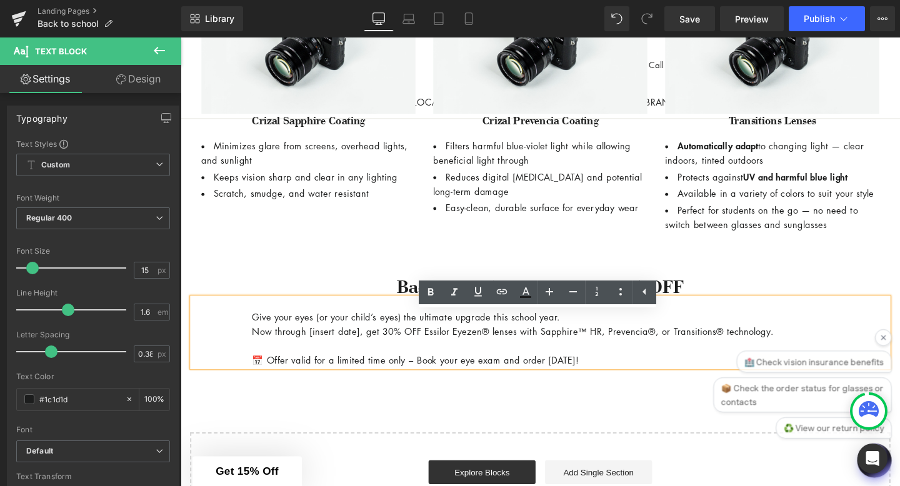
click at [396, 354] on p "Now through [insert date], get 30% OFF Essilor Eyezen® lenses with Sapphire™ HR…" at bounding box center [559, 346] width 606 height 15
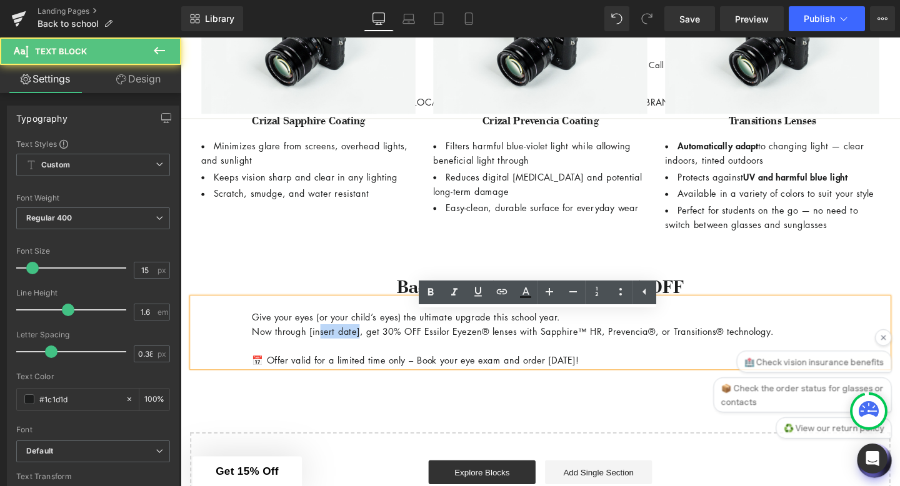
drag, startPoint x: 372, startPoint y: 364, endPoint x: 327, endPoint y: 361, distance: 45.1
click at [327, 354] on p "Now through [insert date], get 30% OFF Essilor Eyezen® lenses with Sapphire™ HR…" at bounding box center [559, 346] width 606 height 15
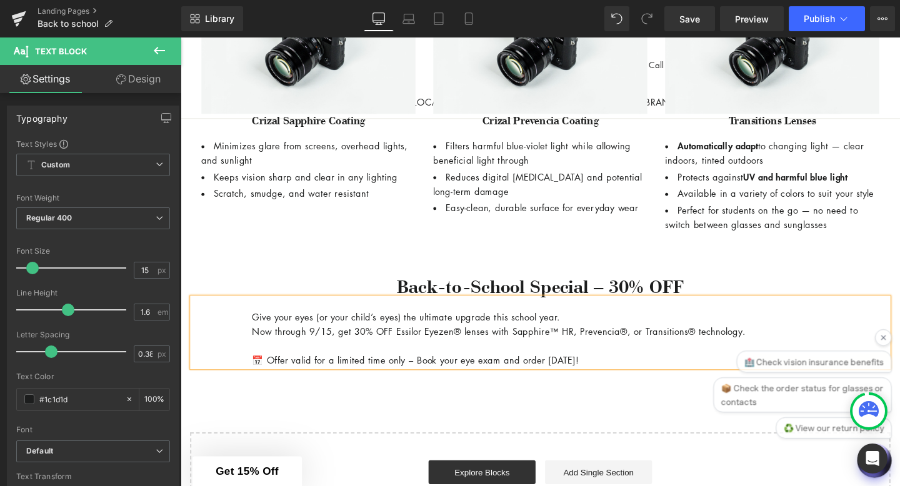
scroll to position [1115, 0]
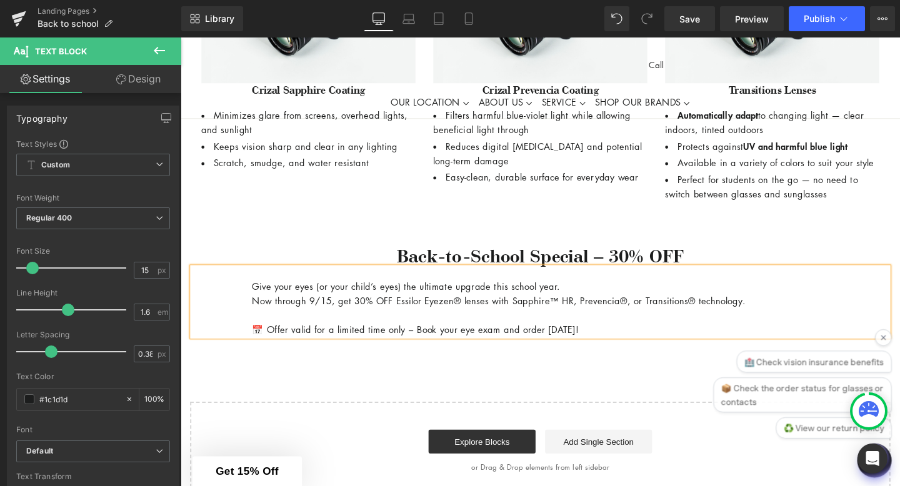
click at [512, 322] on p "Now through 9/15, get 30% OFF Essilor Eyezen® lenses with Sapphire™ HR, Prevenc…" at bounding box center [559, 314] width 606 height 15
drag, startPoint x: 687, startPoint y: 329, endPoint x: 731, endPoint y: 330, distance: 44.4
click at [731, 322] on p "Now through 9/15, get 30% OFF Essilor Eyezen® lenses + with Sapphire™ HR, Preve…" at bounding box center [559, 314] width 606 height 15
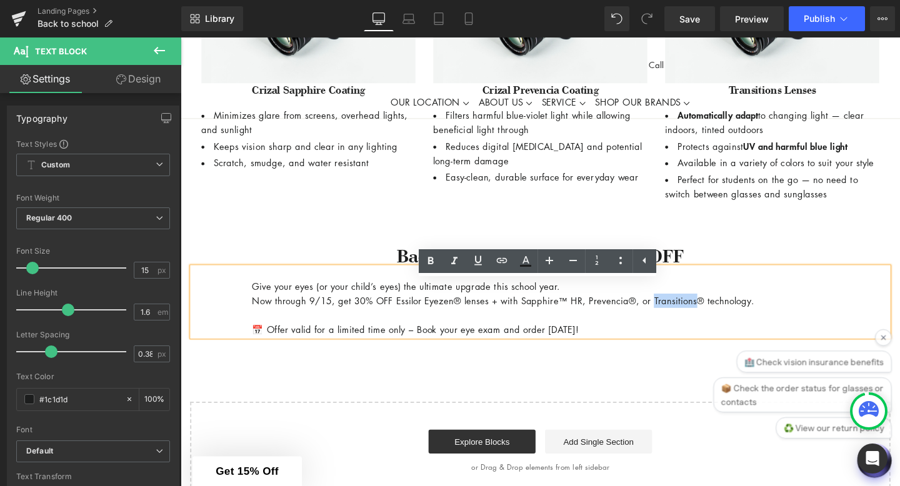
copy p "Transitions"
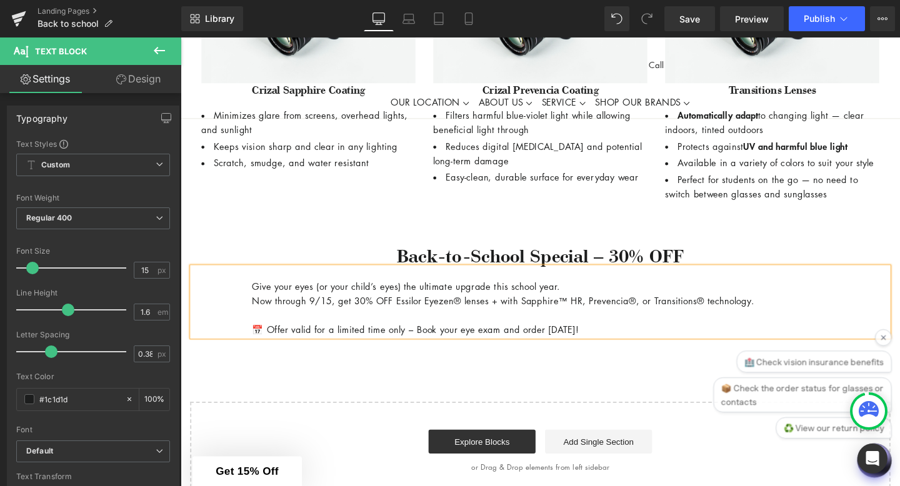
click at [522, 322] on p "Now through 9/15, get 30% OFF Essilor Eyezen® lenses + with Sapphire™ HR, Preve…" at bounding box center [559, 314] width 606 height 15
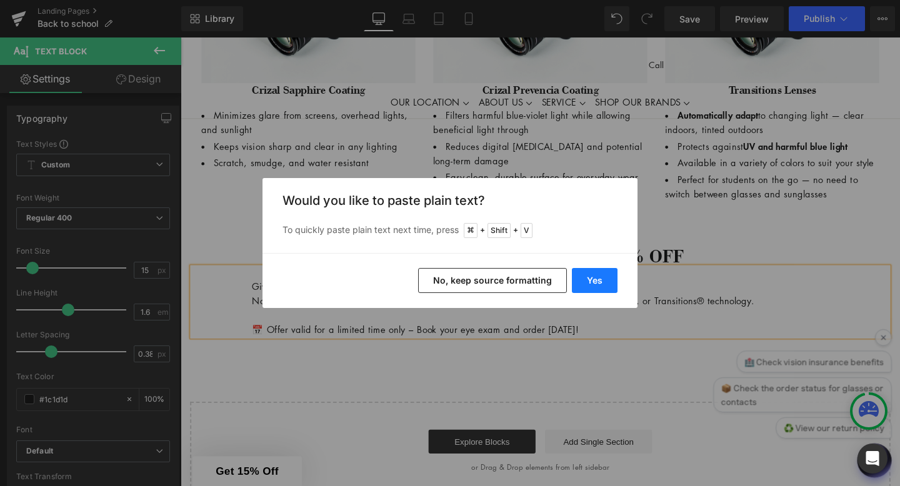
click at [584, 284] on button "Yes" at bounding box center [595, 280] width 46 height 25
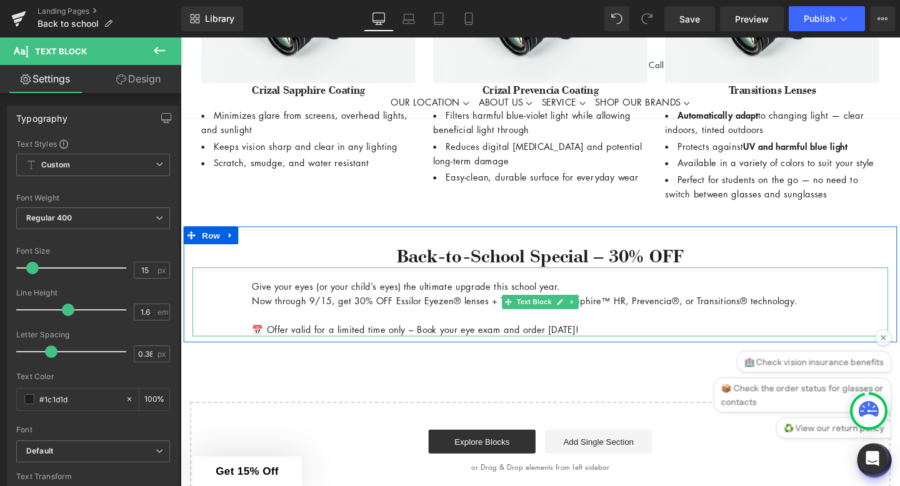
click at [641, 352] on p "📅 Offer valid for a limited time only – Book your eye exam and order today!" at bounding box center [559, 344] width 606 height 15
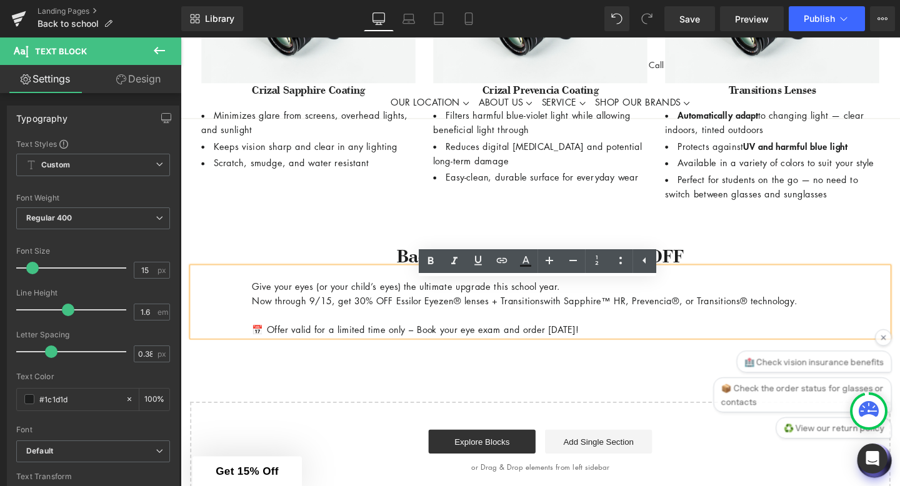
click at [569, 322] on p "Now through 9/15, get 30% OFF Essilor Eyezen® lenses + Transitionswith Sapphire…" at bounding box center [559, 314] width 606 height 15
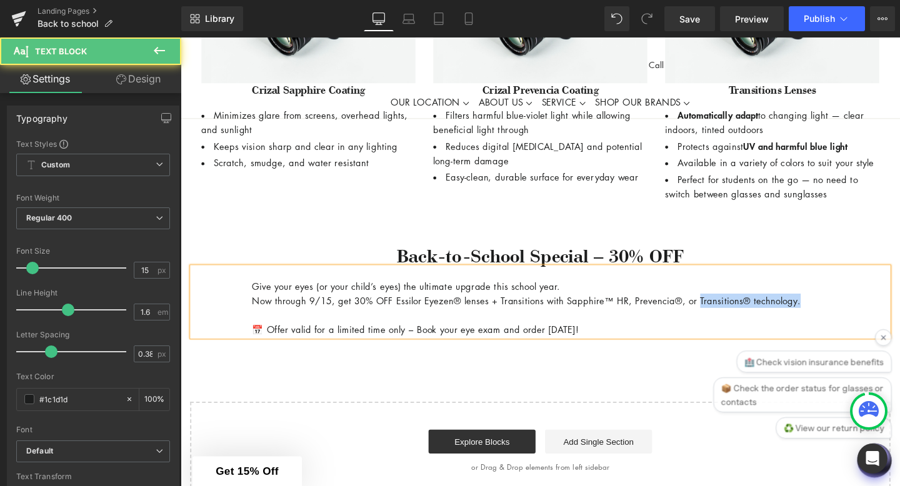
drag, startPoint x: 849, startPoint y: 332, endPoint x: 736, endPoint y: 329, distance: 112.5
click at [736, 322] on p "Now through 9/15, get 30% OFF Essilor Eyezen® lenses + Transitions with Sapphir…" at bounding box center [559, 314] width 606 height 15
click at [659, 322] on p "Now through 9/15, get 30% OFF Essilor Eyezen® lenses + Transitions with Sapphir…" at bounding box center [559, 314] width 606 height 15
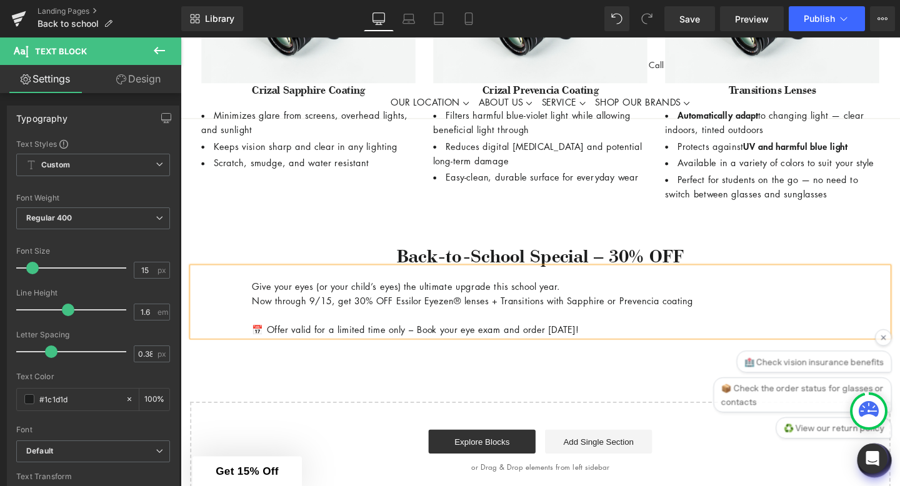
click at [479, 322] on p "Now through 9/15, get 30% OFF Essilor Eyezen® lenses + Transitions with Sapphir…" at bounding box center [559, 314] width 606 height 15
click at [268, 352] on p "📅 Offer valid for a limited time only – Book your eye exam and order today!" at bounding box center [559, 344] width 606 height 15
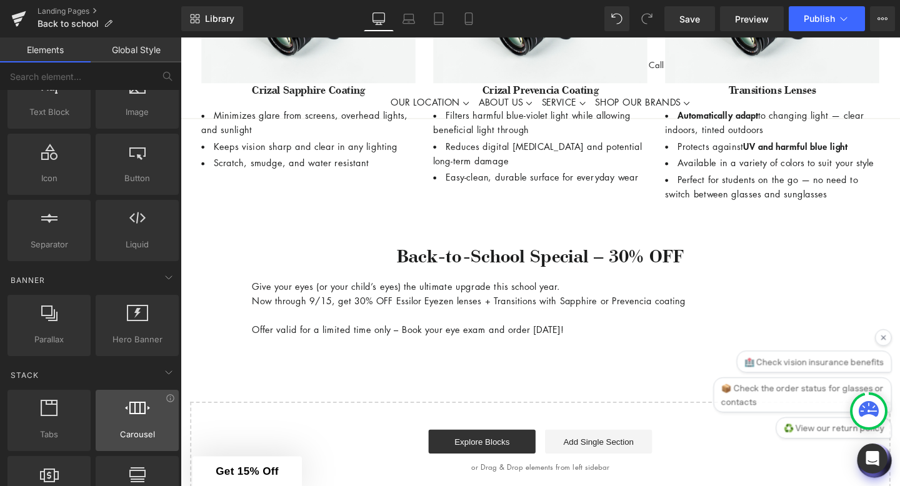
scroll to position [0, 0]
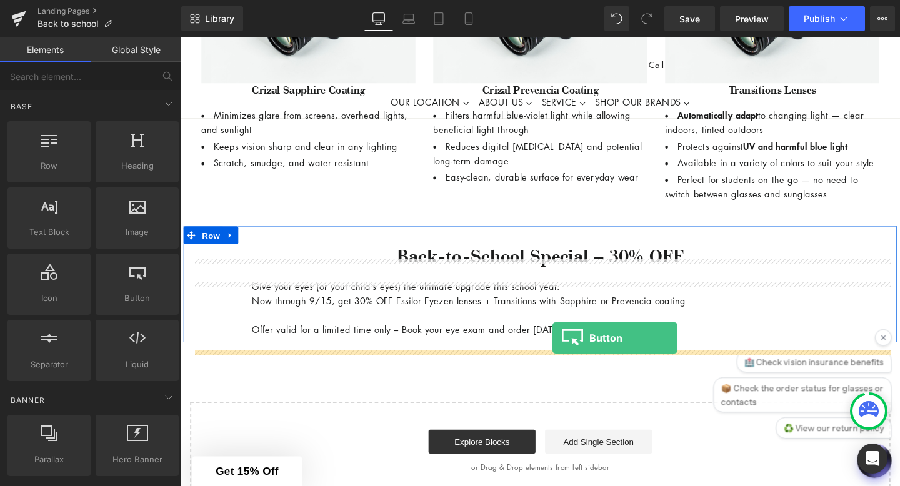
drag, startPoint x: 297, startPoint y: 344, endPoint x: 572, endPoint y: 354, distance: 274.5
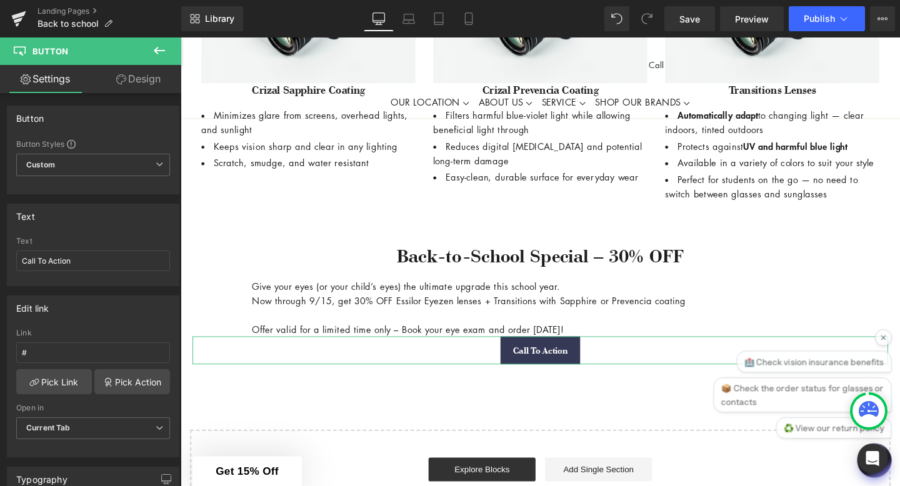
click at [127, 86] on link "Design" at bounding box center [138, 79] width 91 height 28
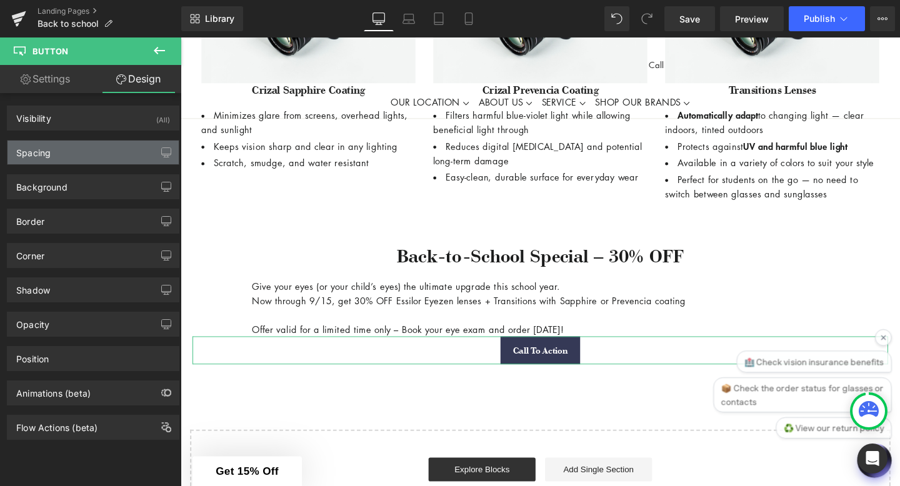
click at [117, 149] on div "Spacing" at bounding box center [92, 153] width 171 height 24
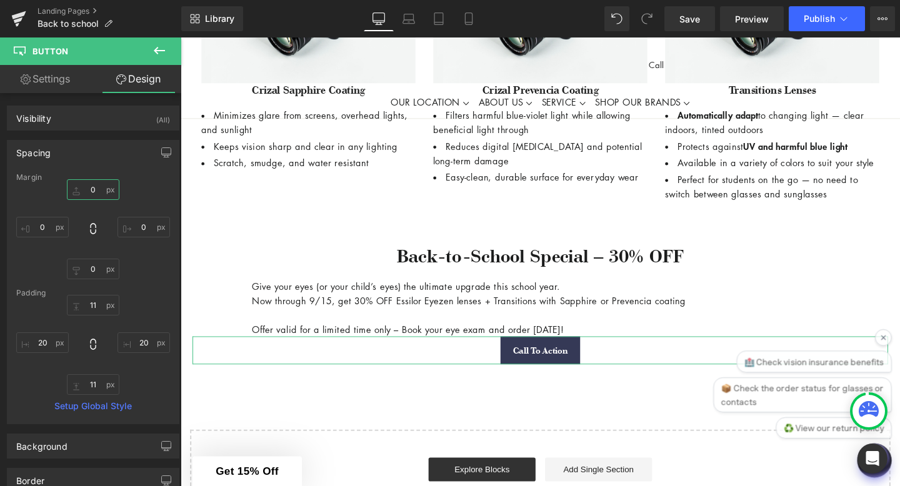
click at [96, 189] on input "0" at bounding box center [93, 189] width 52 height 21
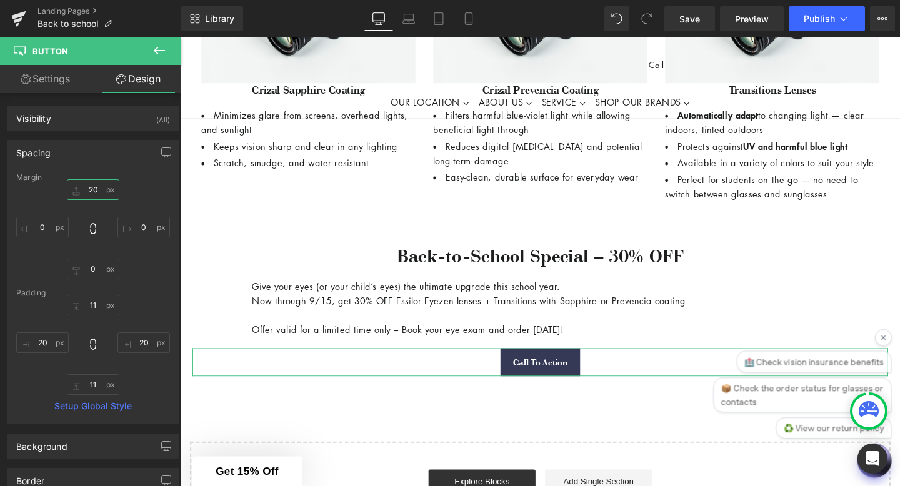
type input "20"
click at [39, 79] on link "Settings" at bounding box center [45, 79] width 91 height 28
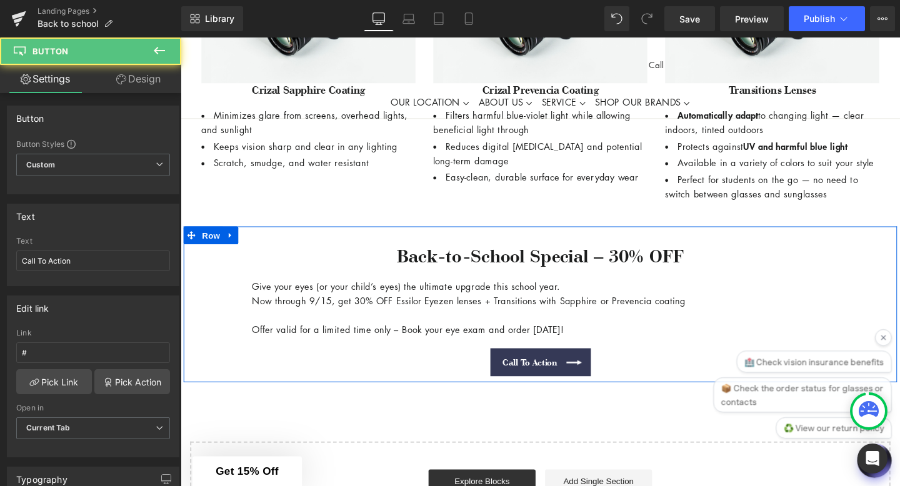
click at [597, 394] on link "Call To Action" at bounding box center [559, 378] width 106 height 29
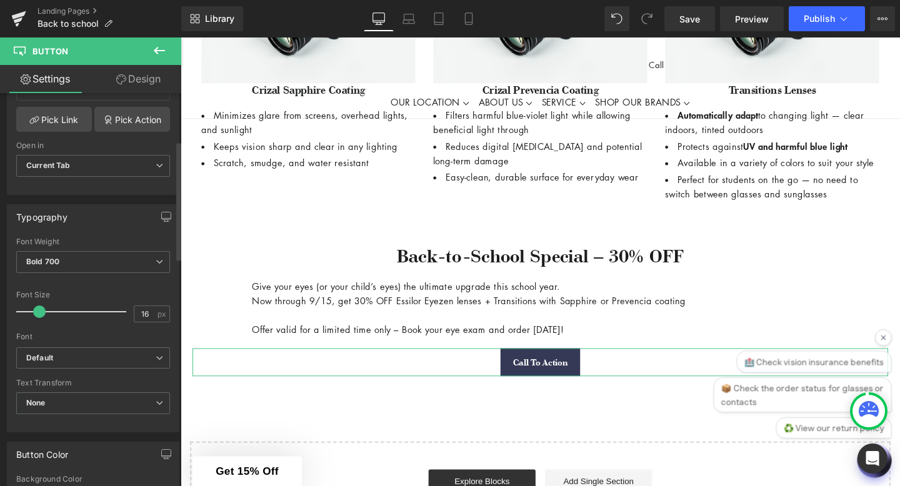
scroll to position [22, 0]
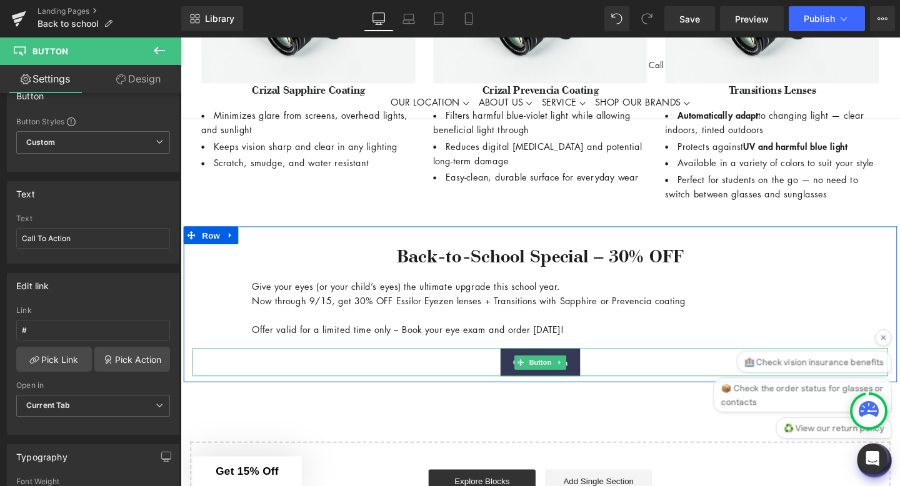
click at [477, 392] on div "Call To Action" at bounding box center [558, 378] width 731 height 29
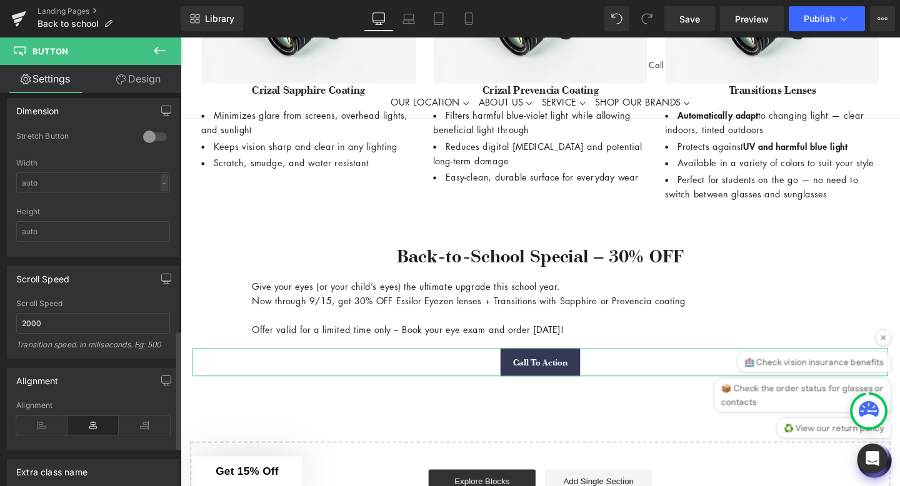
scroll to position [912, 0]
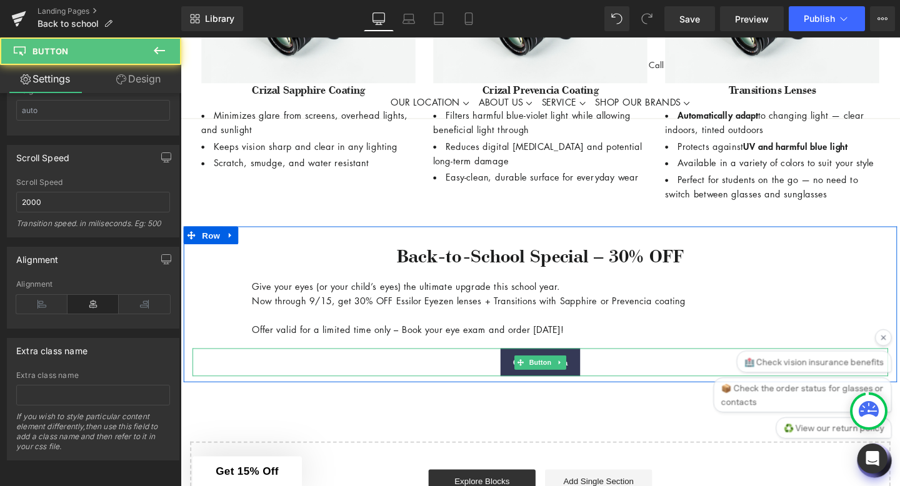
click at [329, 389] on div "Call To Action" at bounding box center [558, 378] width 731 height 29
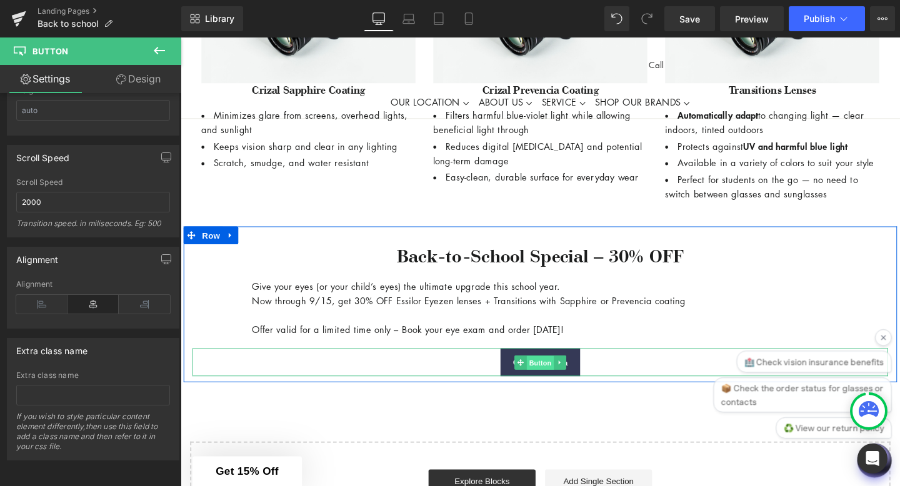
click at [562, 387] on span "Button" at bounding box center [558, 379] width 29 height 15
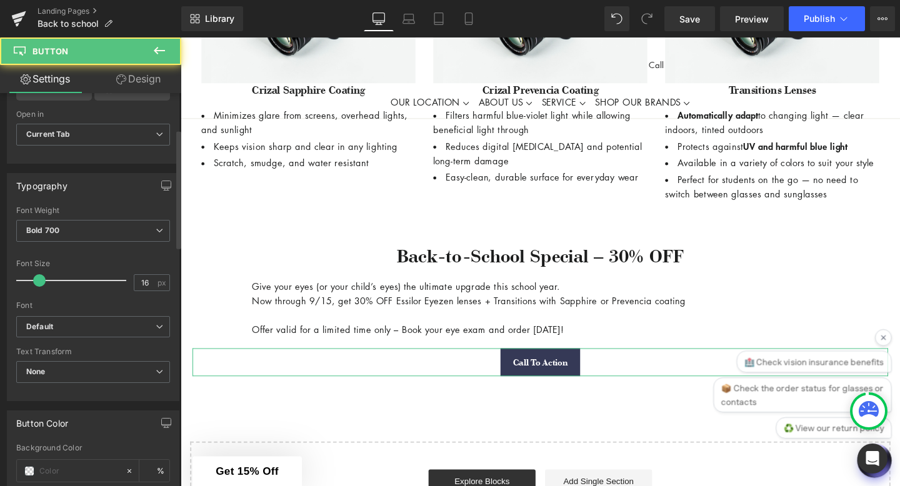
scroll to position [0, 0]
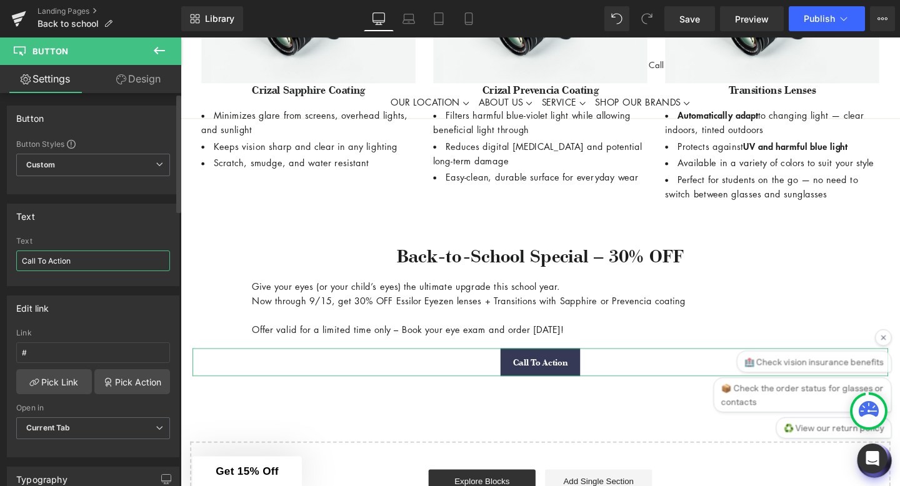
drag, startPoint x: 99, startPoint y: 261, endPoint x: 0, endPoint y: 232, distance: 102.8
click at [0, 232] on div "Text Call To Action Text Call To Action" at bounding box center [93, 240] width 187 height 92
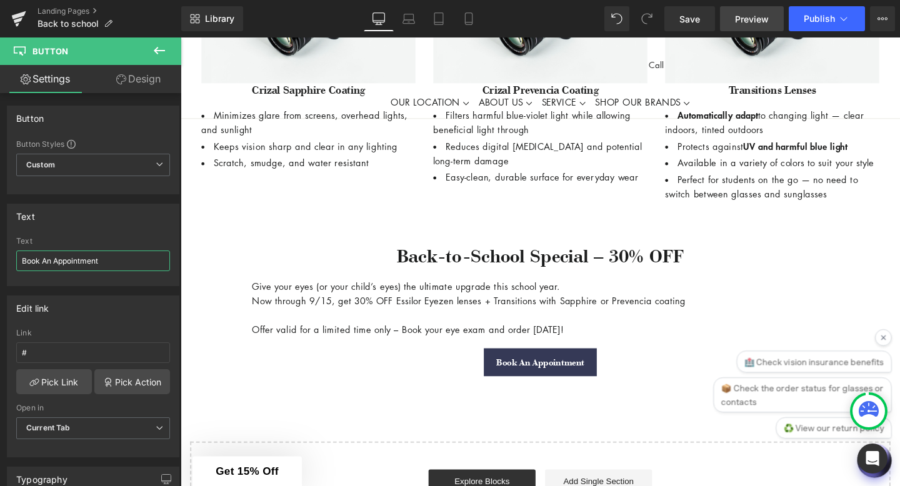
type input "Book An Appointment"
click at [92, 351] on input "#" at bounding box center [93, 352] width 154 height 21
paste input "https://www.mottoptical.com/pages/request-a-appointment"
type input "https://www.mottoptical.com/pages/request-a-appointment"
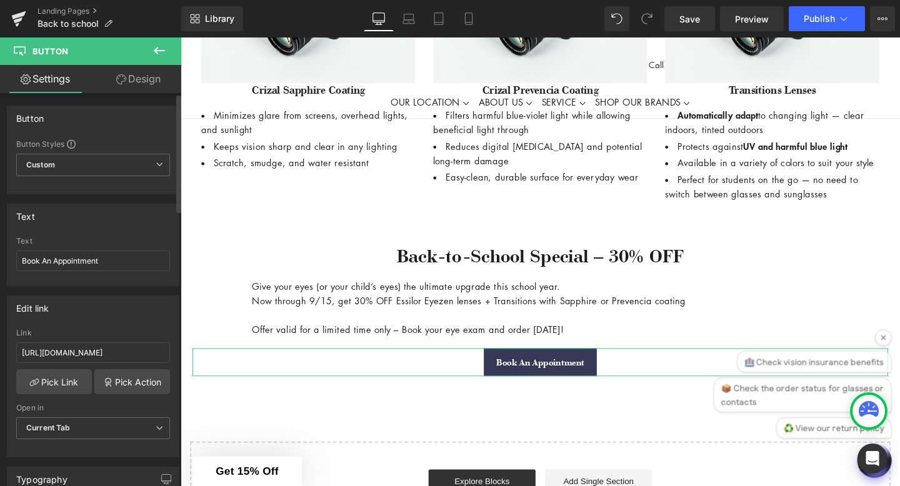
click at [109, 309] on div "Edit link" at bounding box center [92, 308] width 171 height 24
click at [681, 25] on link "Save" at bounding box center [689, 18] width 51 height 25
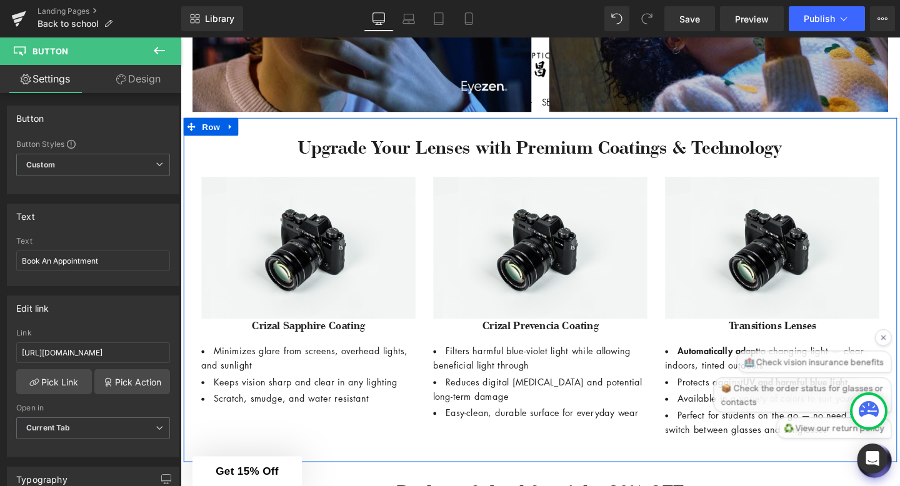
scroll to position [873, 0]
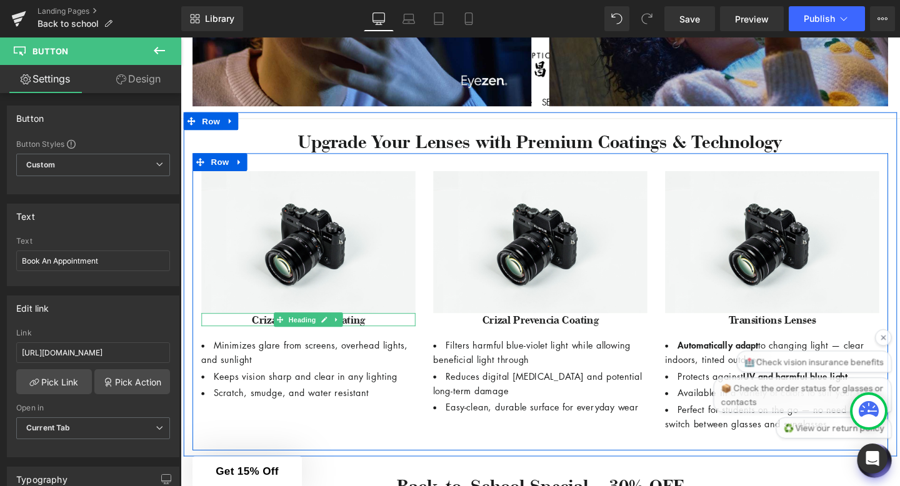
click at [252, 334] on h5 "Crizal Sapphire Coating" at bounding box center [314, 334] width 225 height 14
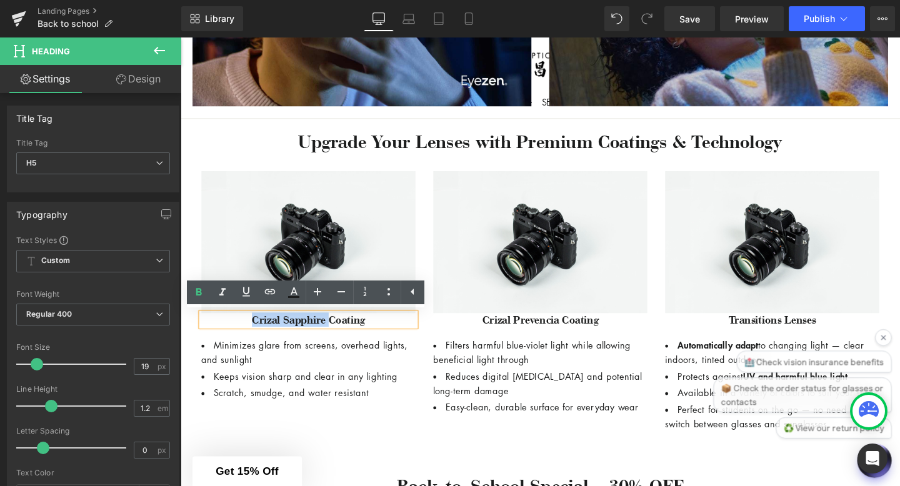
drag, startPoint x: 252, startPoint y: 334, endPoint x: 336, endPoint y: 337, distance: 83.2
click at [336, 337] on h5 "Crizal Sapphire Coating" at bounding box center [314, 334] width 225 height 14
copy h5 "Crizal Sapphire"
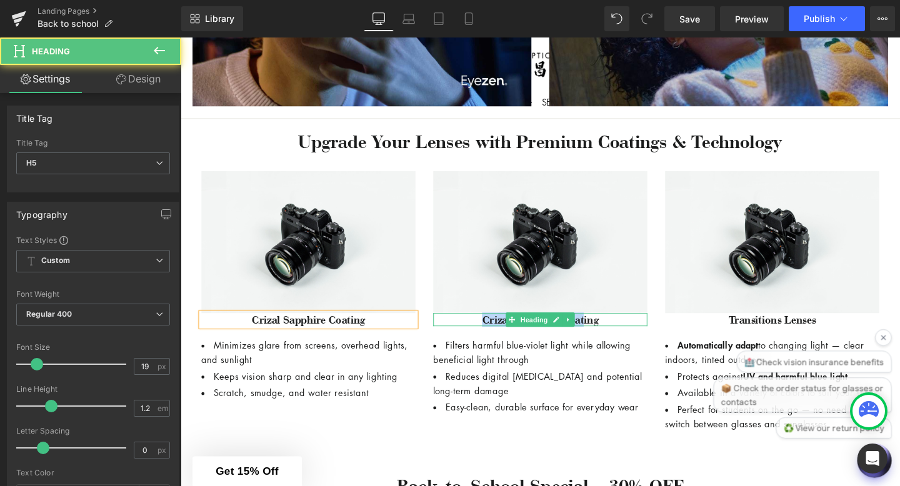
drag, startPoint x: 494, startPoint y: 334, endPoint x: 611, endPoint y: 334, distance: 116.9
click at [609, 334] on h5 "Crizal Prevencia Coating" at bounding box center [558, 334] width 225 height 14
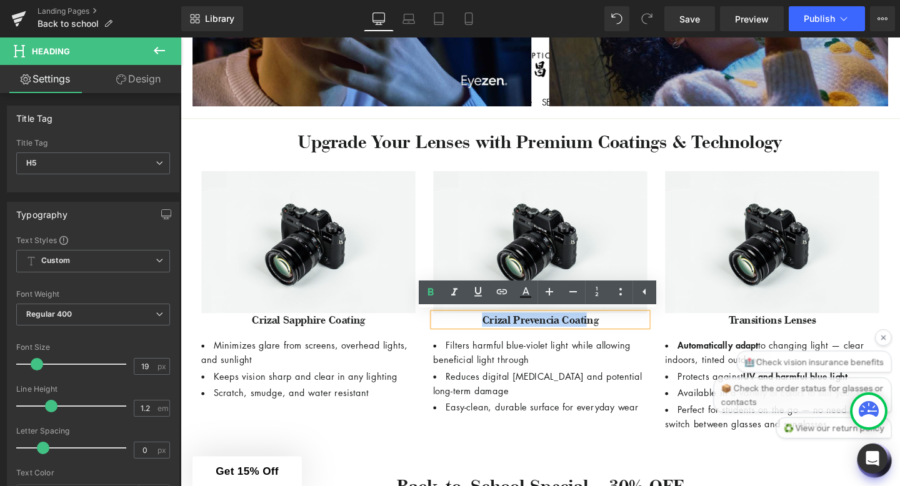
click at [611, 334] on h5 "Crizal Prevencia Coating" at bounding box center [558, 334] width 225 height 14
drag, startPoint x: 576, startPoint y: 334, endPoint x: 487, endPoint y: 334, distance: 88.7
click at [487, 334] on h5 "Crizal Prevencia Coating" at bounding box center [558, 334] width 225 height 14
copy h5 "Crizal Prevencia"
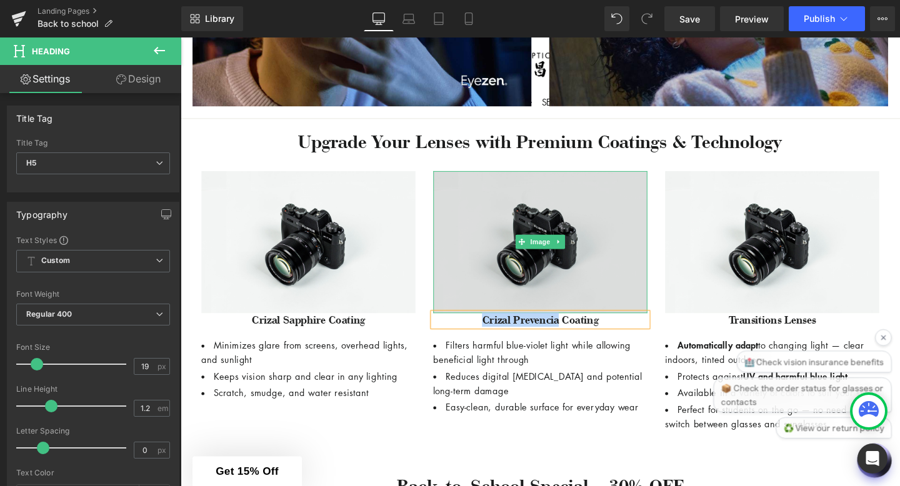
click at [571, 314] on img at bounding box center [558, 252] width 225 height 149
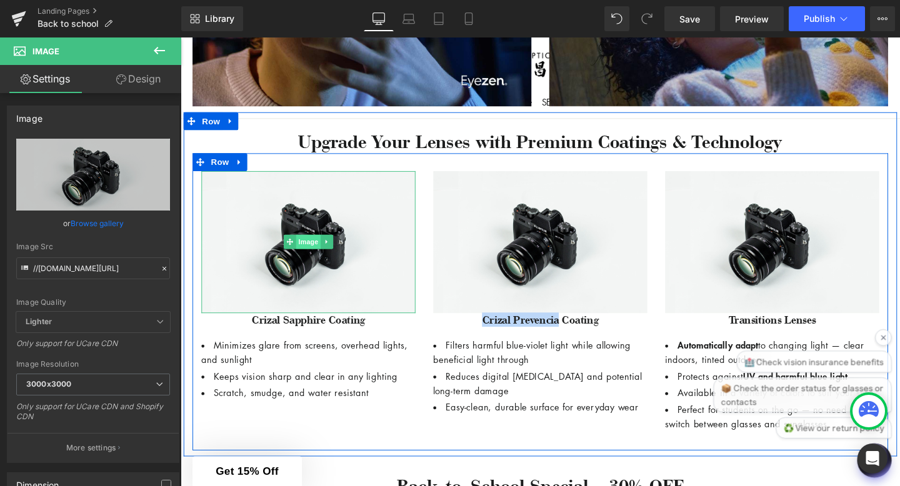
click at [312, 246] on span "Image" at bounding box center [315, 252] width 26 height 15
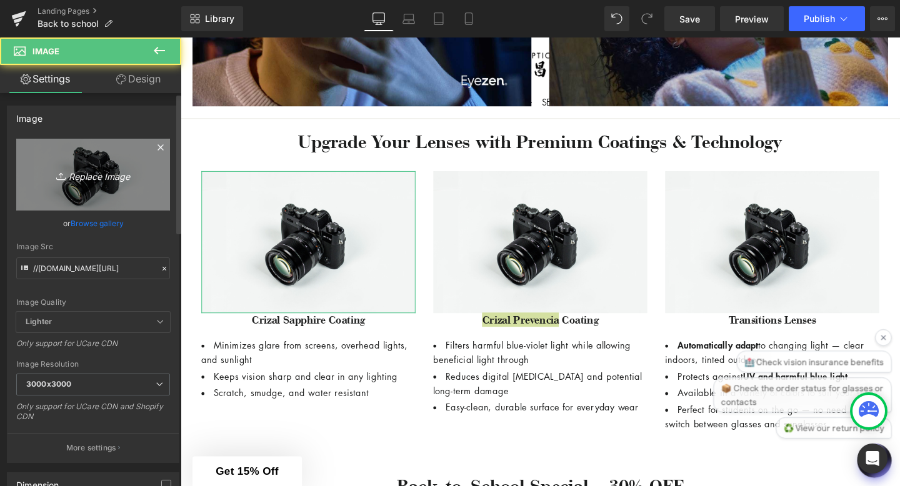
click at [107, 176] on icon "Replace Image" at bounding box center [93, 175] width 100 height 16
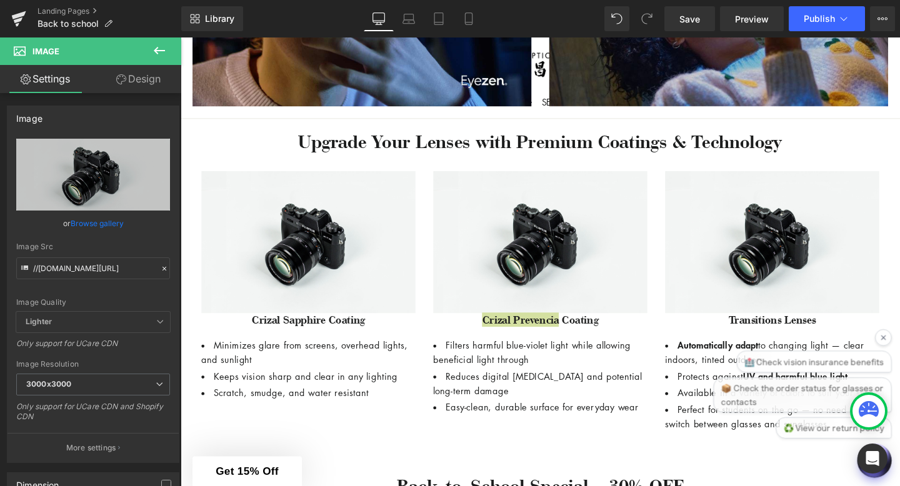
type input "C:\fakepath\download (1).png"
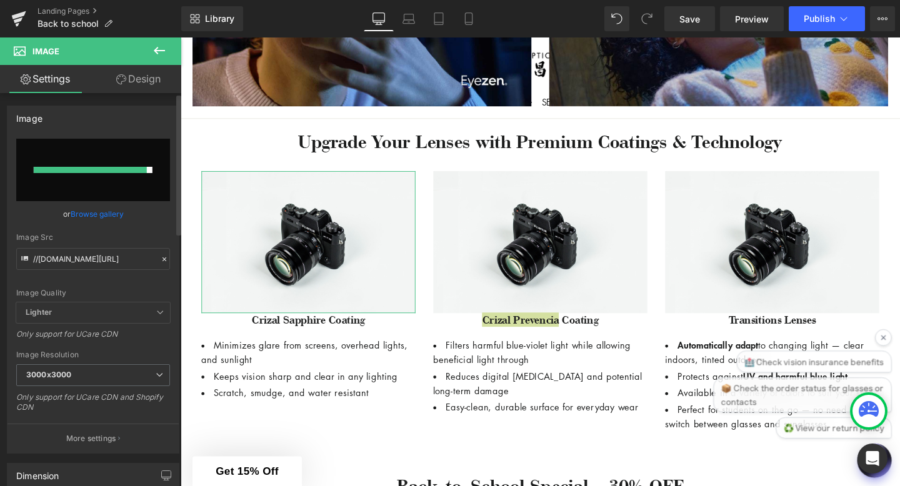
click at [109, 216] on link "Browse gallery" at bounding box center [97, 214] width 53 height 22
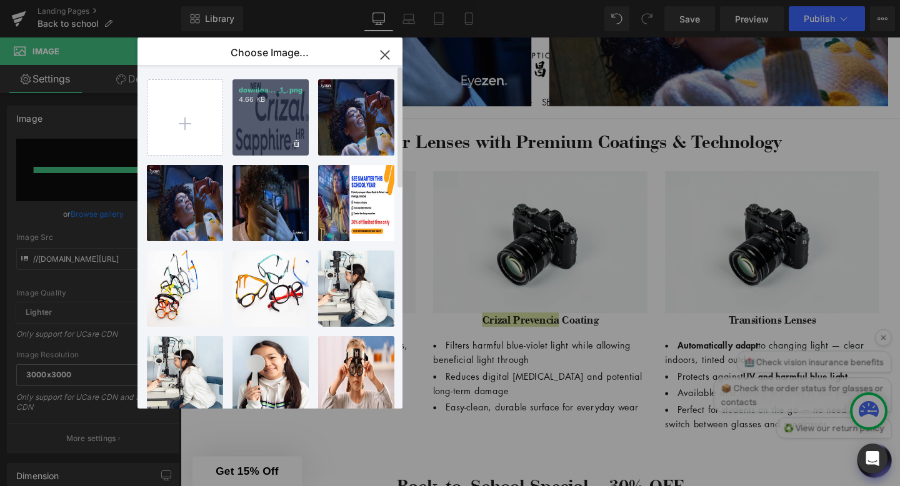
click at [266, 122] on div "downloa... _1_.png 4.66 KB" at bounding box center [270, 117] width 76 height 76
type input "https://ucarecdn.com/79d70962-52cd-4e1e-a4eb-46e5c4ec5818/-/format/auto/-/previ…"
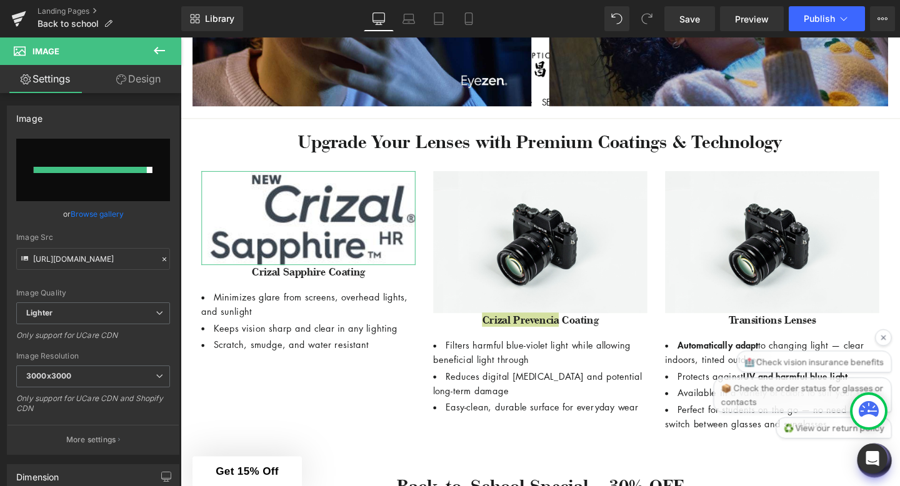
click at [106, 209] on link "Browse gallery" at bounding box center [97, 214] width 53 height 22
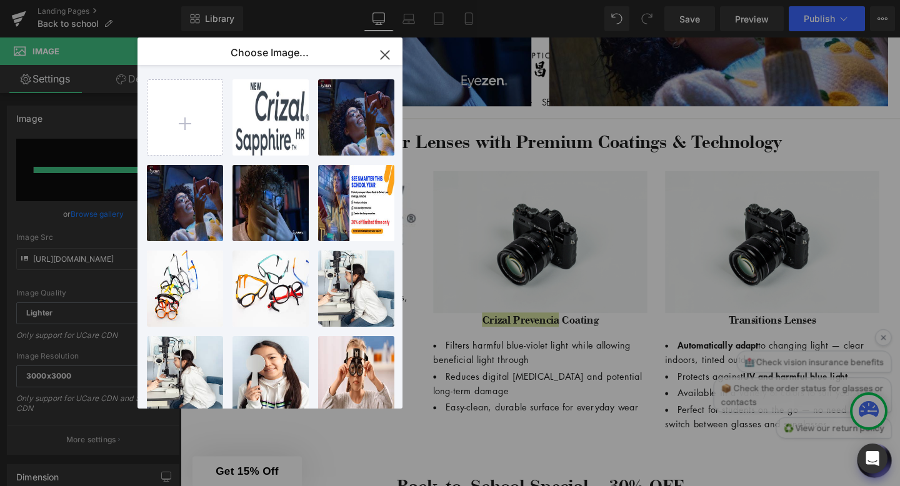
click at [389, 50] on icon "button" at bounding box center [385, 55] width 20 height 20
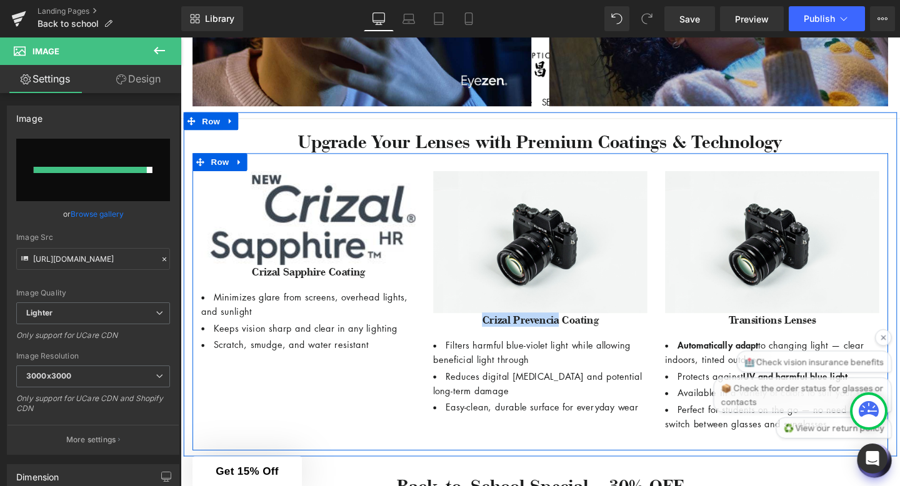
click at [436, 449] on div "Image Crizal Sapphire Coating Heading Minimizes glare from screens, overhead li…" at bounding box center [558, 315] width 731 height 312
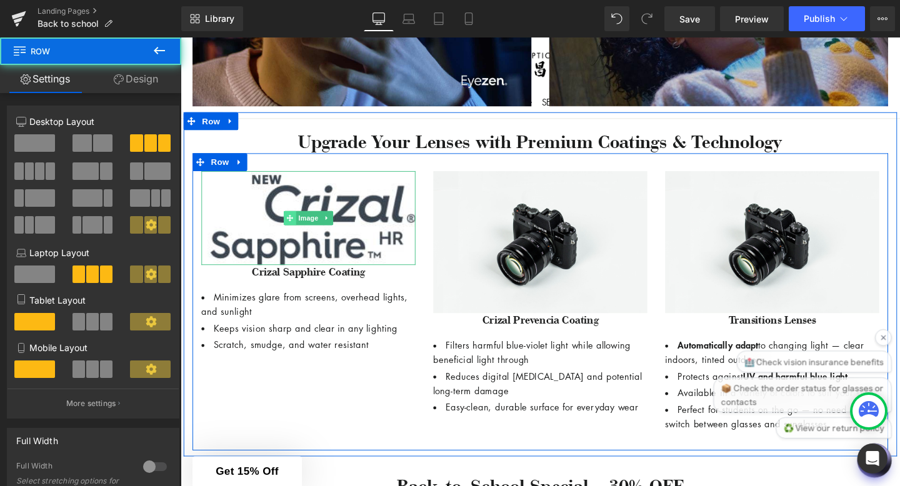
click at [301, 221] on span at bounding box center [295, 227] width 13 height 15
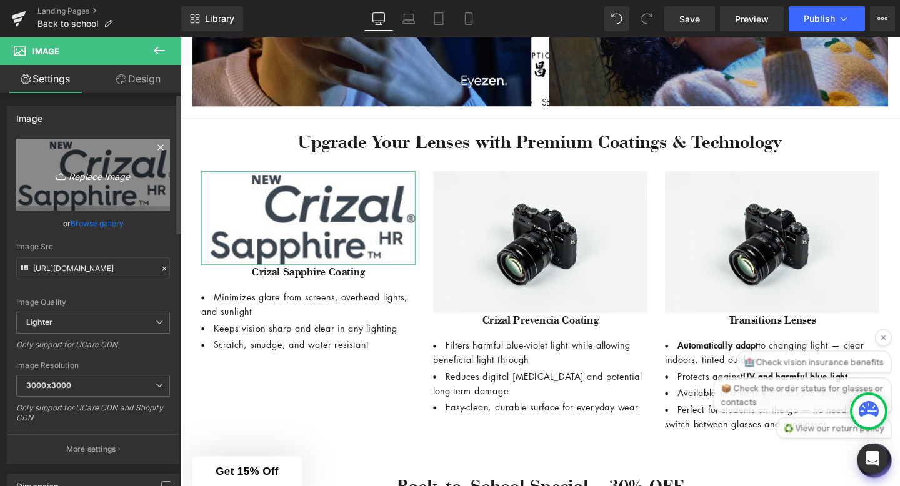
click at [97, 175] on icon "Replace Image" at bounding box center [93, 175] width 100 height 16
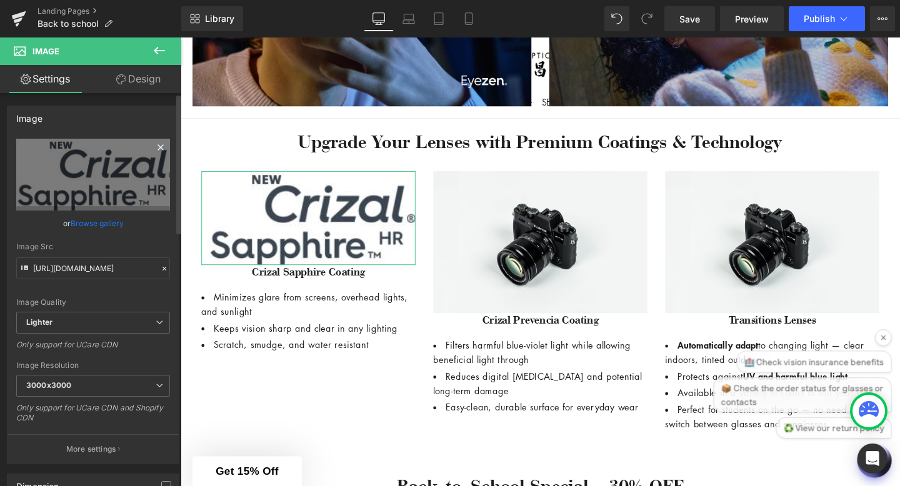
click at [157, 147] on icon at bounding box center [160, 147] width 15 height 15
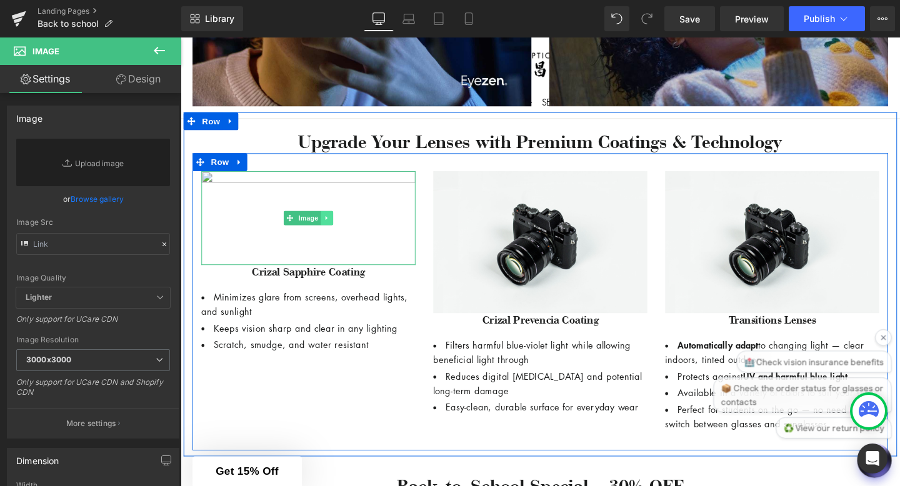
click at [332, 226] on icon at bounding box center [334, 227] width 7 height 7
click at [344, 228] on icon at bounding box center [340, 227] width 7 height 7
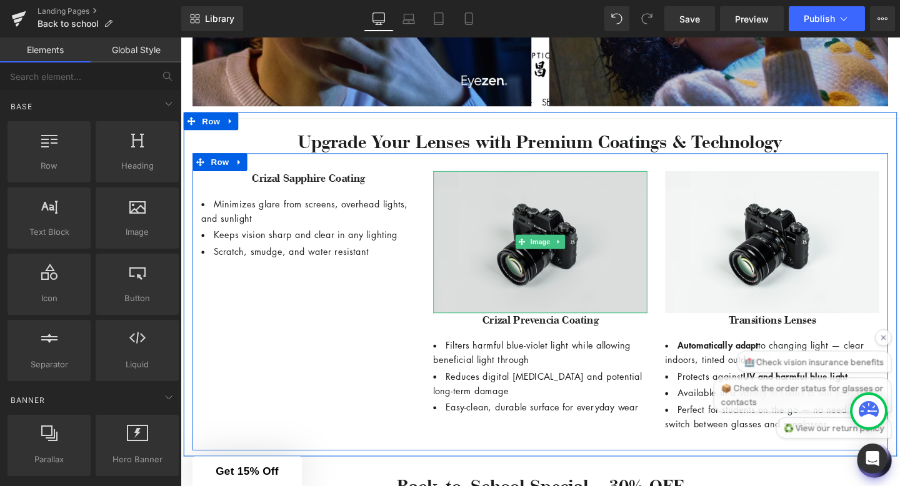
click at [552, 266] on img at bounding box center [558, 252] width 225 height 149
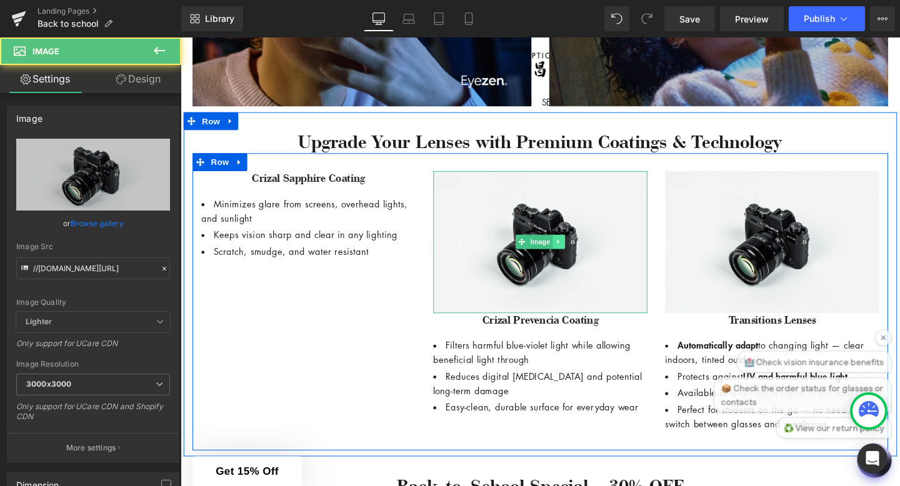
click at [580, 251] on icon at bounding box center [578, 252] width 7 height 7
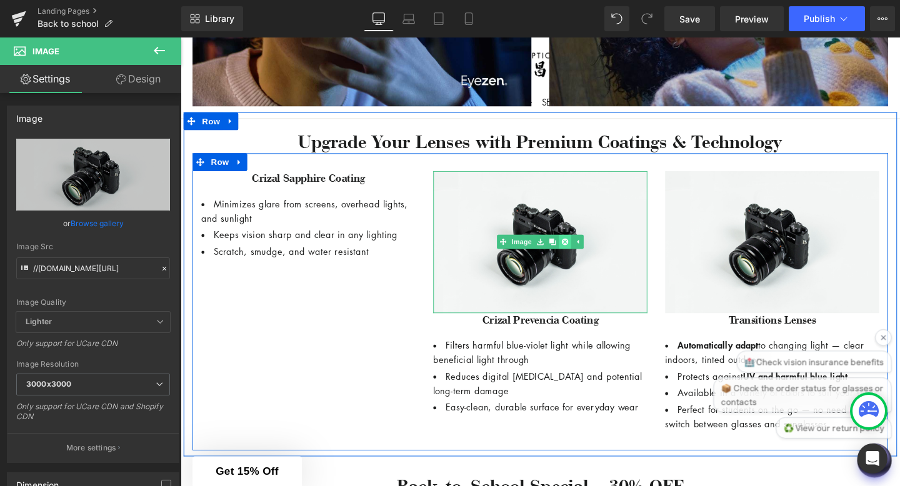
click at [587, 251] on icon at bounding box center [584, 252] width 7 height 7
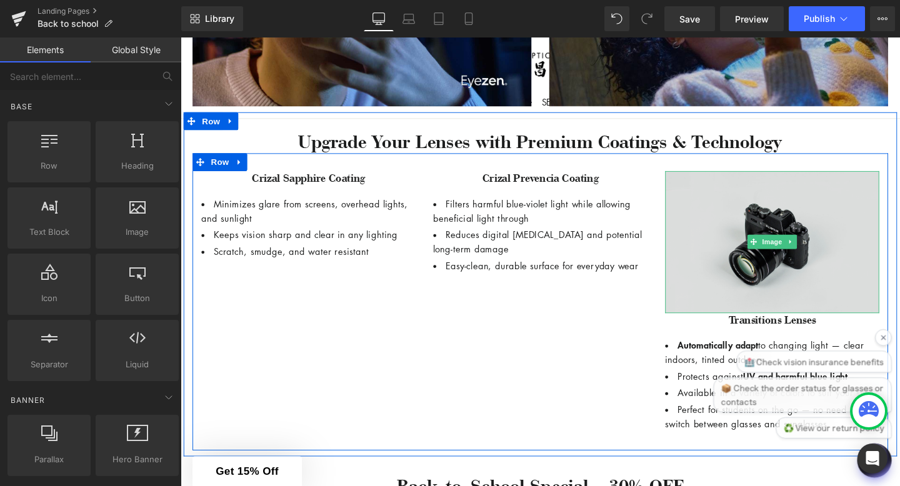
click at [785, 266] on img at bounding box center [802, 252] width 225 height 149
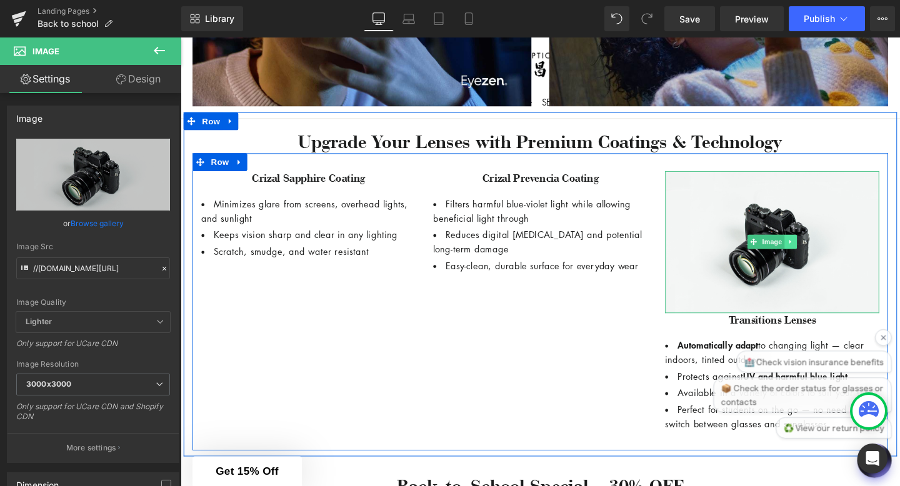
click at [825, 251] on icon at bounding box center [822, 252] width 7 height 7
click at [829, 251] on icon at bounding box center [828, 252] width 7 height 7
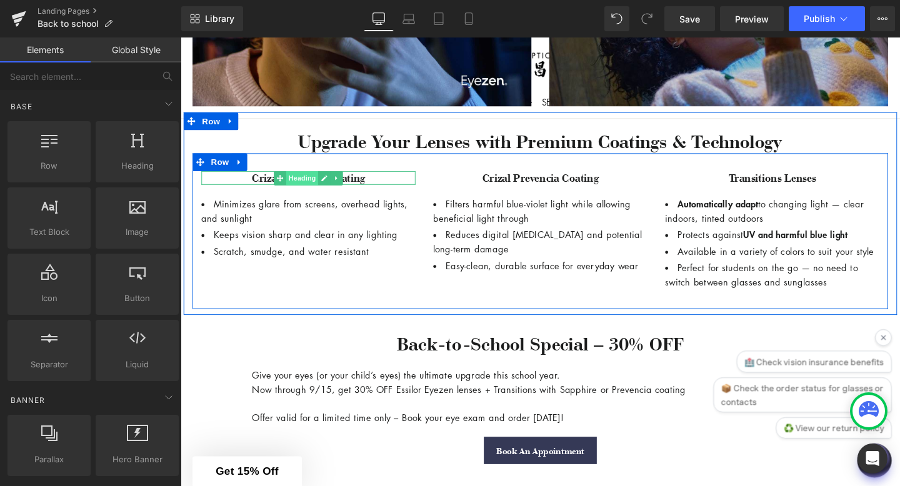
click at [316, 184] on span "Heading" at bounding box center [309, 185] width 34 height 15
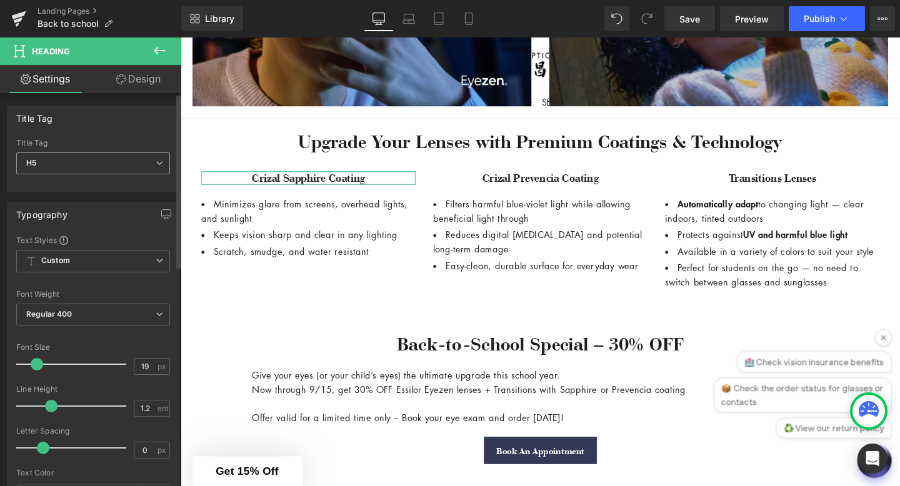
click at [134, 164] on span "H5" at bounding box center [93, 163] width 154 height 22
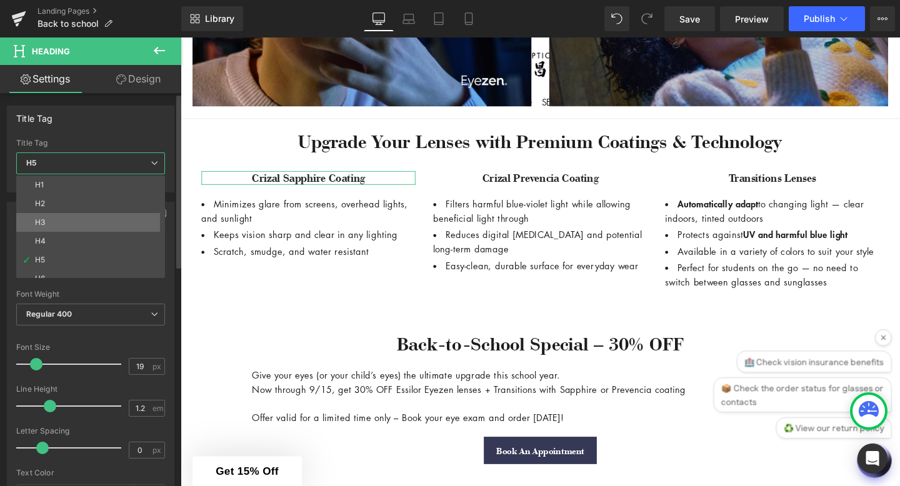
click at [107, 219] on li "H3" at bounding box center [93, 222] width 154 height 19
type input "32.3"
type input "100"
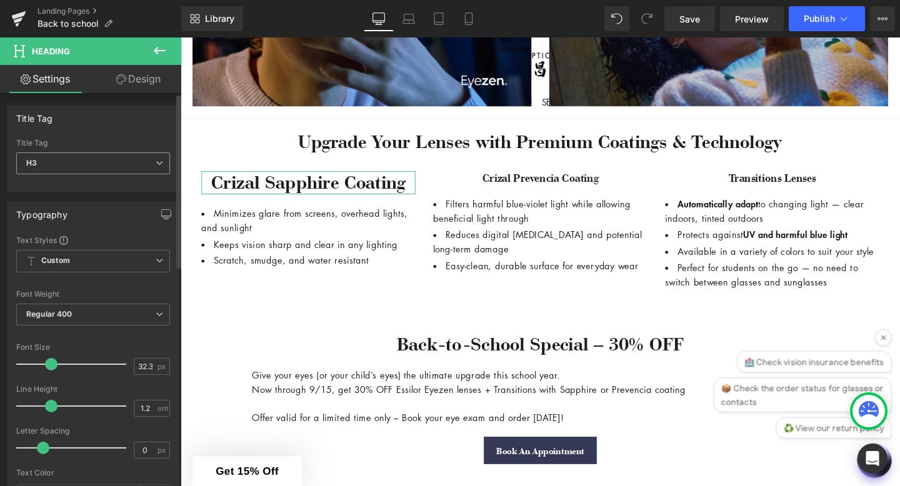
click at [103, 158] on span "H3" at bounding box center [93, 163] width 154 height 22
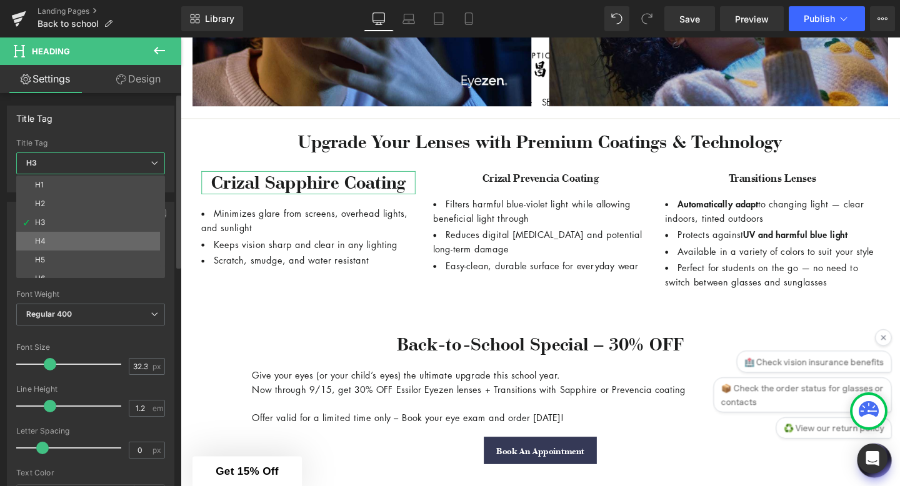
click at [93, 240] on li "H4" at bounding box center [93, 241] width 154 height 19
type input "23.18"
type input "100"
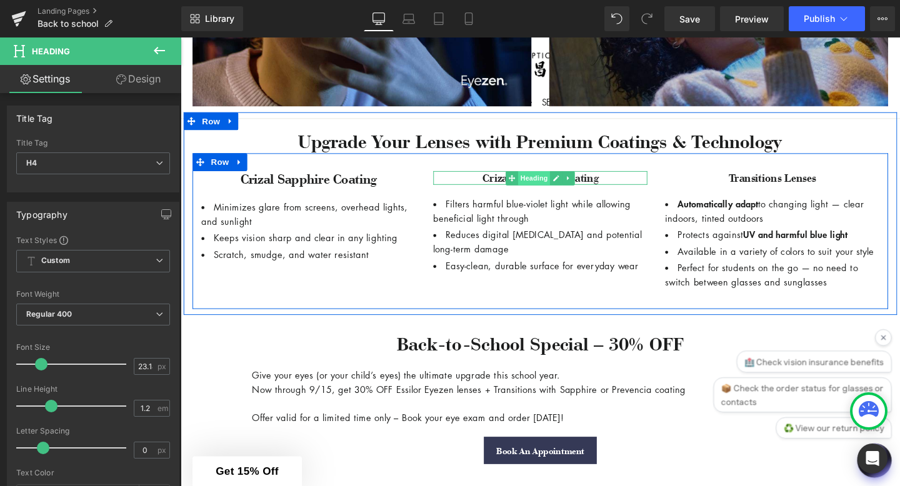
click at [556, 186] on span "Heading" at bounding box center [553, 185] width 34 height 15
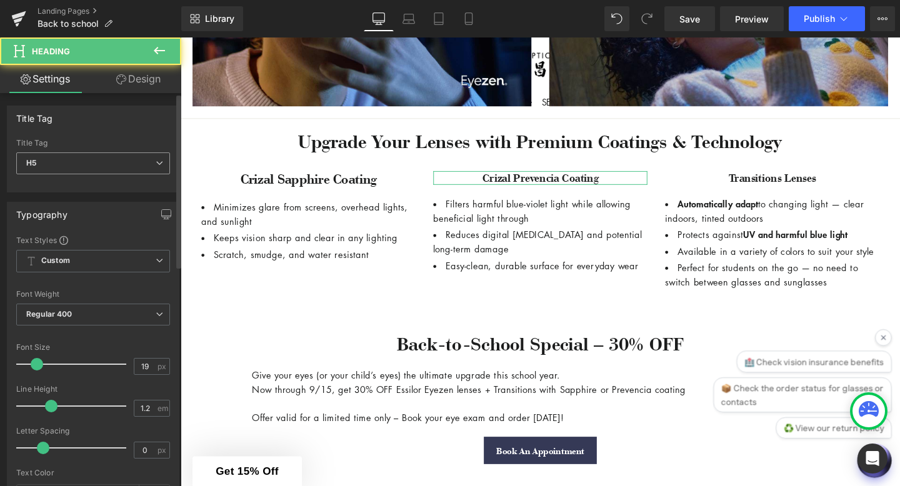
click at [129, 154] on span "H5" at bounding box center [93, 163] width 154 height 22
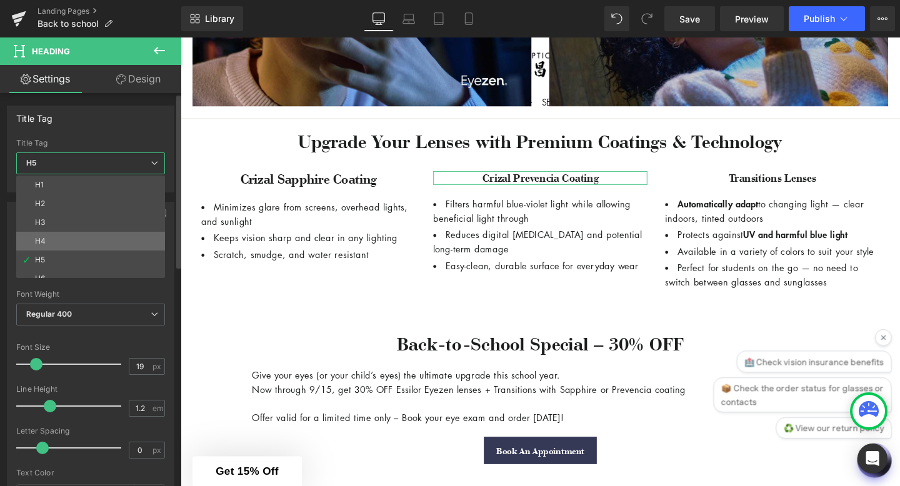
click at [104, 239] on li "H4" at bounding box center [93, 241] width 154 height 19
type input "23.18"
type input "100"
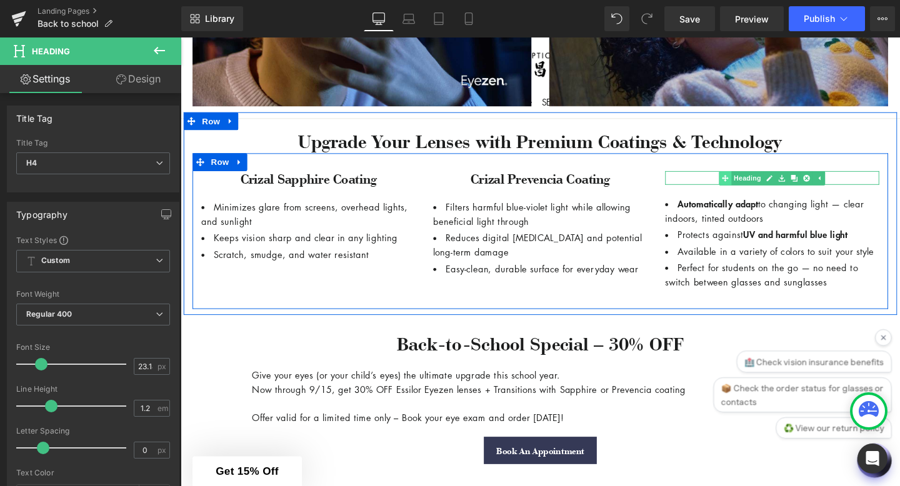
click at [769, 186] on link "Heading" at bounding box center [770, 185] width 47 height 15
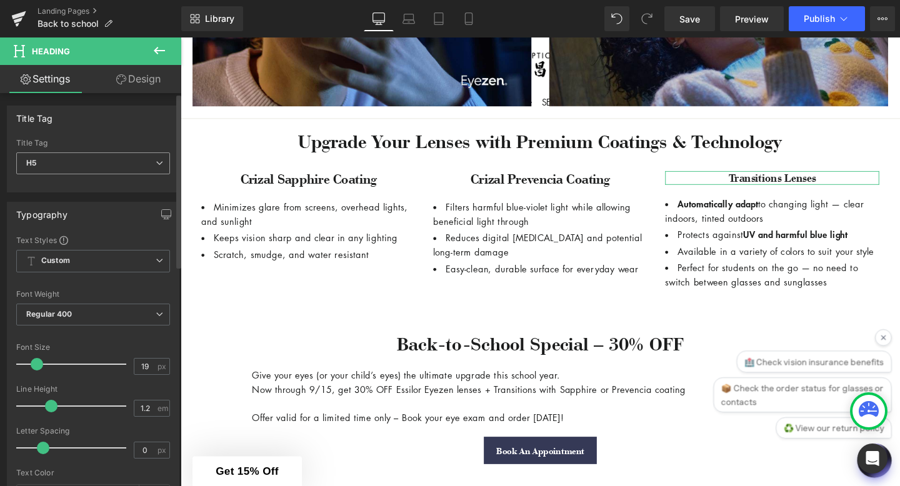
click at [103, 164] on span "H5" at bounding box center [93, 163] width 154 height 22
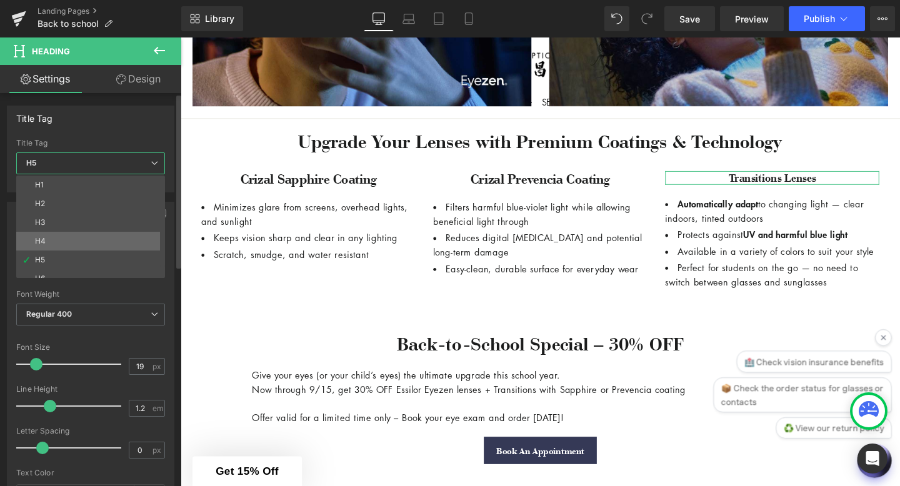
click at [86, 239] on li "H4" at bounding box center [93, 241] width 154 height 19
type input "23.18"
type input "100"
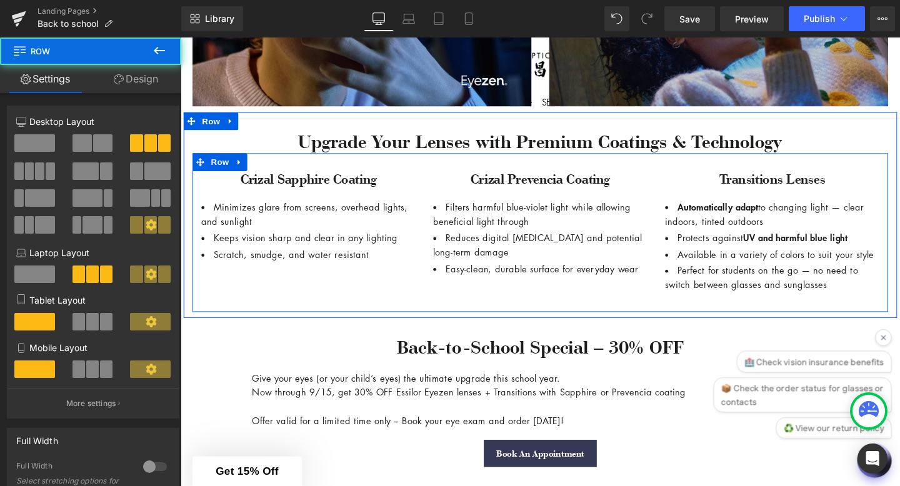
click at [641, 324] on div "Crizal Sapphire Coating Heading Minimizes glare from screens, overhead lights, …" at bounding box center [558, 242] width 731 height 167
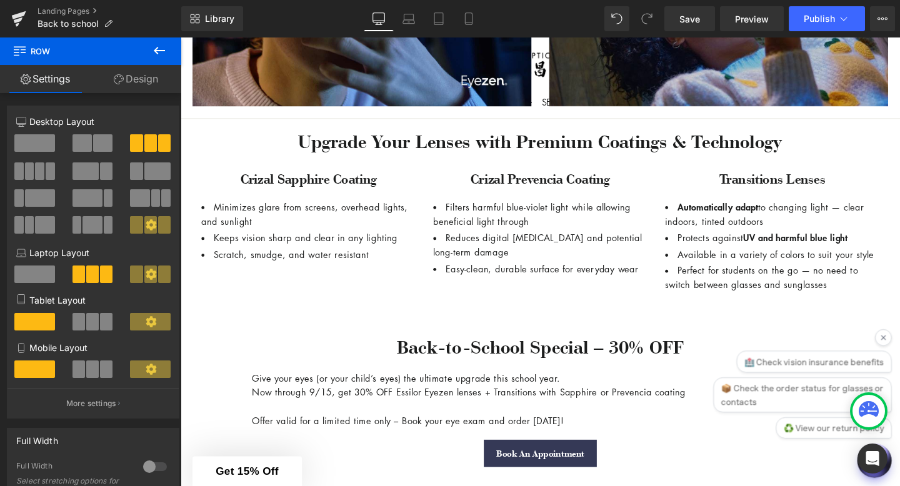
click at [152, 48] on icon at bounding box center [159, 50] width 15 height 15
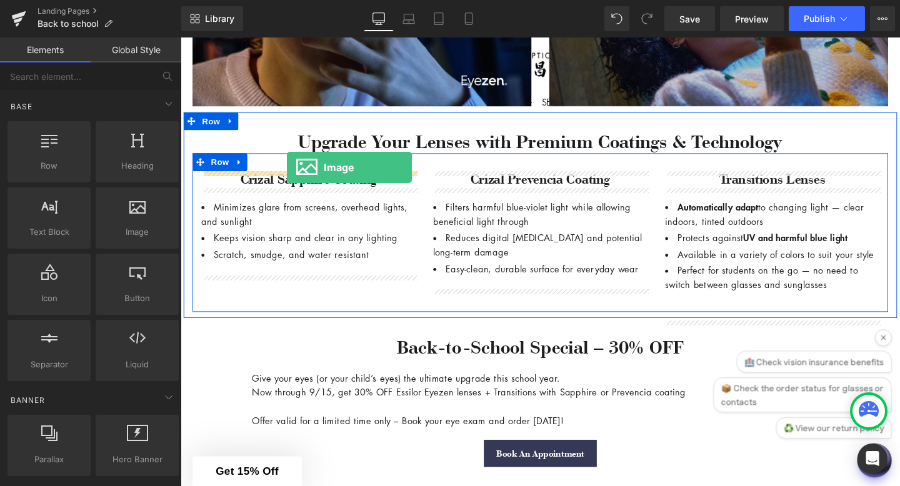
drag, startPoint x: 307, startPoint y: 252, endPoint x: 293, endPoint y: 174, distance: 79.3
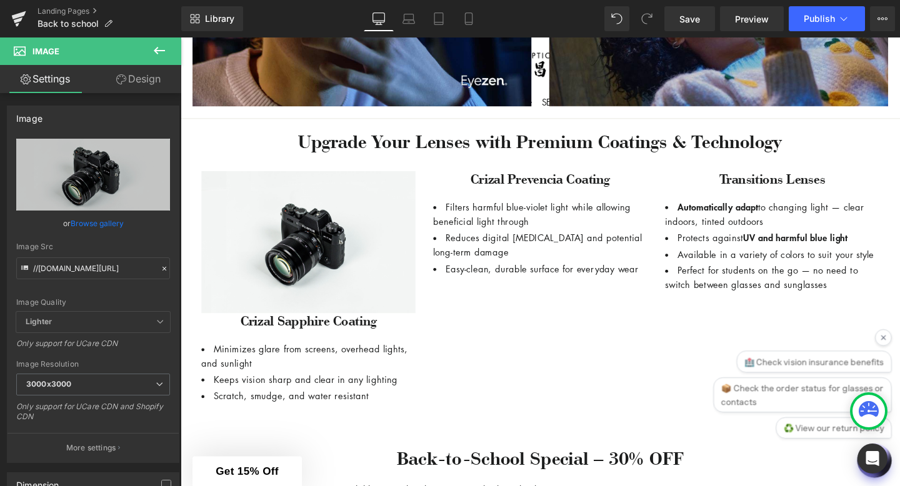
click at [162, 52] on icon at bounding box center [159, 50] width 15 height 15
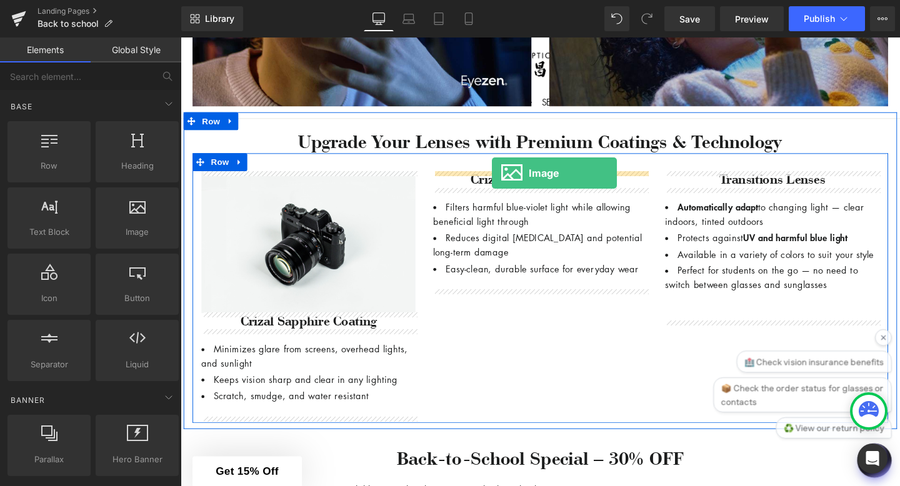
drag, startPoint x: 308, startPoint y: 271, endPoint x: 503, endPoint y: 174, distance: 217.4
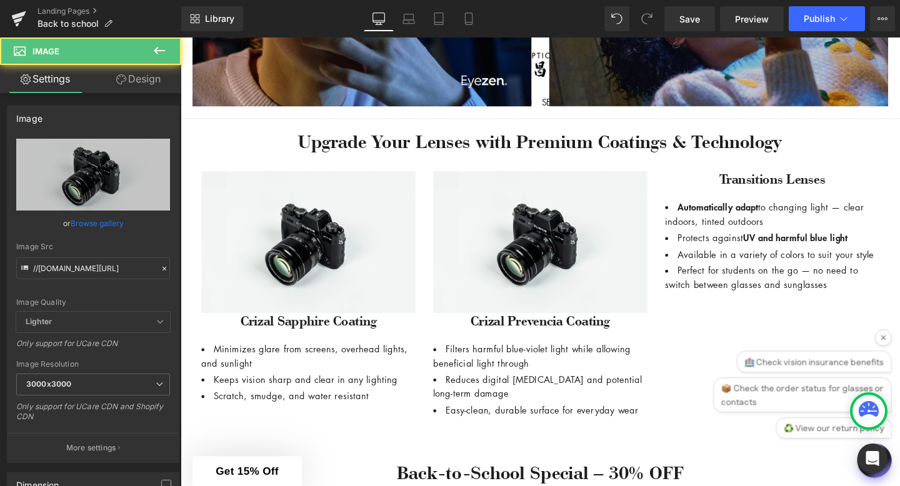
click at [164, 57] on icon at bounding box center [159, 50] width 15 height 15
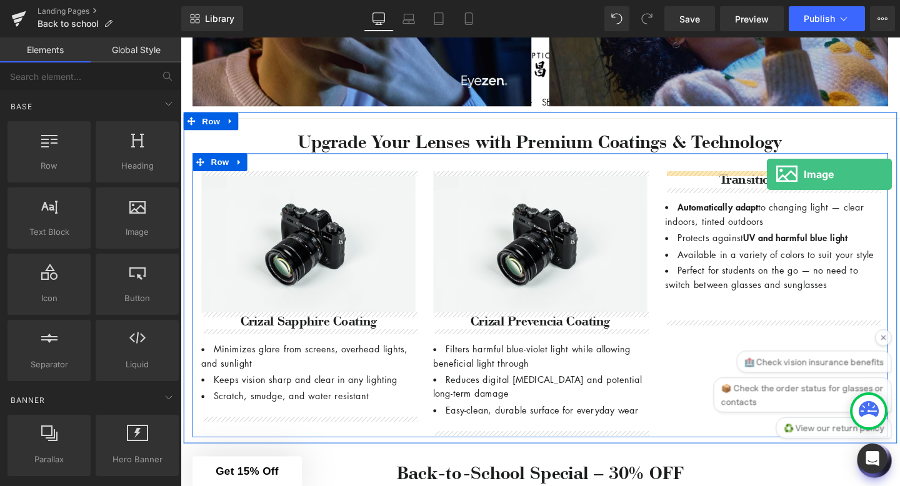
drag, startPoint x: 324, startPoint y: 241, endPoint x: 797, endPoint y: 181, distance: 476.8
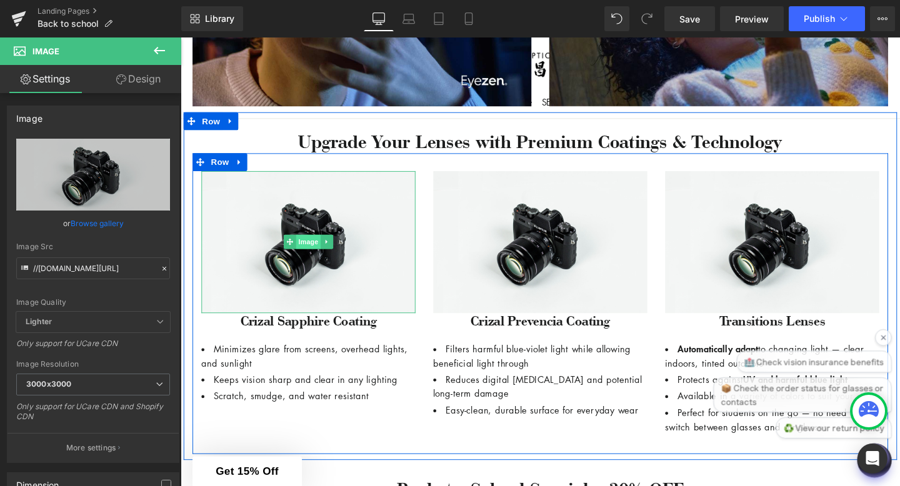
click at [321, 249] on span "Image" at bounding box center [315, 252] width 26 height 15
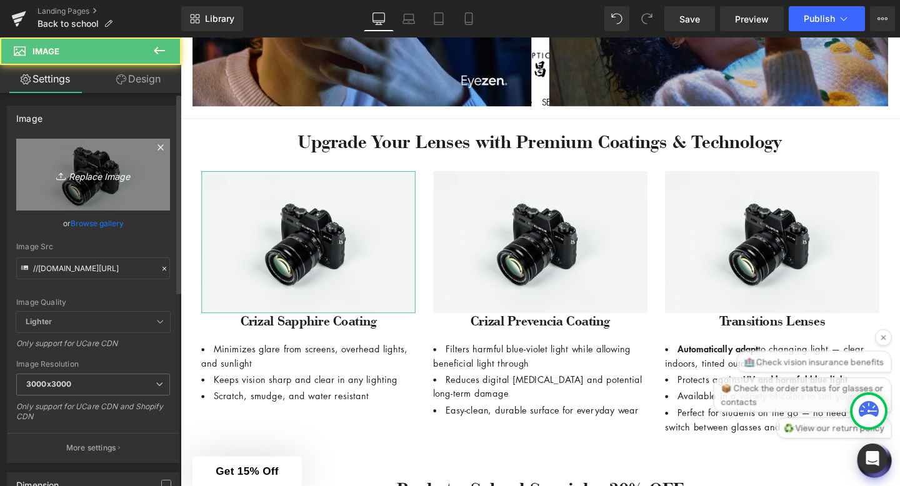
click at [118, 177] on icon "Replace Image" at bounding box center [93, 175] width 100 height 16
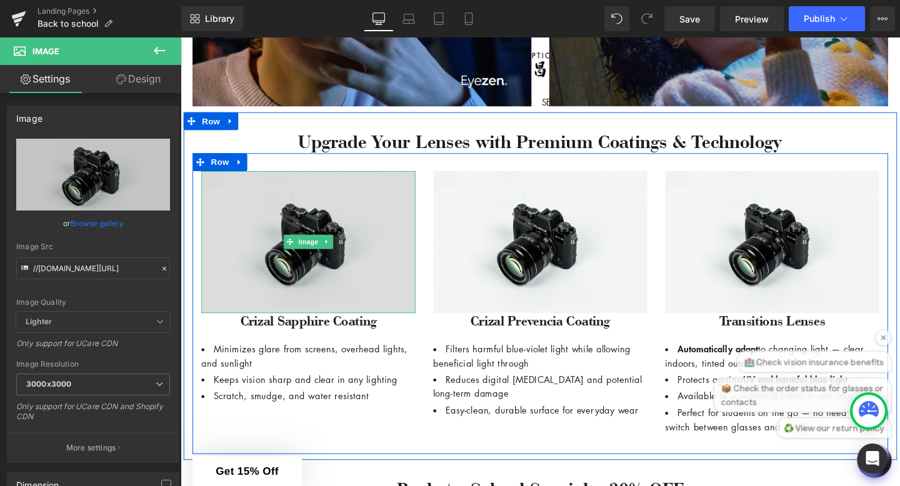
click at [381, 275] on img at bounding box center [314, 252] width 225 height 149
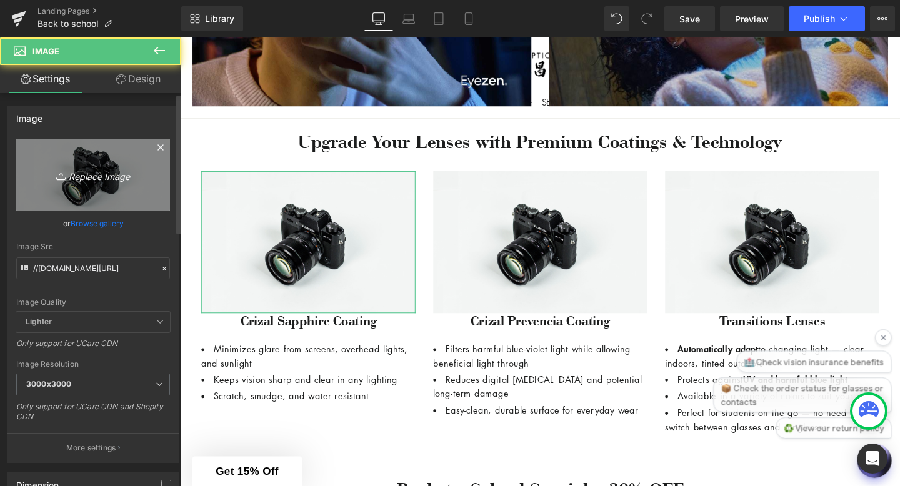
click at [112, 175] on icon "Replace Image" at bounding box center [93, 175] width 100 height 16
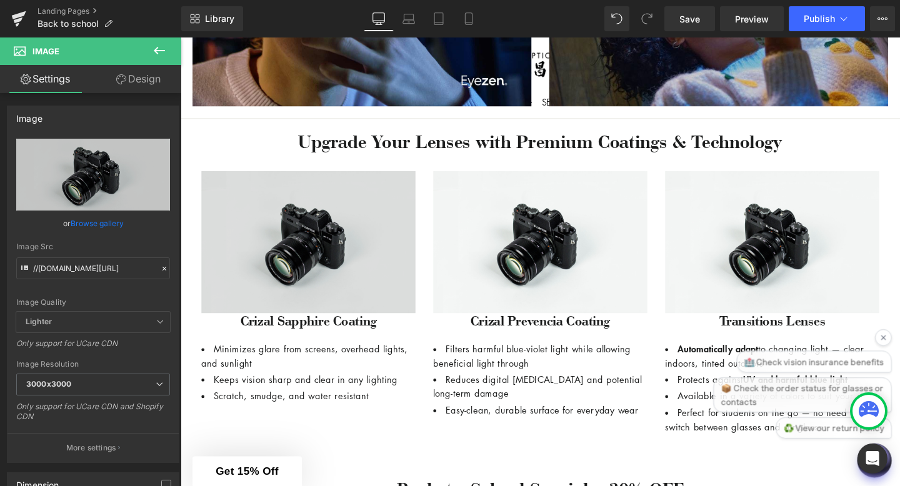
type input "C:\fakepath\1.png"
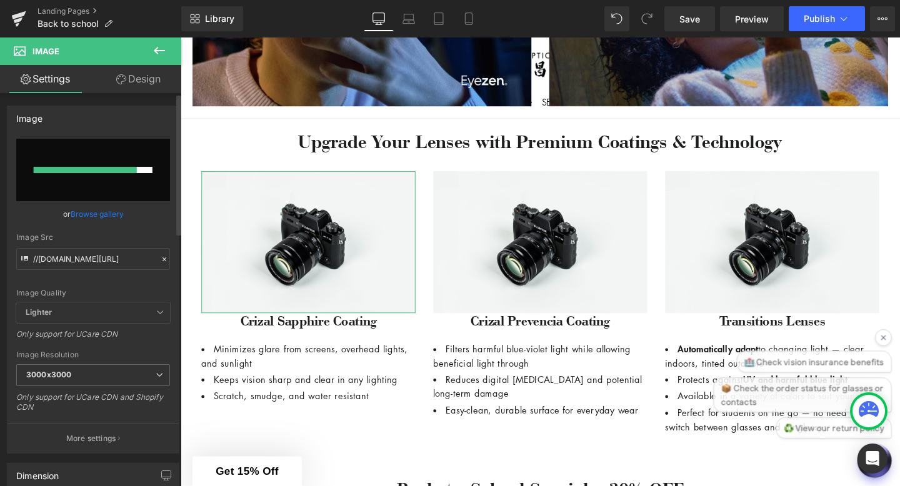
click at [109, 214] on link "Browse gallery" at bounding box center [97, 214] width 53 height 22
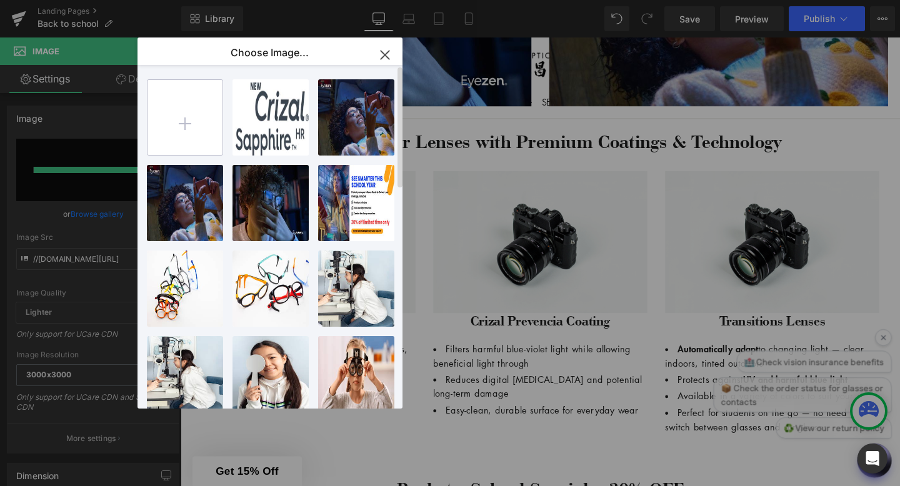
click at [169, 116] on input "file" at bounding box center [184, 117] width 75 height 75
type input "C:\fakepath\1.png"
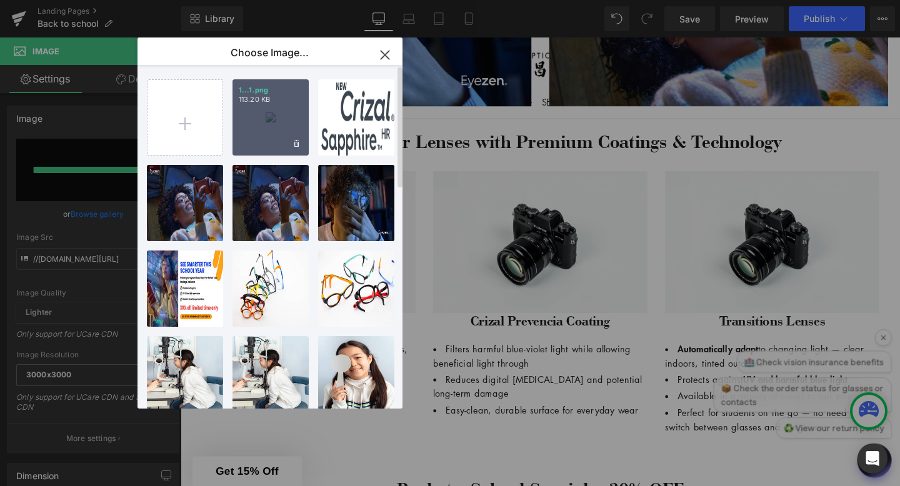
click at [274, 136] on div "1...1.png 113.20 KB" at bounding box center [270, 117] width 76 height 76
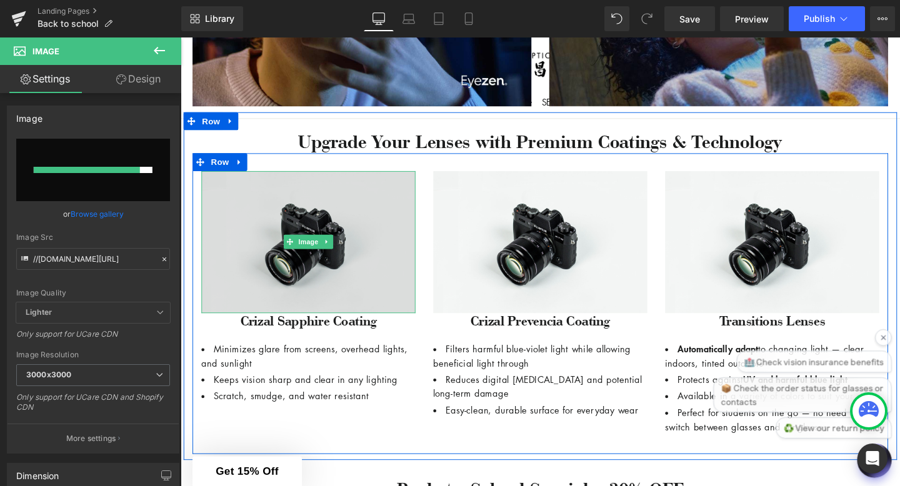
click at [372, 278] on img at bounding box center [314, 252] width 225 height 149
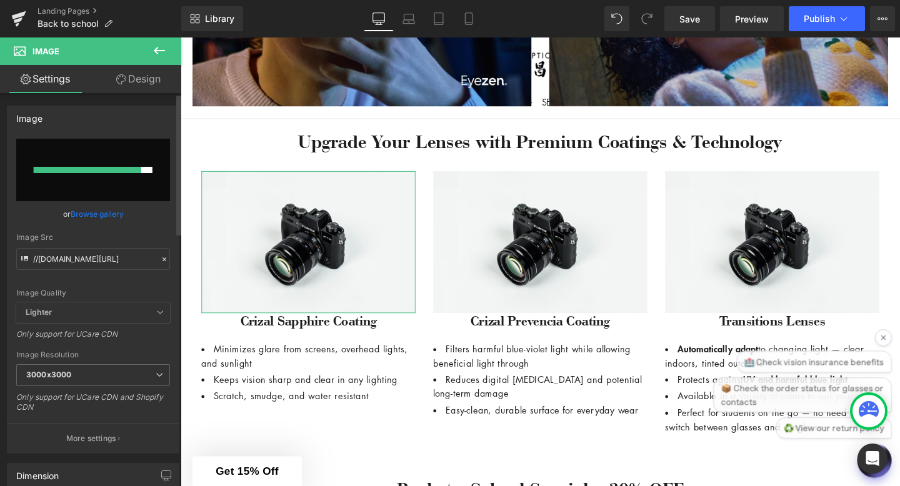
click at [109, 216] on link "Browse gallery" at bounding box center [97, 214] width 53 height 22
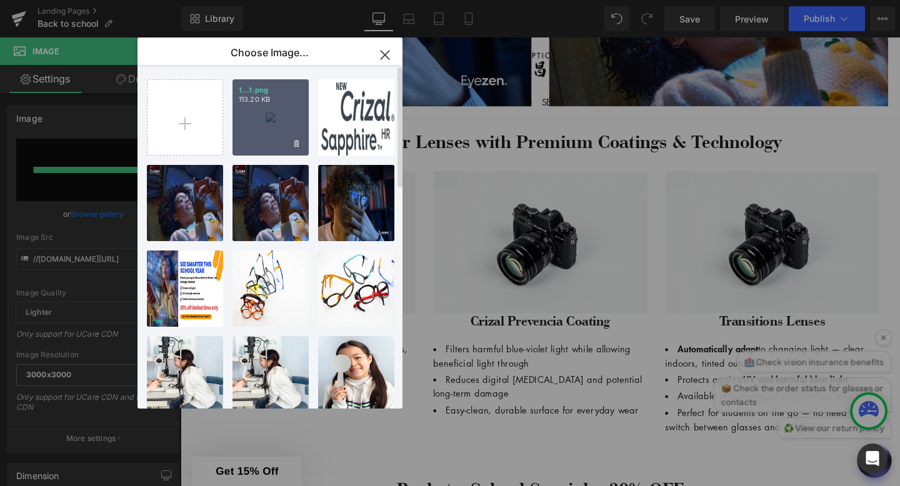
click at [259, 127] on div "1...1.png 113.20 KB" at bounding box center [270, 117] width 76 height 76
type input "https://ucarecdn.com/702635ed-99ed-4949-9f72-eb52e85e8c90/-/format/auto/-/previ…"
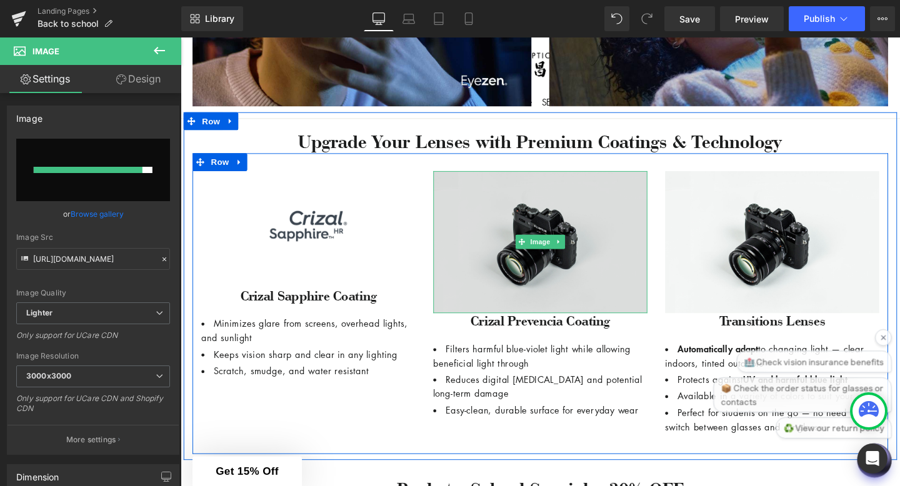
click at [551, 286] on img at bounding box center [558, 252] width 225 height 149
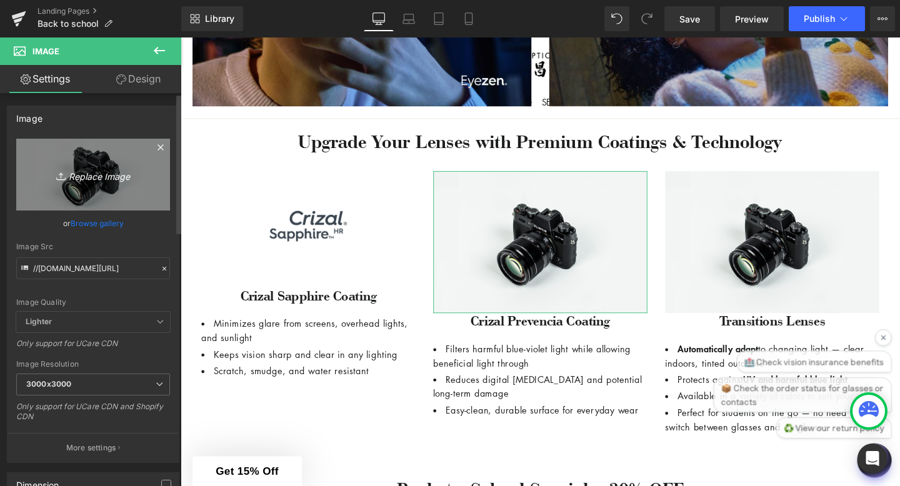
click at [94, 179] on icon "Replace Image" at bounding box center [93, 175] width 100 height 16
type input "C:\fakepath\2.png"
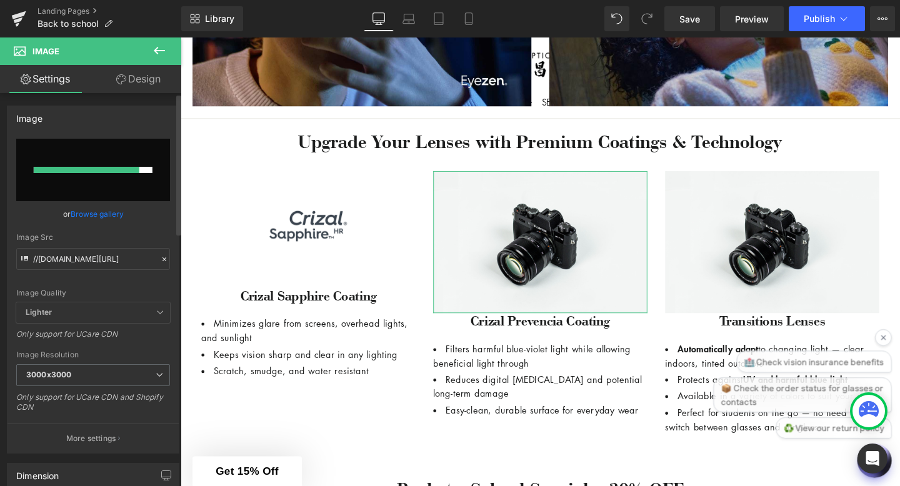
click at [90, 215] on link "Browse gallery" at bounding box center [97, 214] width 53 height 22
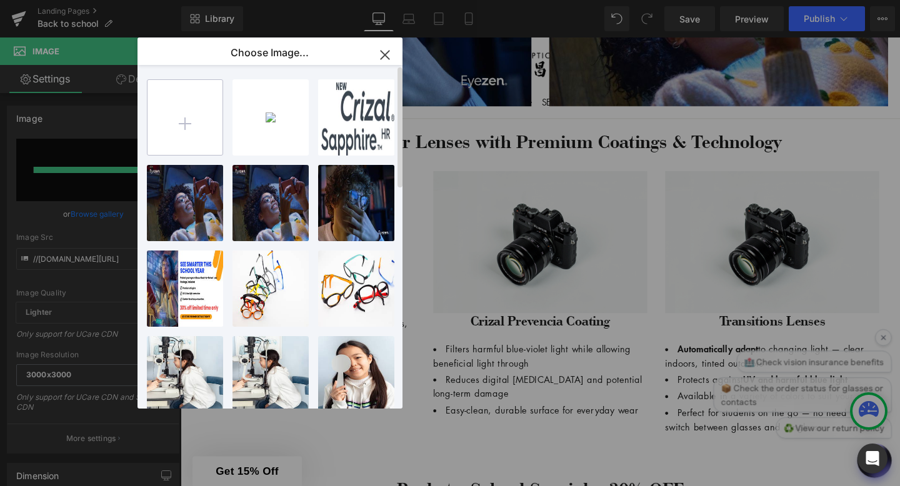
click at [192, 130] on input "file" at bounding box center [184, 117] width 75 height 75
type input "C:\fakepath\2.png"
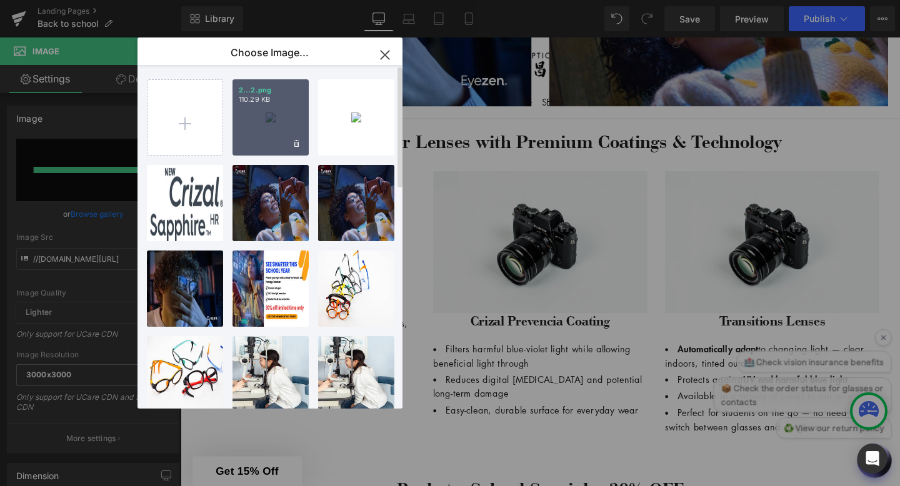
click at [275, 127] on div "2...2.png 110.29 KB" at bounding box center [270, 117] width 76 height 76
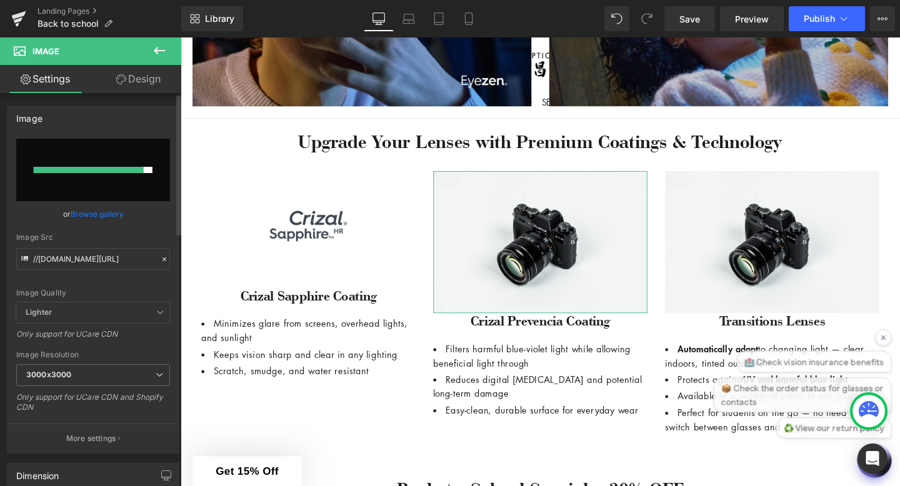
click at [109, 211] on link "Browse gallery" at bounding box center [97, 214] width 53 height 22
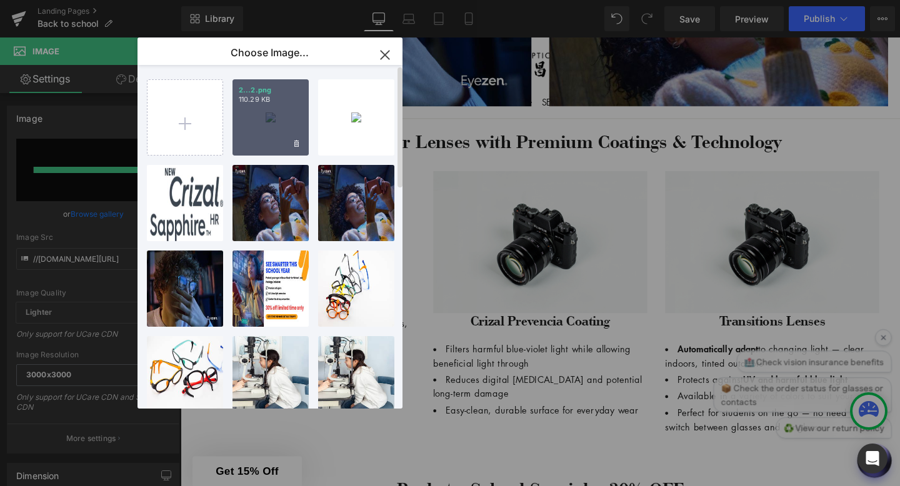
drag, startPoint x: 277, startPoint y: 121, endPoint x: 134, endPoint y: 101, distance: 143.9
click at [277, 121] on div "2...2.png 110.29 KB" at bounding box center [270, 117] width 76 height 76
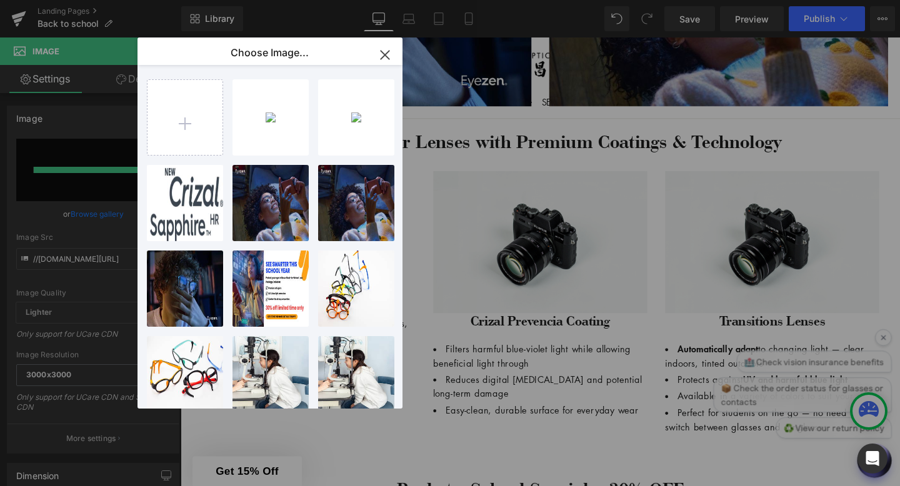
type input "https://ucarecdn.com/486be6ca-ddc6-467a-9a9a-63db9fba0dd9/-/format/auto/-/previ…"
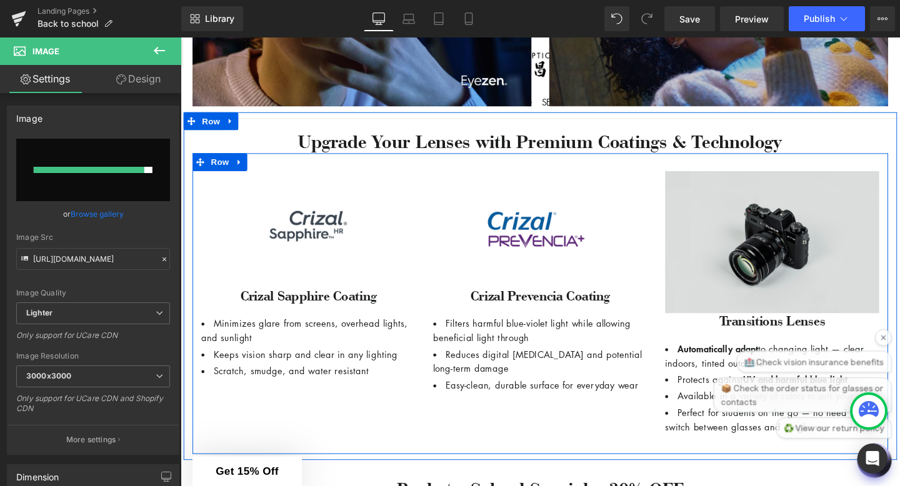
click at [779, 267] on img at bounding box center [802, 252] width 225 height 149
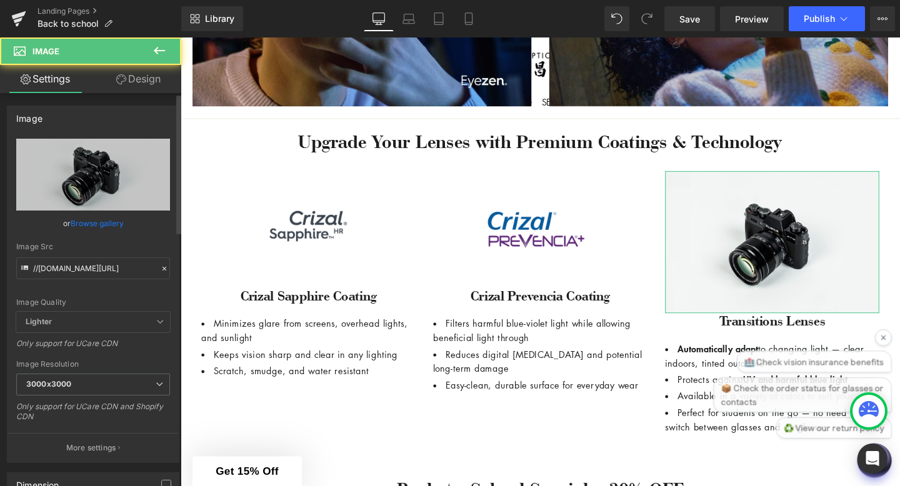
click at [84, 218] on link "Browse gallery" at bounding box center [97, 223] width 53 height 22
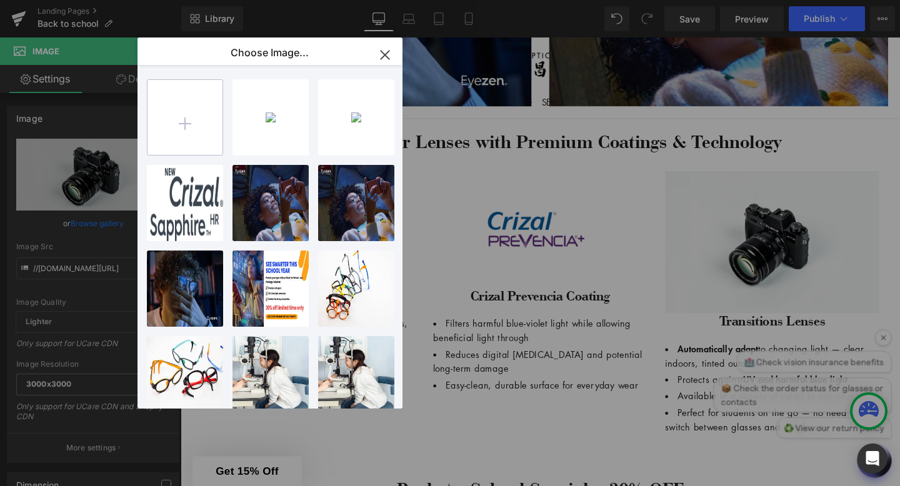
click at [206, 125] on input "file" at bounding box center [184, 117] width 75 height 75
type input "C:\fakepath\3.png"
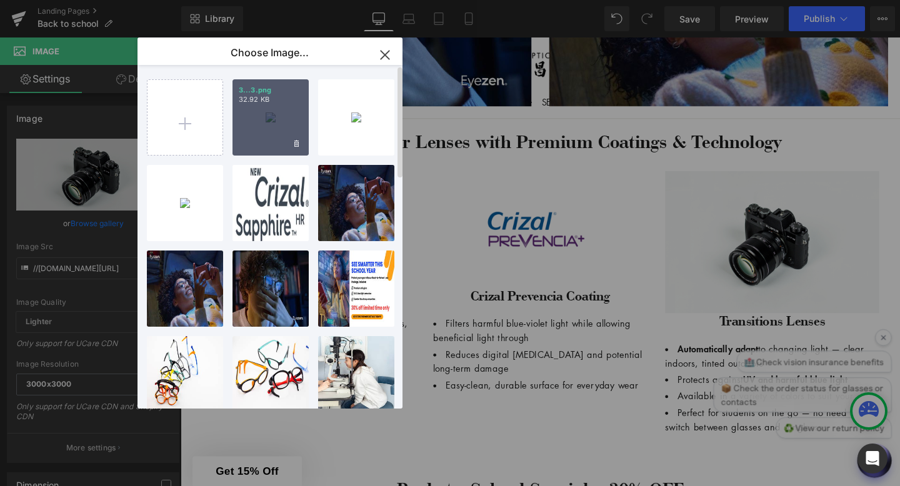
drag, startPoint x: 261, startPoint y: 129, endPoint x: 84, endPoint y: 97, distance: 179.8
click at [261, 129] on div "3...3.png 32.92 KB" at bounding box center [270, 117] width 76 height 76
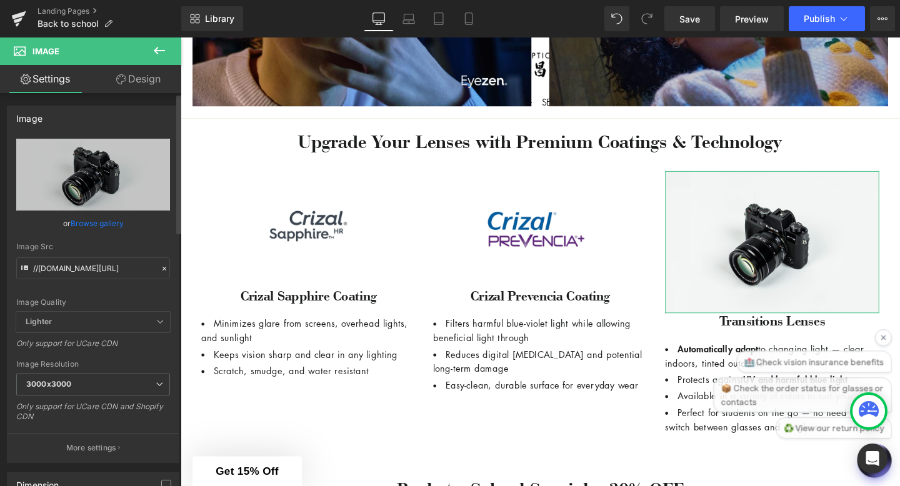
click at [75, 222] on link "Browse gallery" at bounding box center [97, 223] width 53 height 22
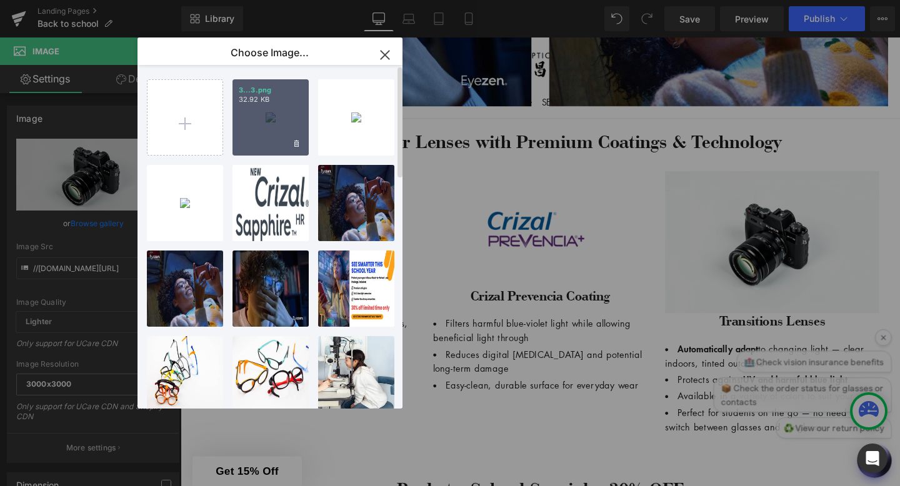
click at [256, 135] on div "3...3.png 32.92 KB" at bounding box center [270, 117] width 76 height 76
type input "https://ucarecdn.com/7cd765d6-64e5-46ab-9fe0-68c50fb9028c/-/format/auto/-/previ…"
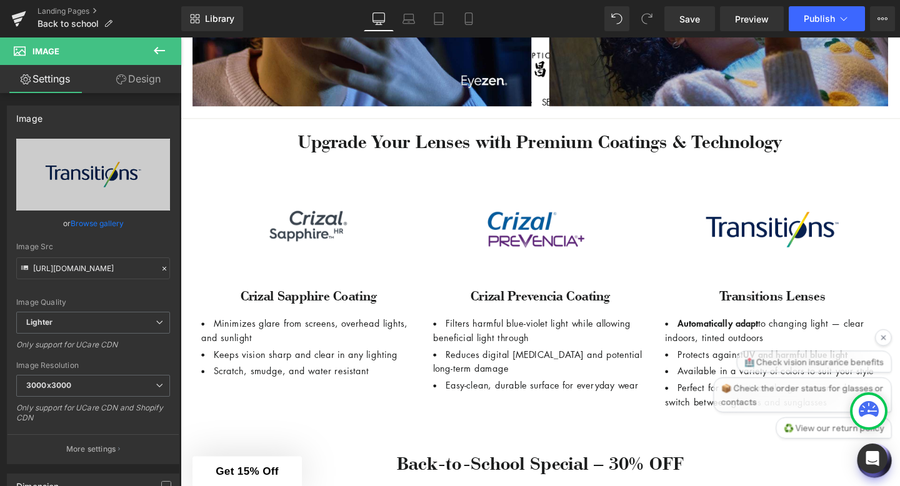
scroll to position [1122, 0]
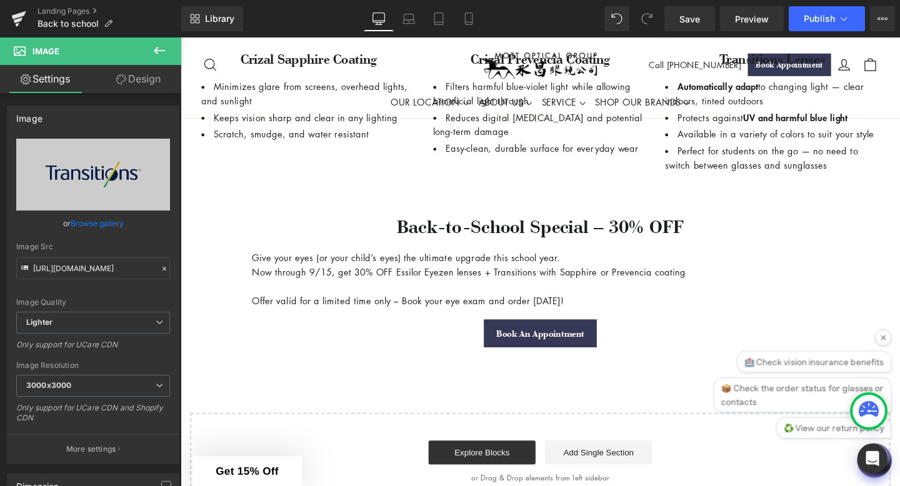
click at [159, 46] on icon at bounding box center [159, 50] width 15 height 15
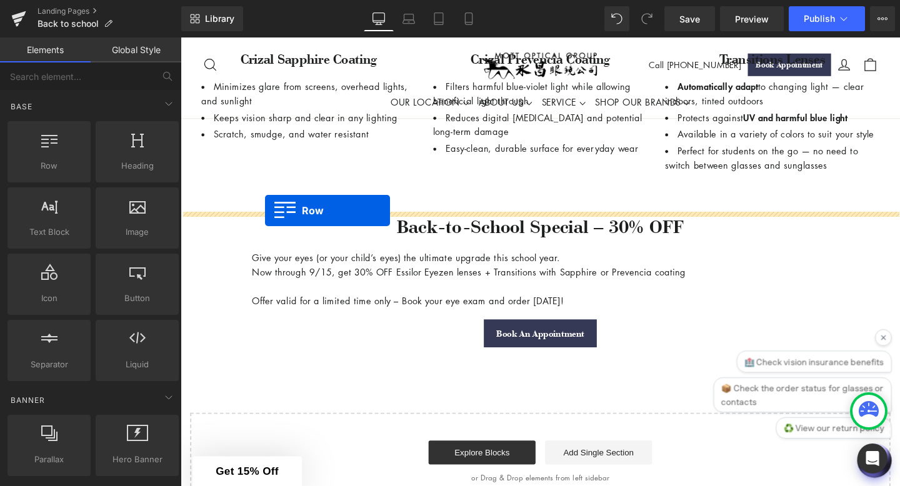
drag, startPoint x: 234, startPoint y: 195, endPoint x: 269, endPoint y: 219, distance: 43.2
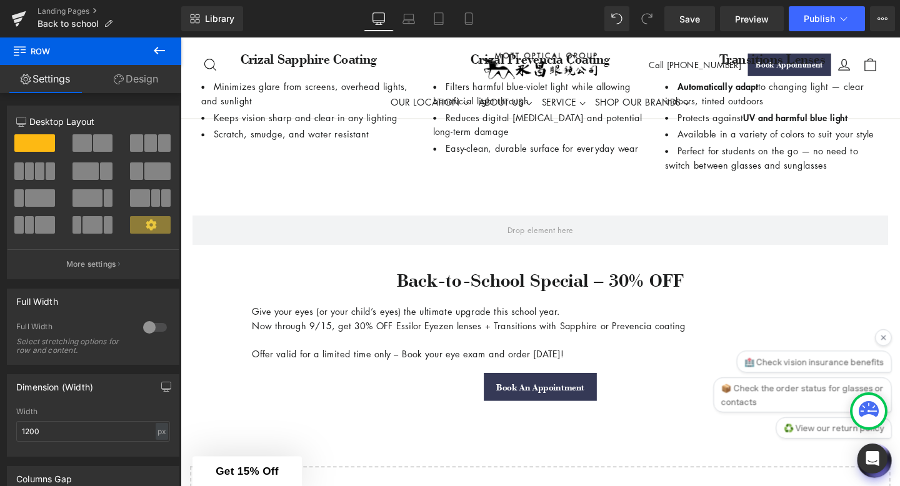
click at [156, 49] on icon at bounding box center [159, 50] width 15 height 15
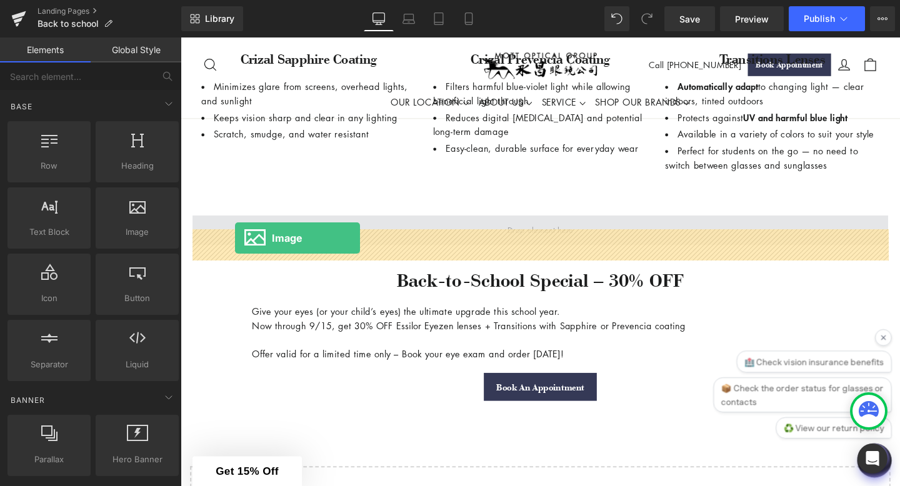
drag, startPoint x: 314, startPoint y: 262, endPoint x: 238, endPoint y: 249, distance: 76.7
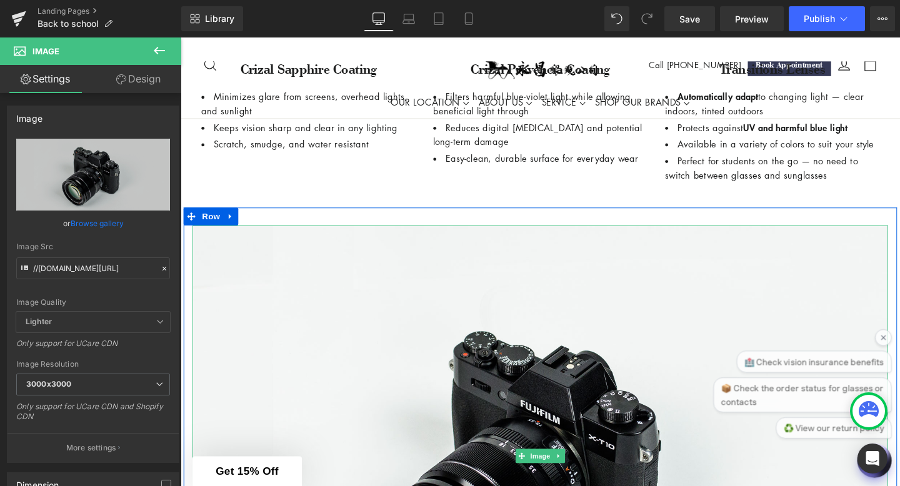
scroll to position [1141, 0]
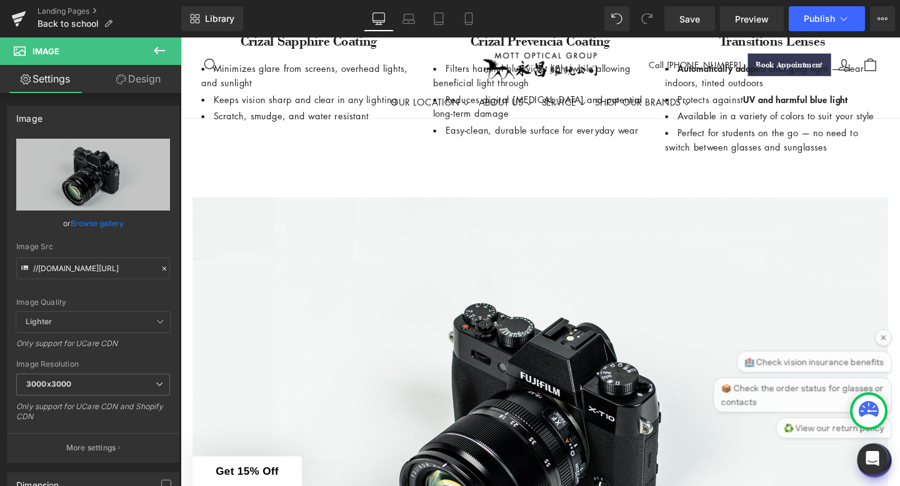
click at [157, 51] on icon at bounding box center [159, 50] width 11 height 7
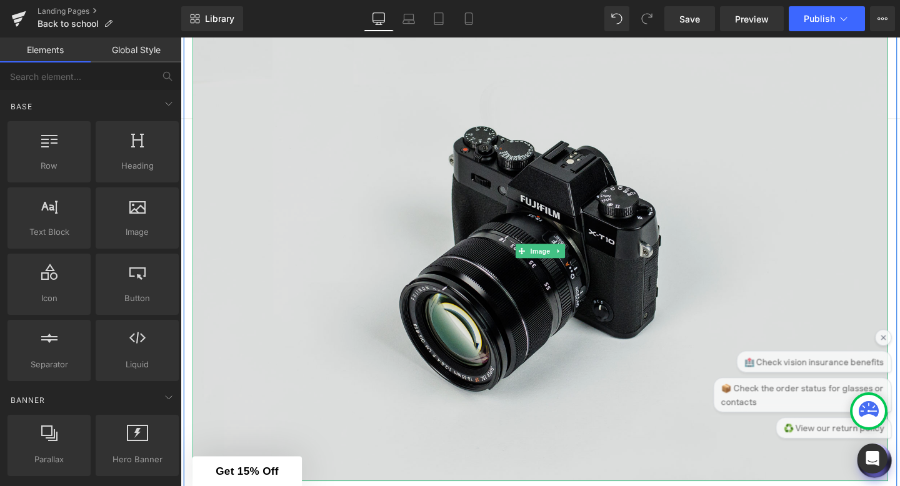
scroll to position [1424, 0]
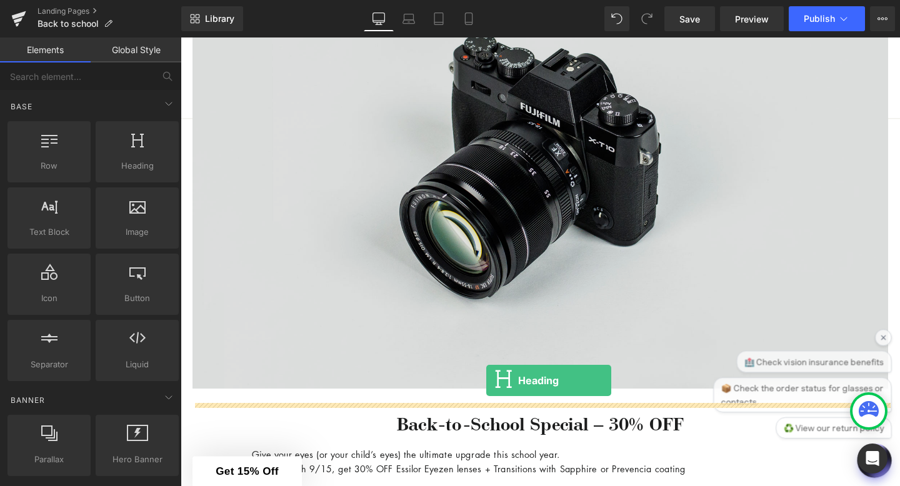
drag, startPoint x: 317, startPoint y: 188, endPoint x: 497, endPoint y: 392, distance: 271.8
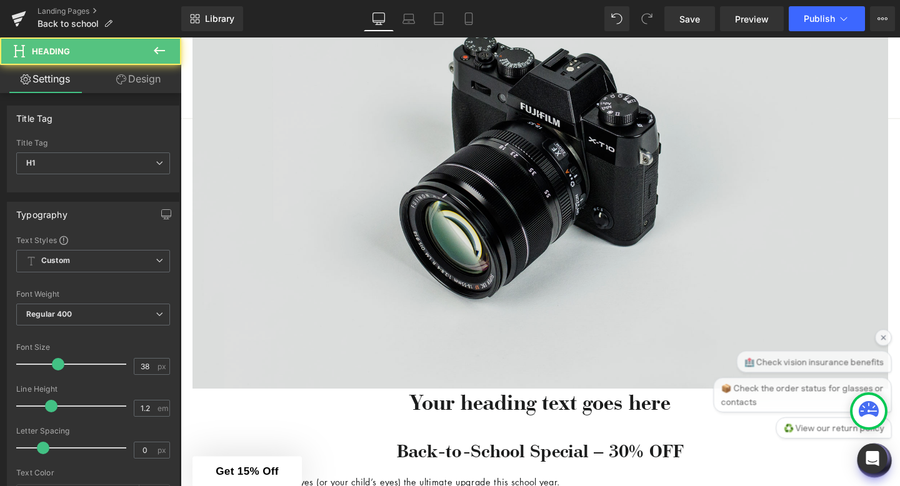
scroll to position [1478, 0]
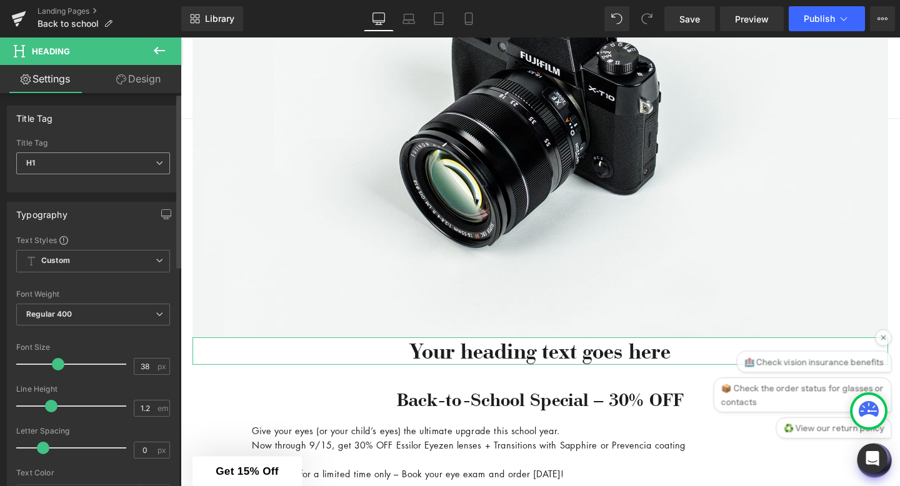
click at [106, 168] on span "H1" at bounding box center [93, 163] width 154 height 22
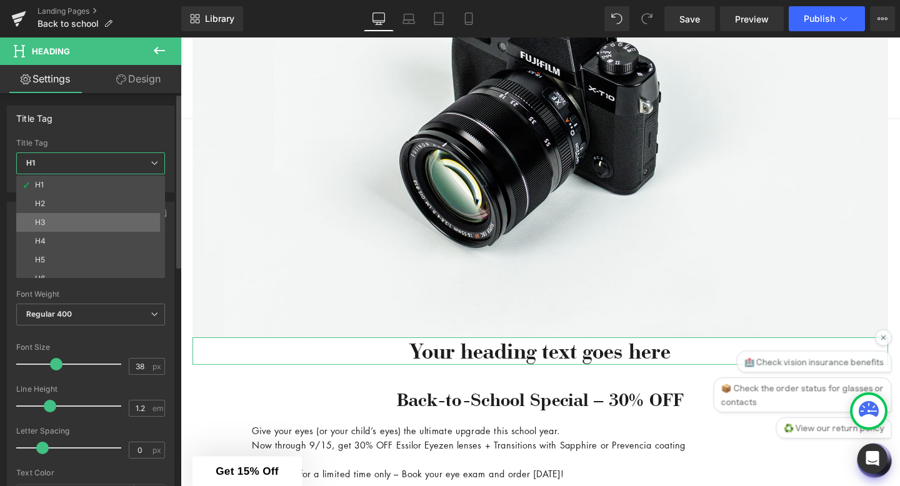
click at [110, 216] on li "H3" at bounding box center [93, 222] width 154 height 19
type input "32.3"
type input "100"
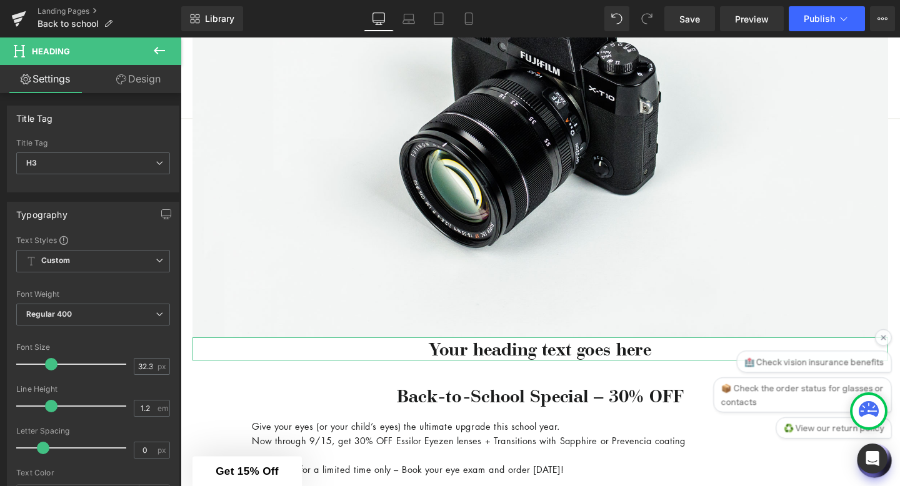
click at [149, 84] on link "Design" at bounding box center [138, 79] width 91 height 28
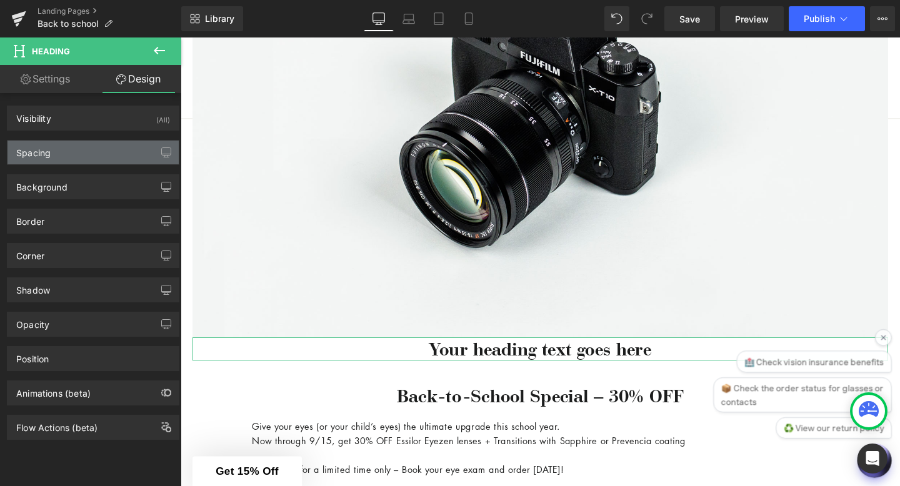
click at [93, 158] on div "Spacing" at bounding box center [92, 153] width 171 height 24
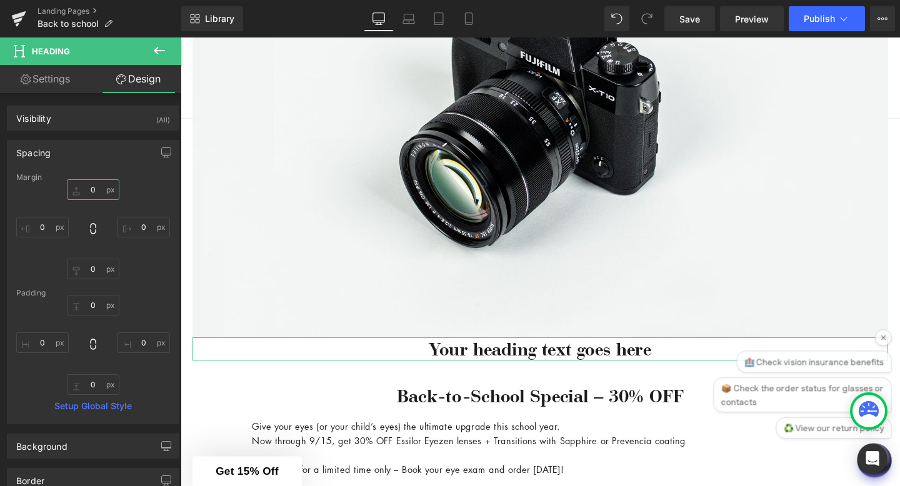
click at [89, 192] on input "0" at bounding box center [93, 189] width 52 height 21
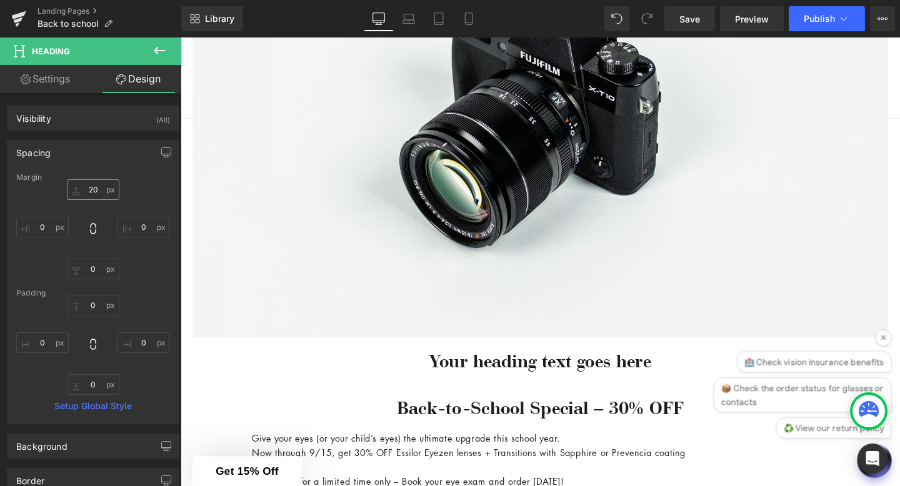
type input "20"
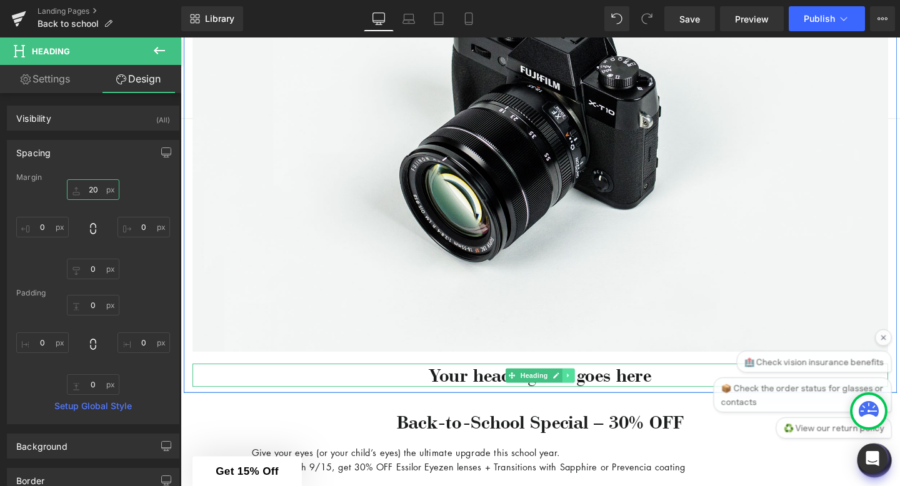
scroll to position [1293, 0]
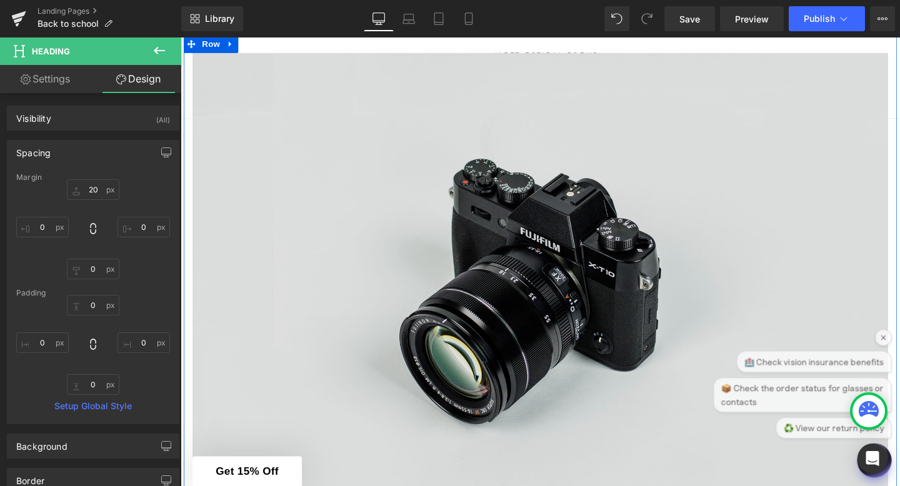
click at [406, 182] on img at bounding box center [558, 296] width 731 height 484
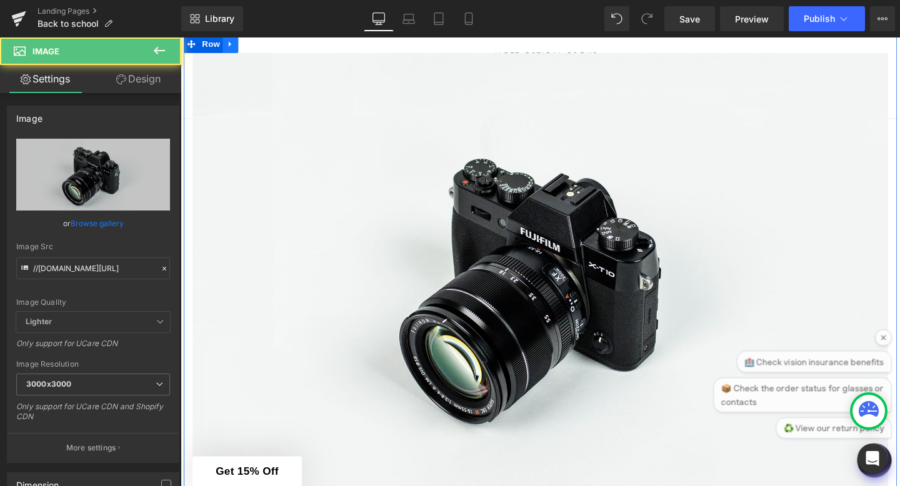
click at [233, 54] on link at bounding box center [233, 44] width 16 height 19
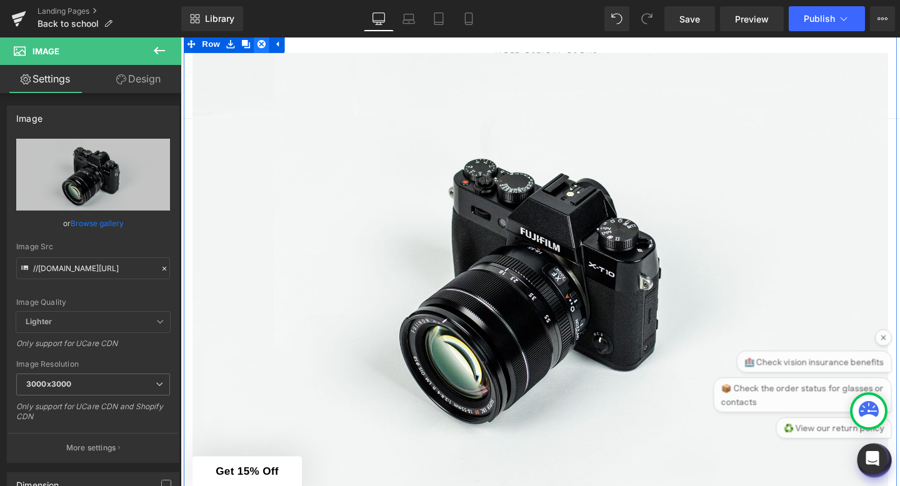
click at [267, 49] on icon at bounding box center [265, 44] width 9 height 9
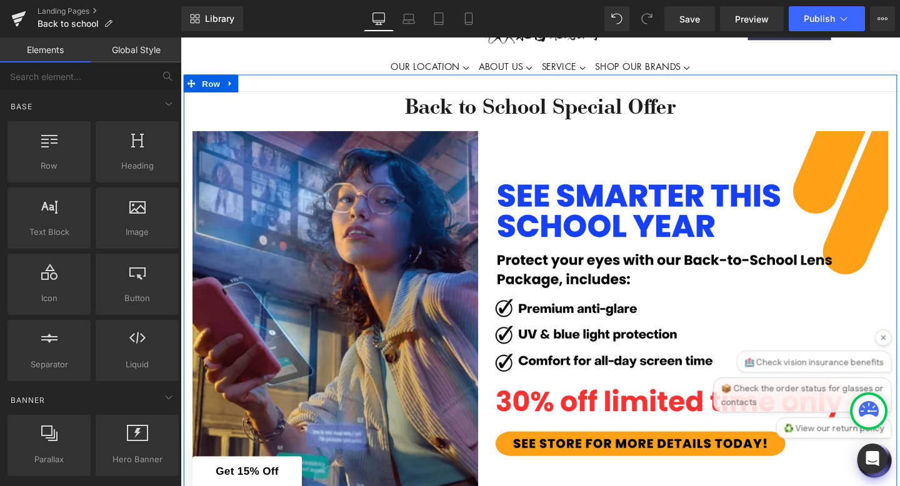
scroll to position [0, 0]
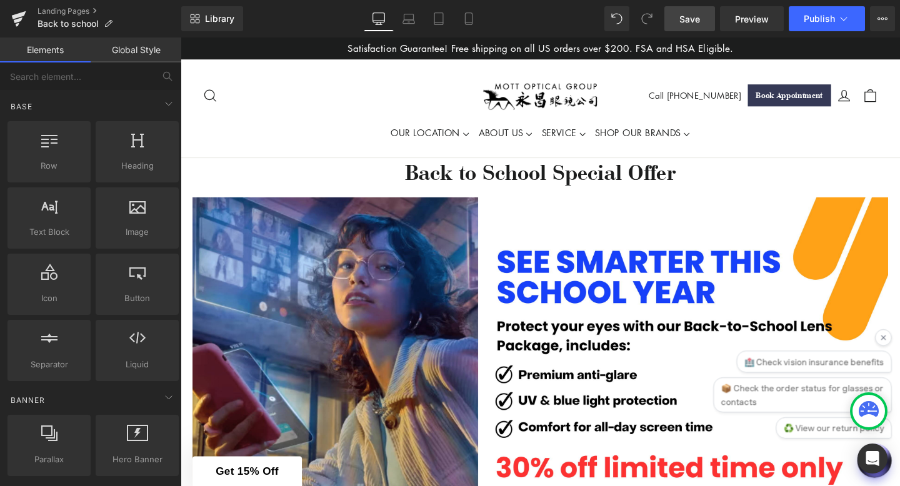
click at [691, 21] on span "Save" at bounding box center [689, 18] width 21 height 13
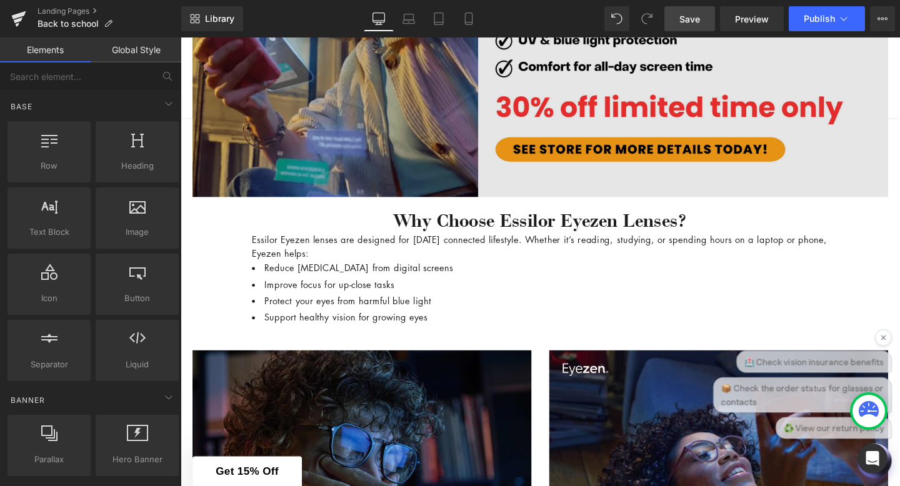
scroll to position [236, 0]
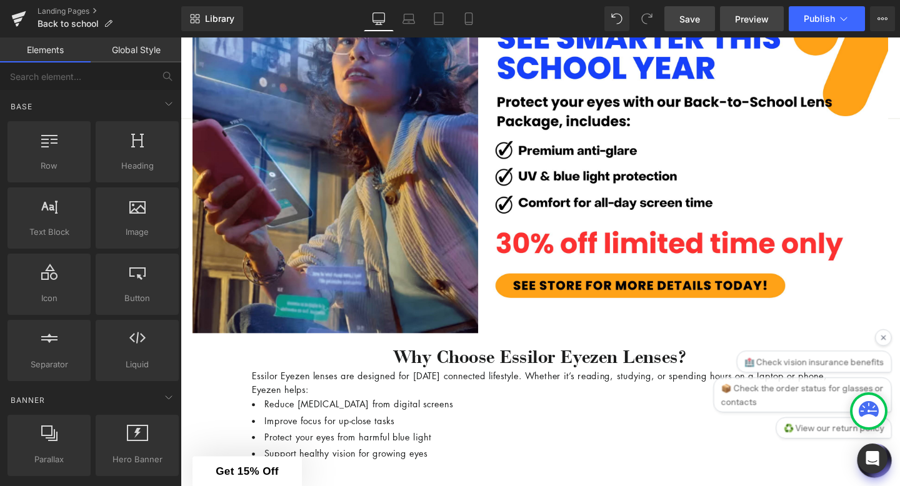
click at [729, 24] on link "Preview" at bounding box center [752, 18] width 64 height 25
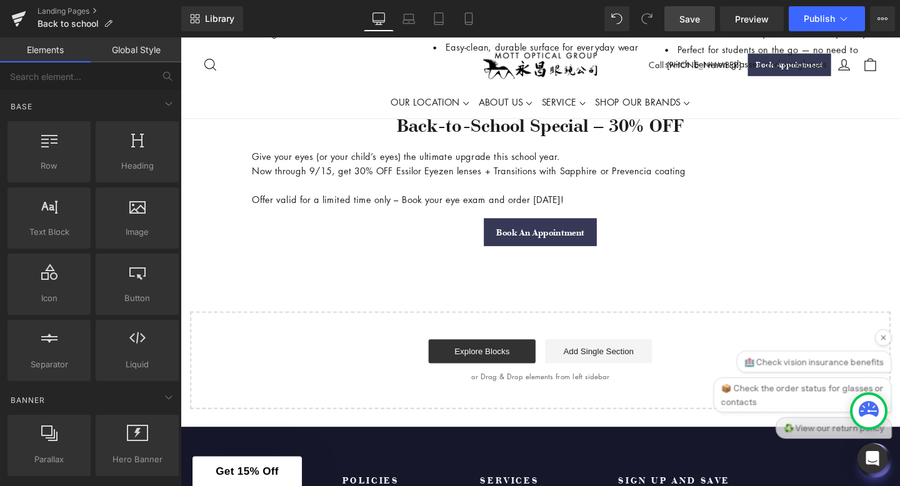
scroll to position [1144, 0]
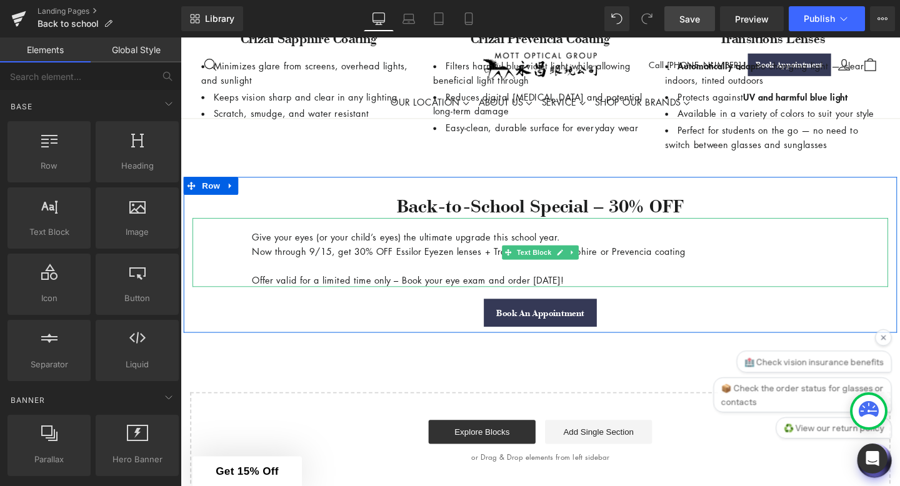
click at [342, 270] on p "Now through 9/15, get 30% OFF Essilor Eyezen lenses + Transitions with Sapphire…" at bounding box center [559, 262] width 606 height 15
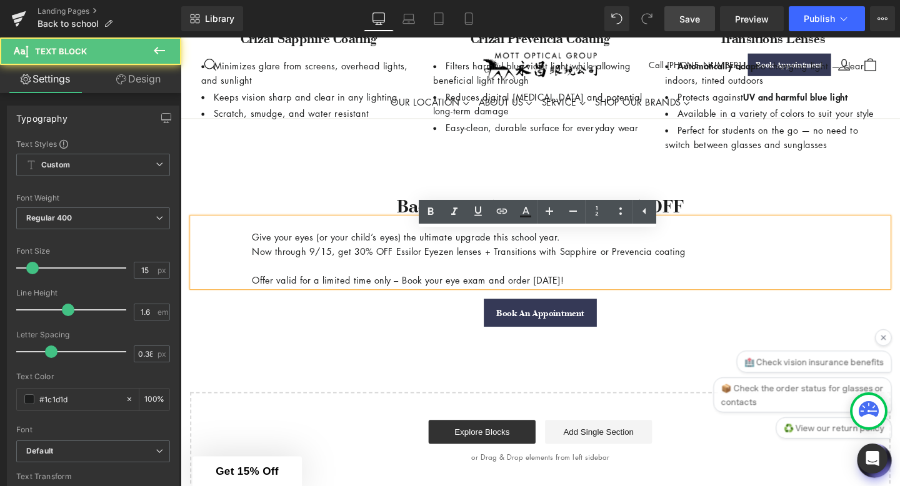
click at [339, 270] on p "Now through 9/15, get 30% OFF Essilor Eyezen lenses + Transitions with Sapphire…" at bounding box center [559, 262] width 606 height 15
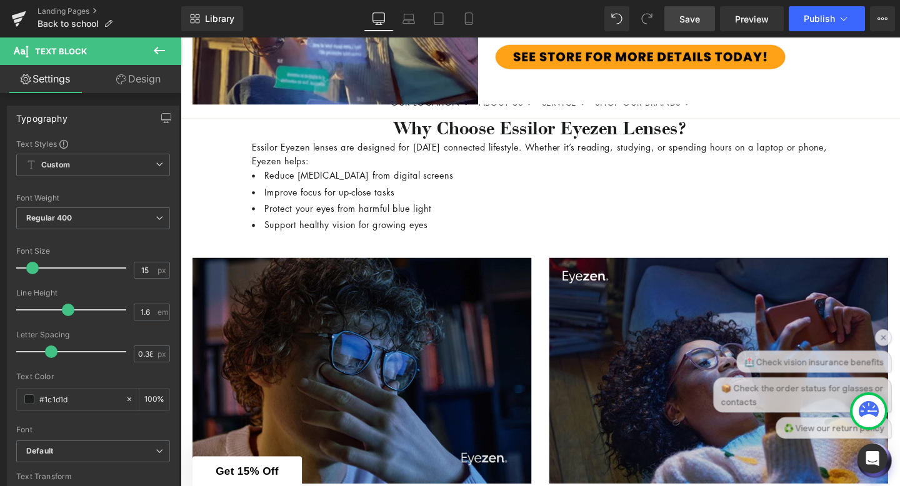
scroll to position [474, 0]
